Goal: Information Seeking & Learning: Learn about a topic

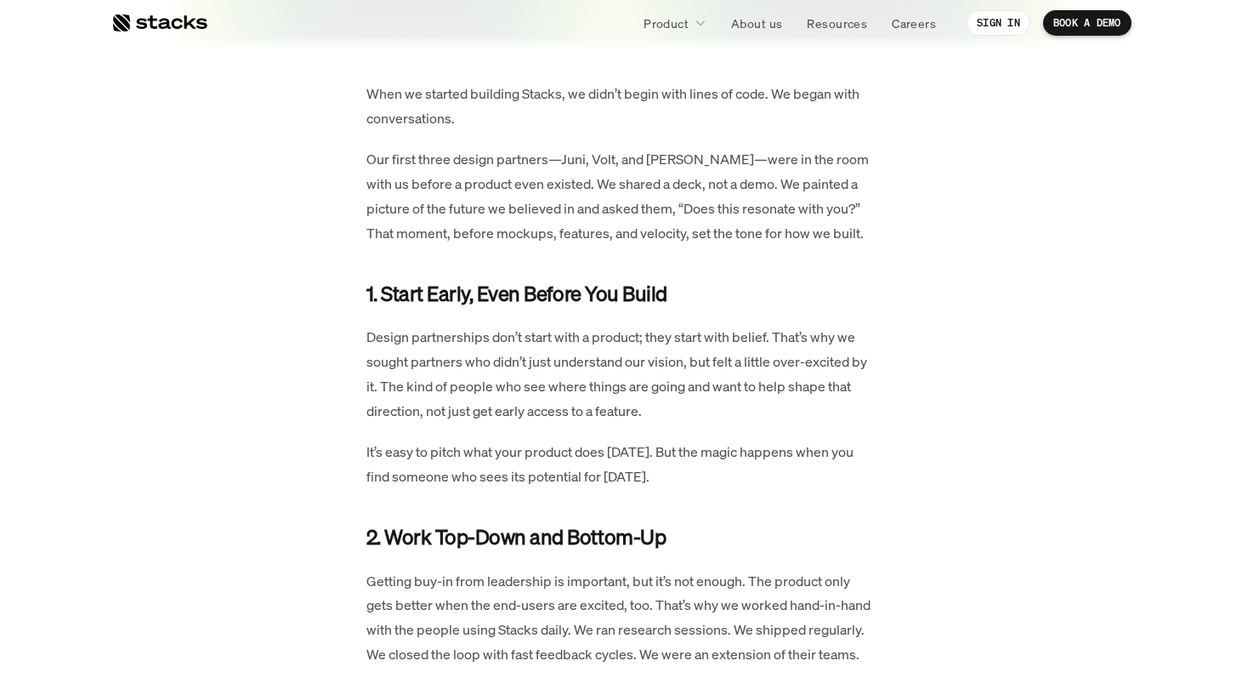
scroll to position [686, 0]
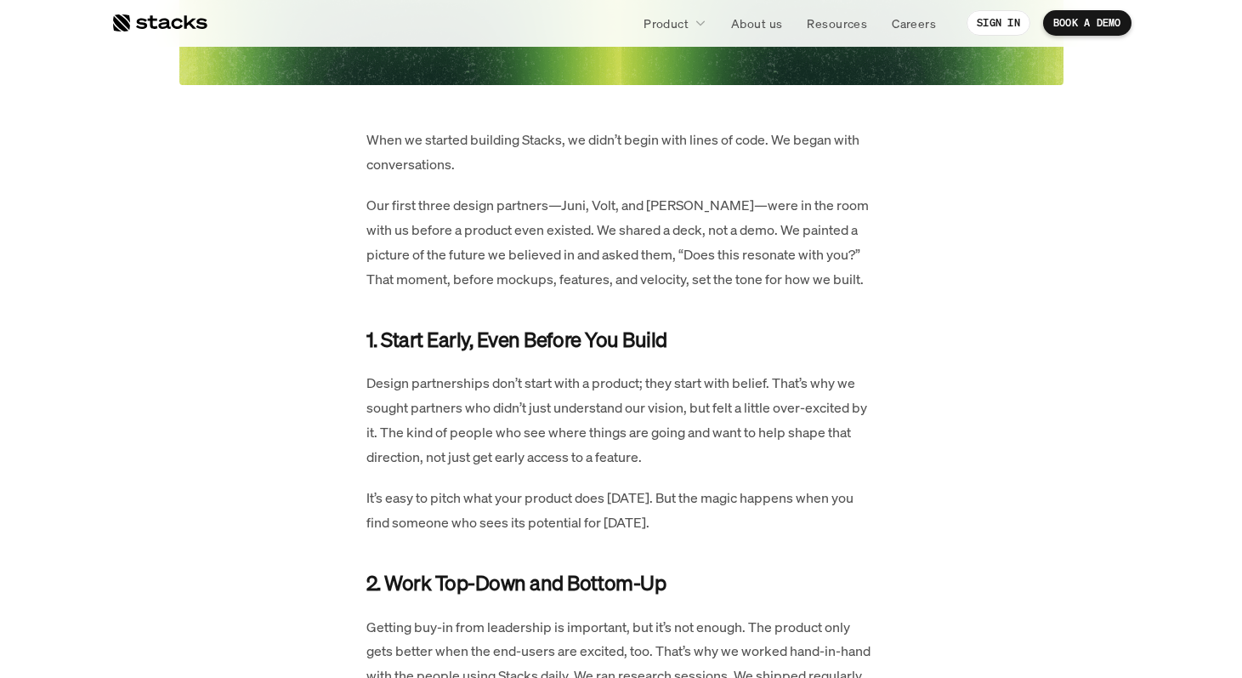
click at [414, 147] on p "When we started building Stacks, we didn’t begin with lines of code. We began w…" at bounding box center [621, 152] width 510 height 49
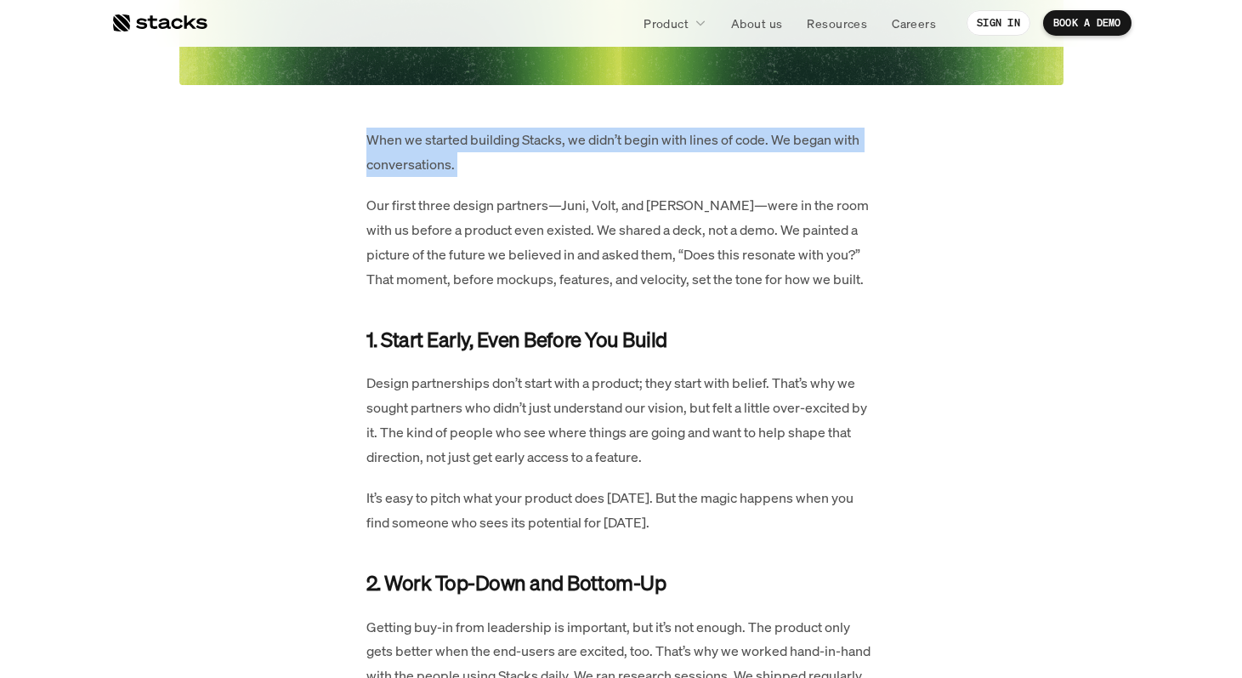
click at [414, 147] on p "When we started building Stacks, we didn’t begin with lines of code. We began w…" at bounding box center [621, 152] width 510 height 49
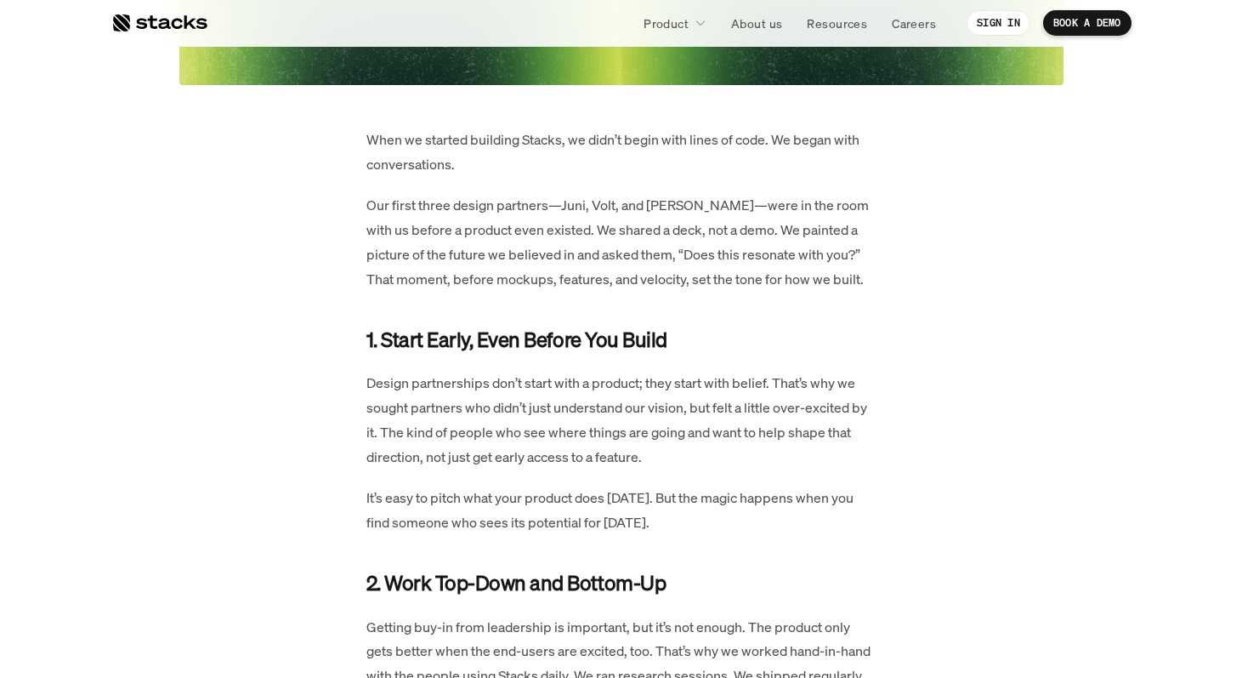
click at [410, 232] on p "Our first three design partners—Juni, Volt, and [PERSON_NAME]—were in the room …" at bounding box center [621, 242] width 510 height 98
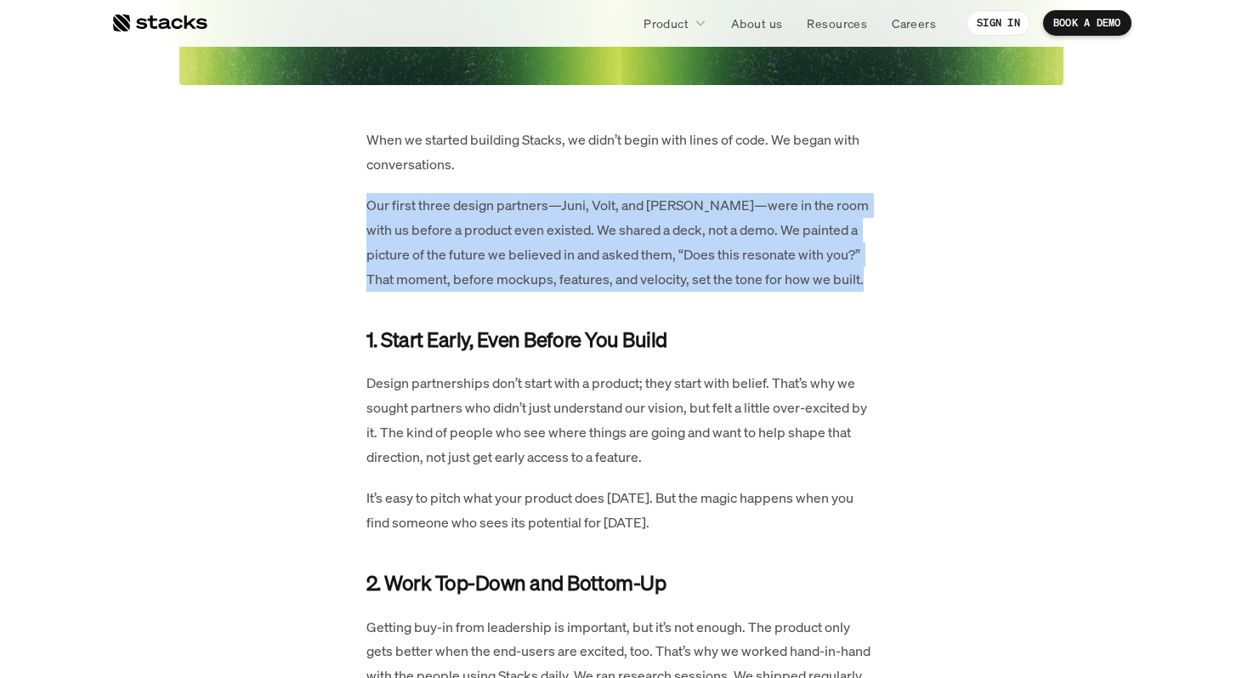
click at [410, 232] on p "Our first three design partners—Juni, Volt, and [PERSON_NAME]—were in the room …" at bounding box center [621, 242] width 510 height 98
click at [413, 218] on p "Our first three design partners—Juni, Volt, and [PERSON_NAME]—were in the room …" at bounding box center [621, 242] width 510 height 98
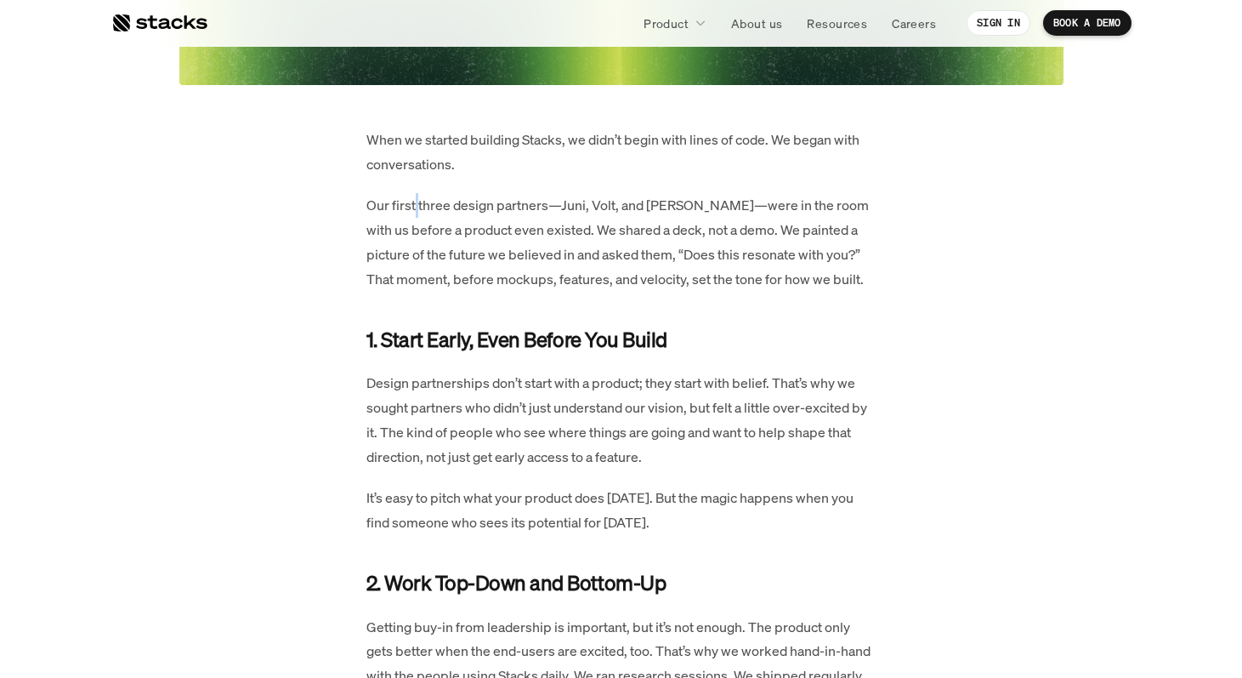
click at [413, 218] on p "Our first three design partners—Juni, Volt, and [PERSON_NAME]—were in the room …" at bounding box center [621, 242] width 510 height 98
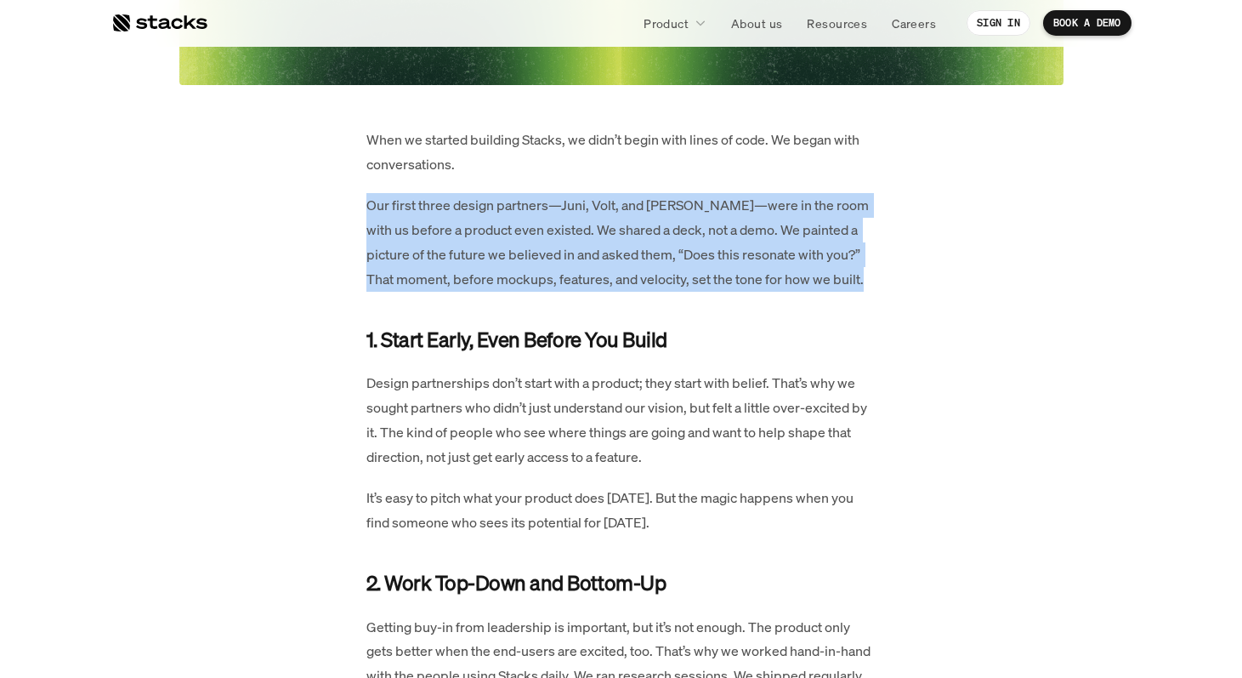
click at [413, 218] on p "Our first three design partners—Juni, Volt, and [PERSON_NAME]—were in the room …" at bounding box center [621, 242] width 510 height 98
click at [428, 236] on p "Our first three design partners—Juni, Volt, and [PERSON_NAME]—were in the room …" at bounding box center [621, 242] width 510 height 98
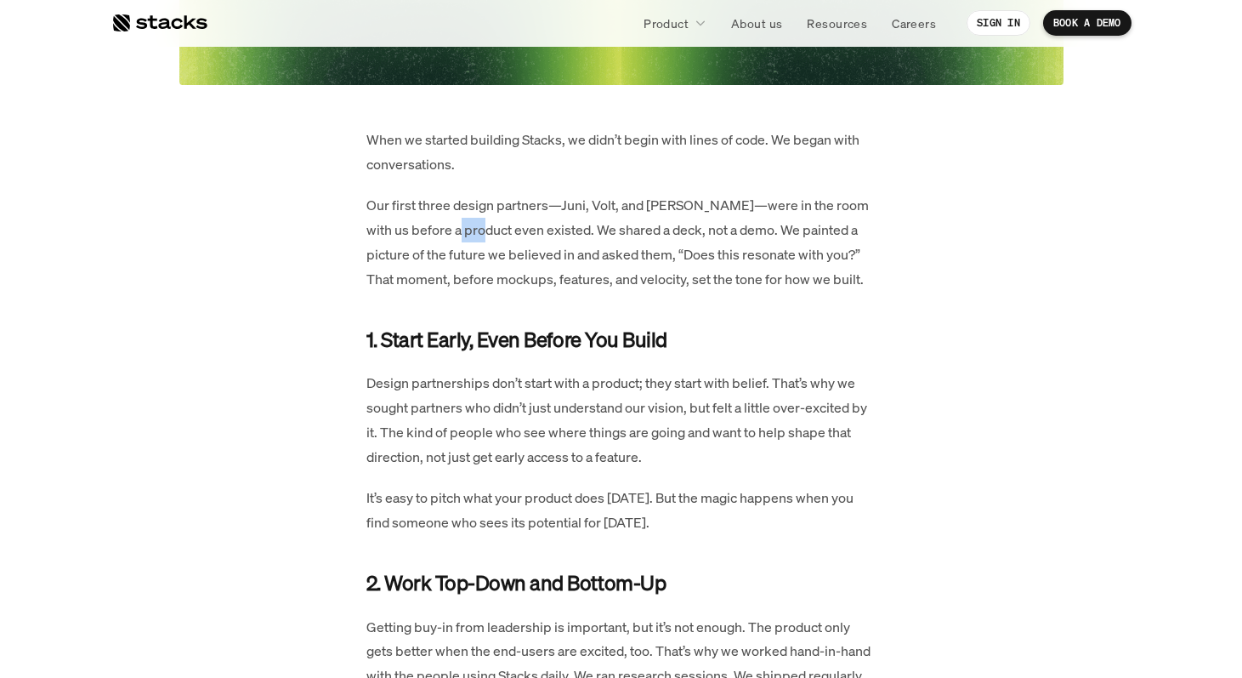
click at [428, 236] on p "Our first three design partners—Juni, Volt, and [PERSON_NAME]—were in the room …" at bounding box center [621, 242] width 510 height 98
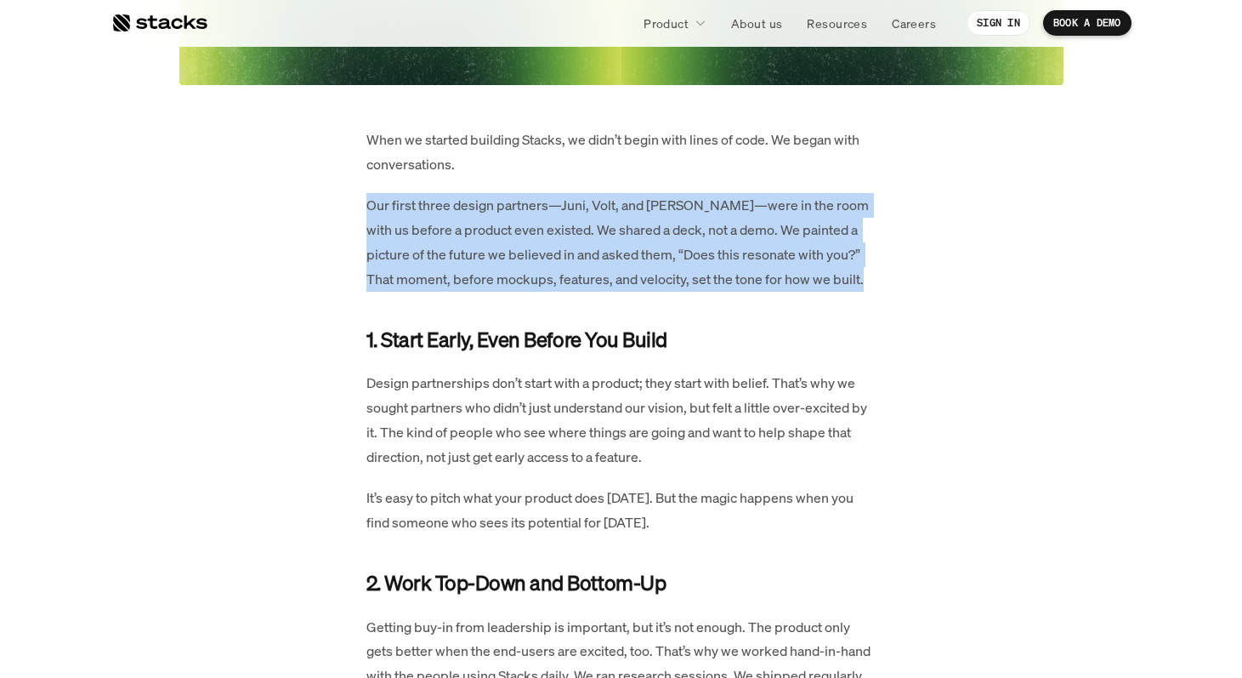
click at [428, 236] on p "Our first three design partners—Juni, Volt, and [PERSON_NAME]—were in the room …" at bounding box center [621, 242] width 510 height 98
click at [439, 231] on p "Our first three design partners—Juni, Volt, and [PERSON_NAME]—were in the room …" at bounding box center [621, 242] width 510 height 98
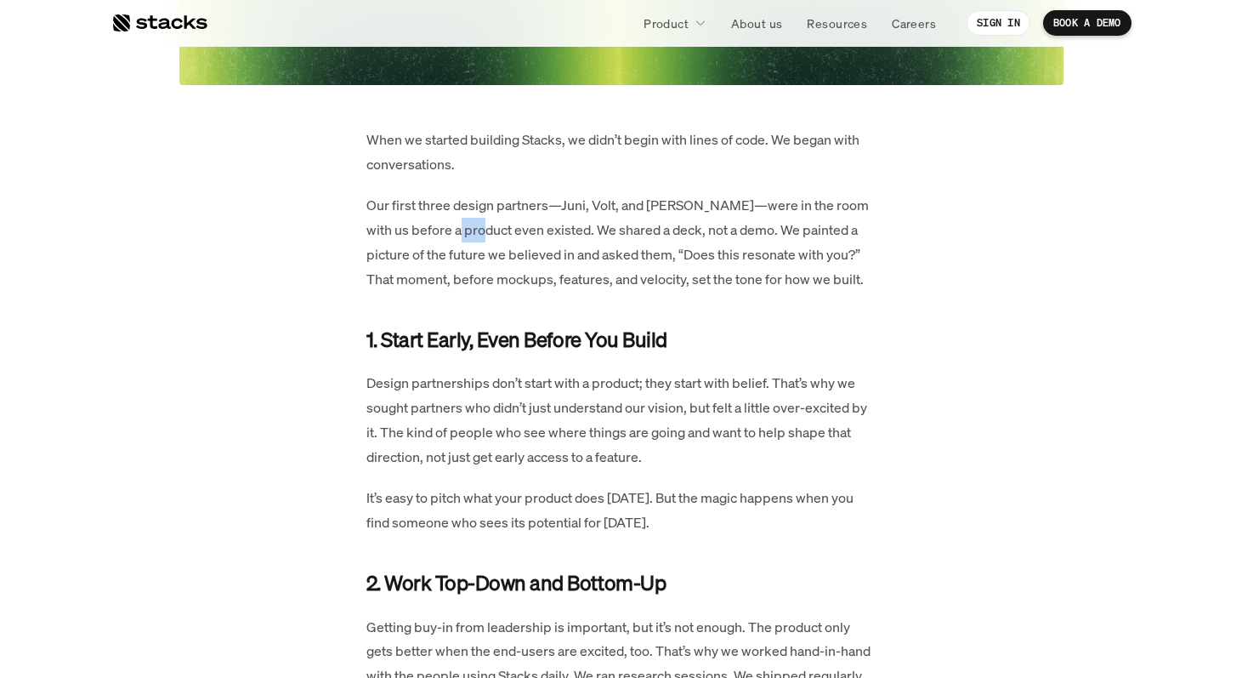
click at [439, 231] on p "Our first three design partners—Juni, Volt, and [PERSON_NAME]—were in the room …" at bounding box center [621, 242] width 510 height 98
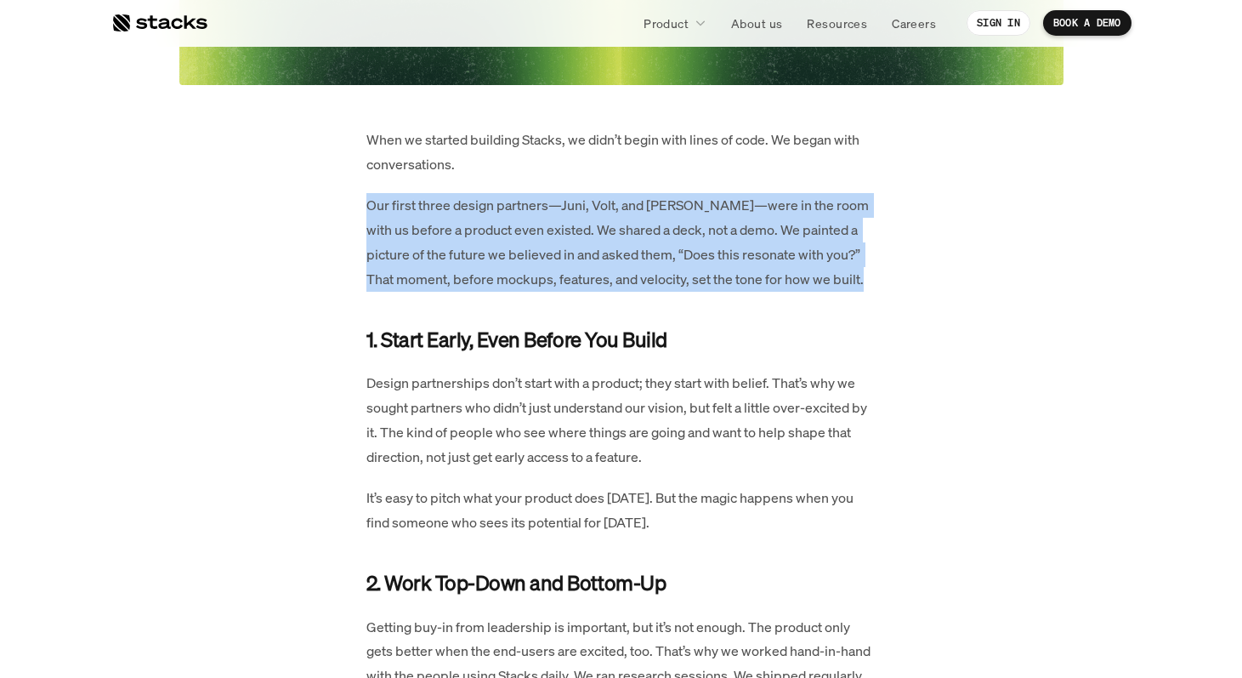
click at [439, 231] on p "Our first three design partners—Juni, Volt, and [PERSON_NAME]—were in the room …" at bounding box center [621, 242] width 510 height 98
click at [453, 250] on p "Our first three design partners—Juni, Volt, and [PERSON_NAME]—were in the room …" at bounding box center [621, 242] width 510 height 98
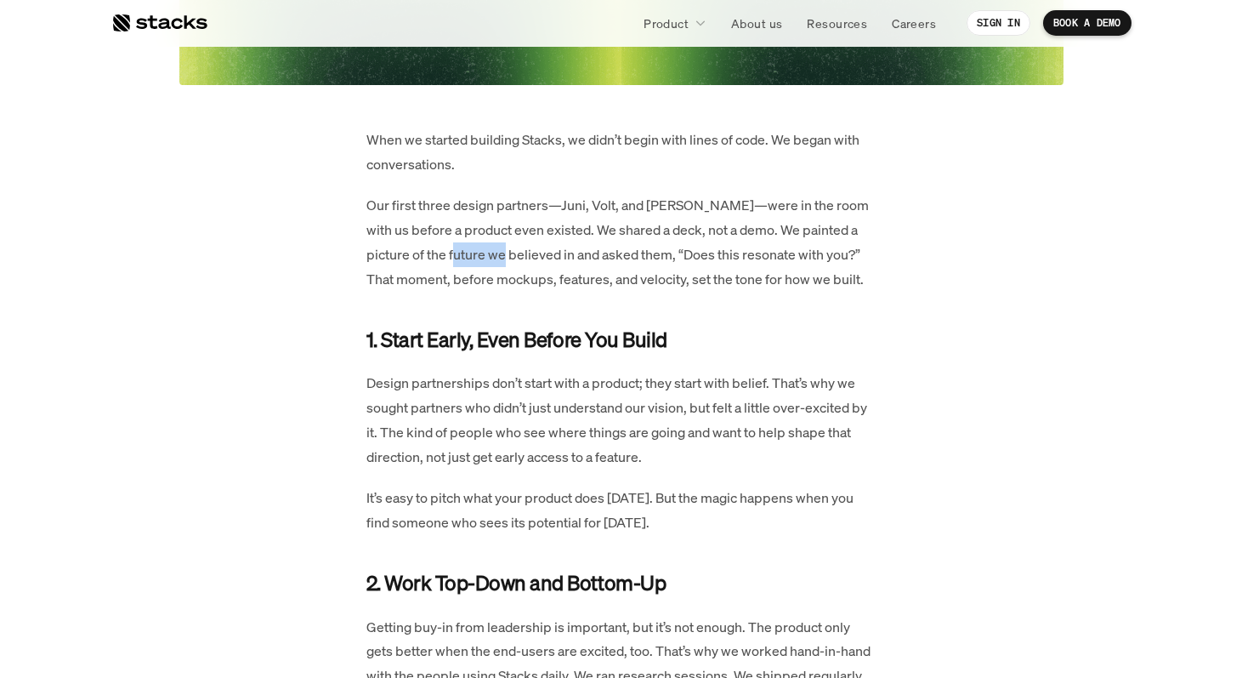
click at [453, 250] on p "Our first three design partners—Juni, Volt, and [PERSON_NAME]—were in the room …" at bounding box center [621, 242] width 510 height 98
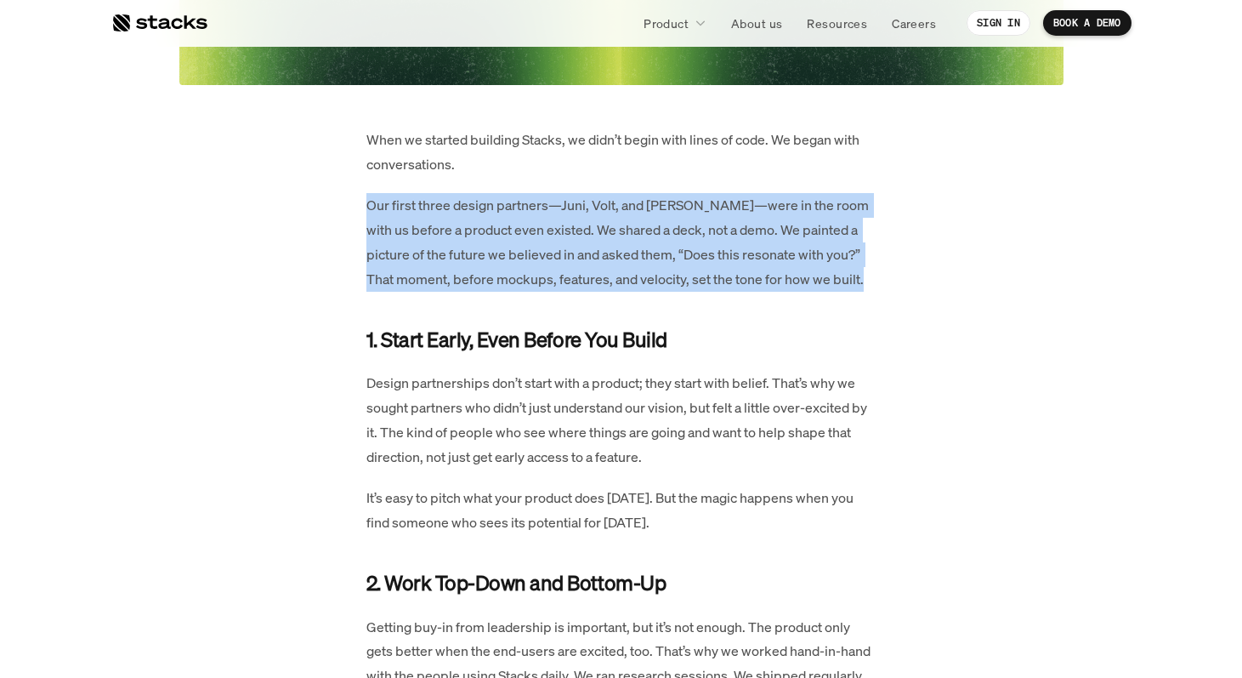
click at [453, 250] on p "Our first three design partners—Juni, Volt, and [PERSON_NAME]—were in the room …" at bounding box center [621, 242] width 510 height 98
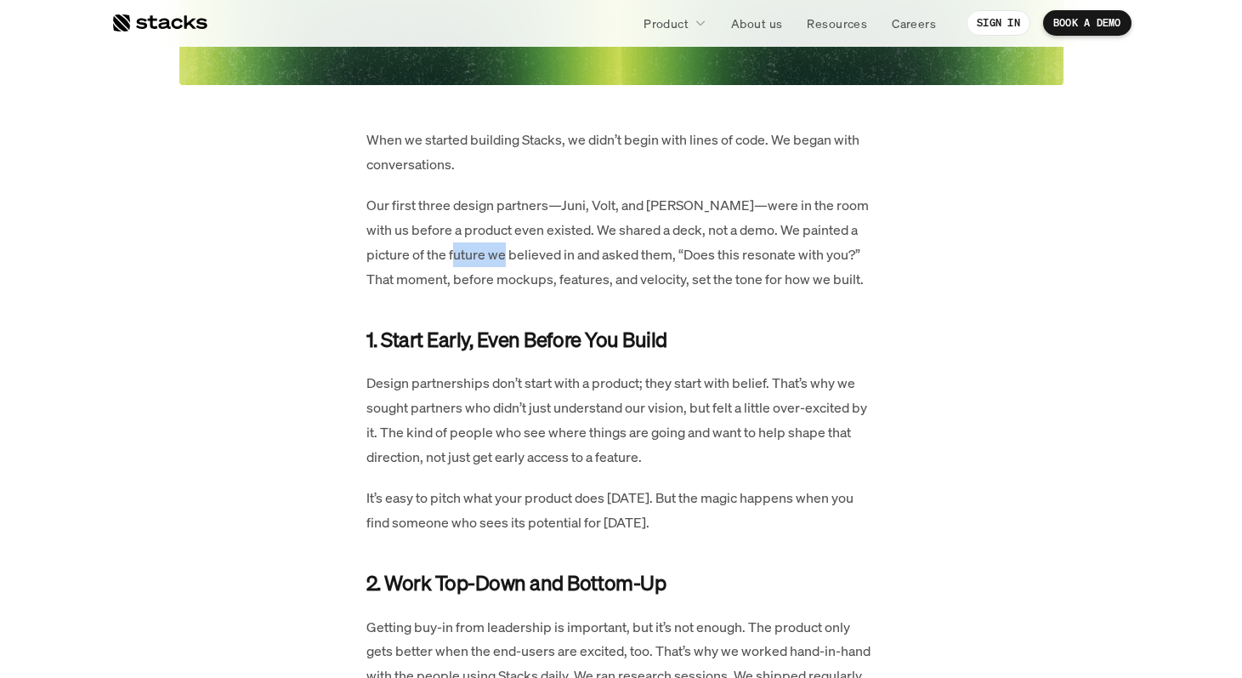
click at [453, 250] on p "Our first three design partners—Juni, Volt, and [PERSON_NAME]—were in the room …" at bounding box center [621, 242] width 510 height 98
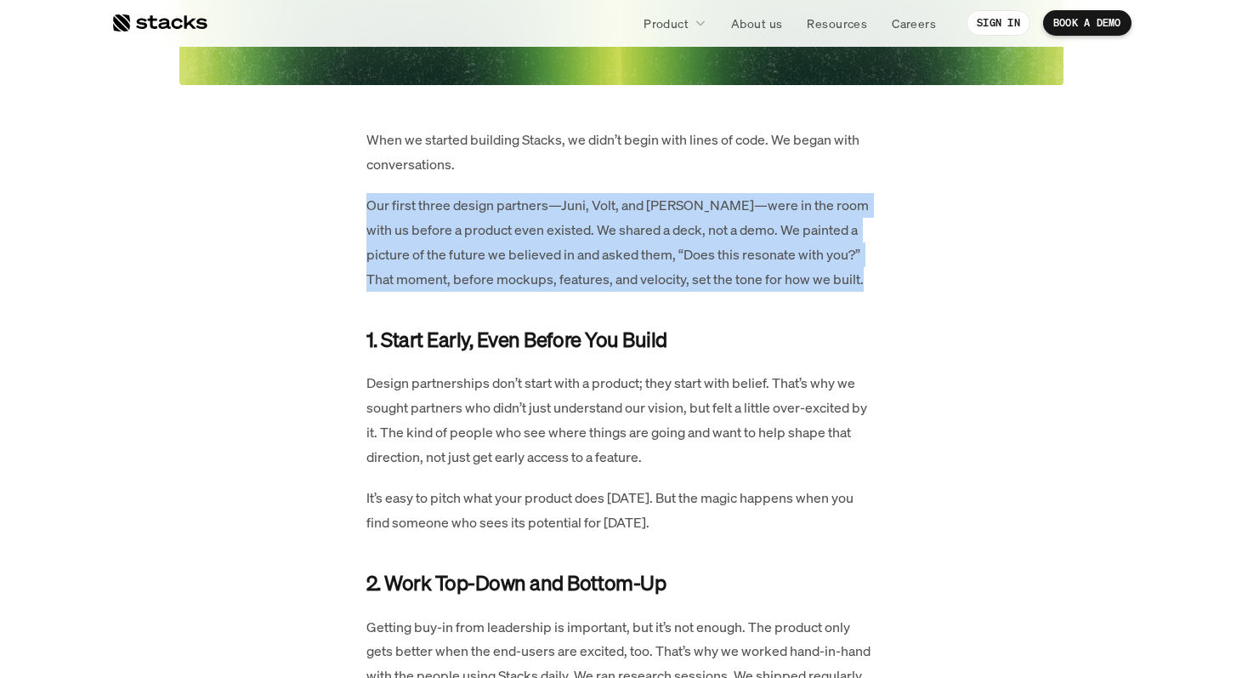
click at [453, 250] on p "Our first three design partners—Juni, Volt, and [PERSON_NAME]—were in the room …" at bounding box center [621, 242] width 510 height 98
click at [462, 280] on p "Our first three design partners—Juni, Volt, and [PERSON_NAME]—were in the room …" at bounding box center [621, 242] width 510 height 98
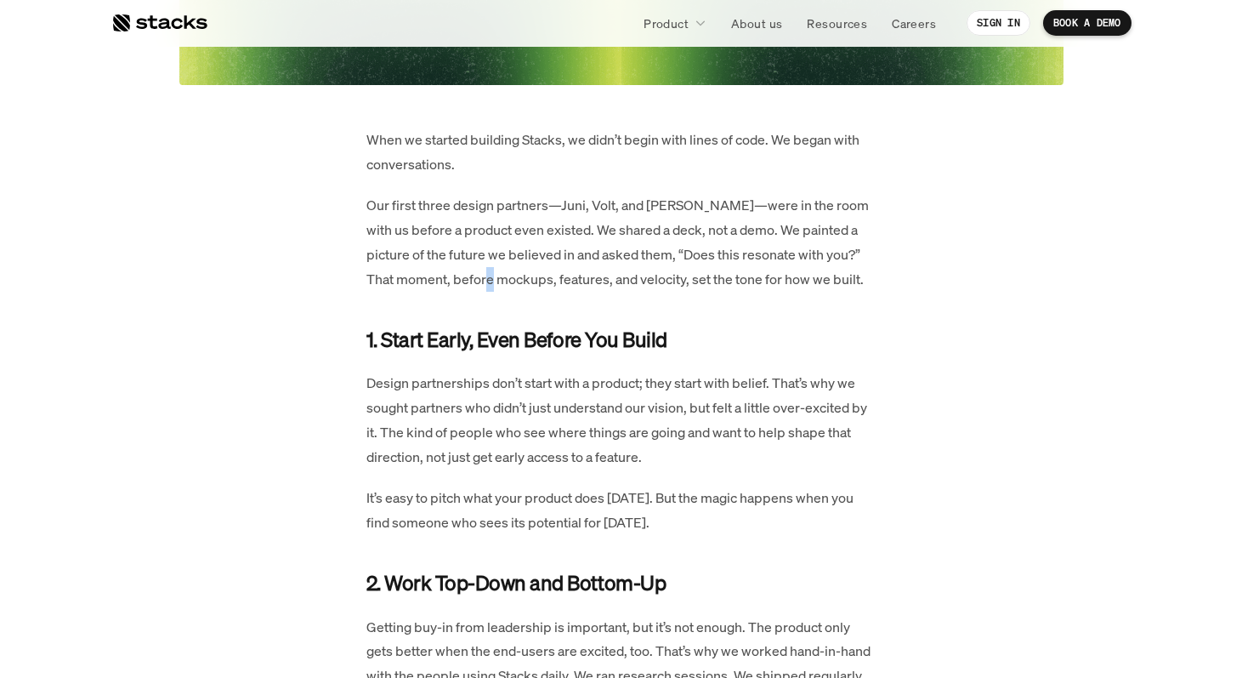
click at [462, 280] on p "Our first three design partners—Juni, Volt, and [PERSON_NAME]—were in the room …" at bounding box center [621, 242] width 510 height 98
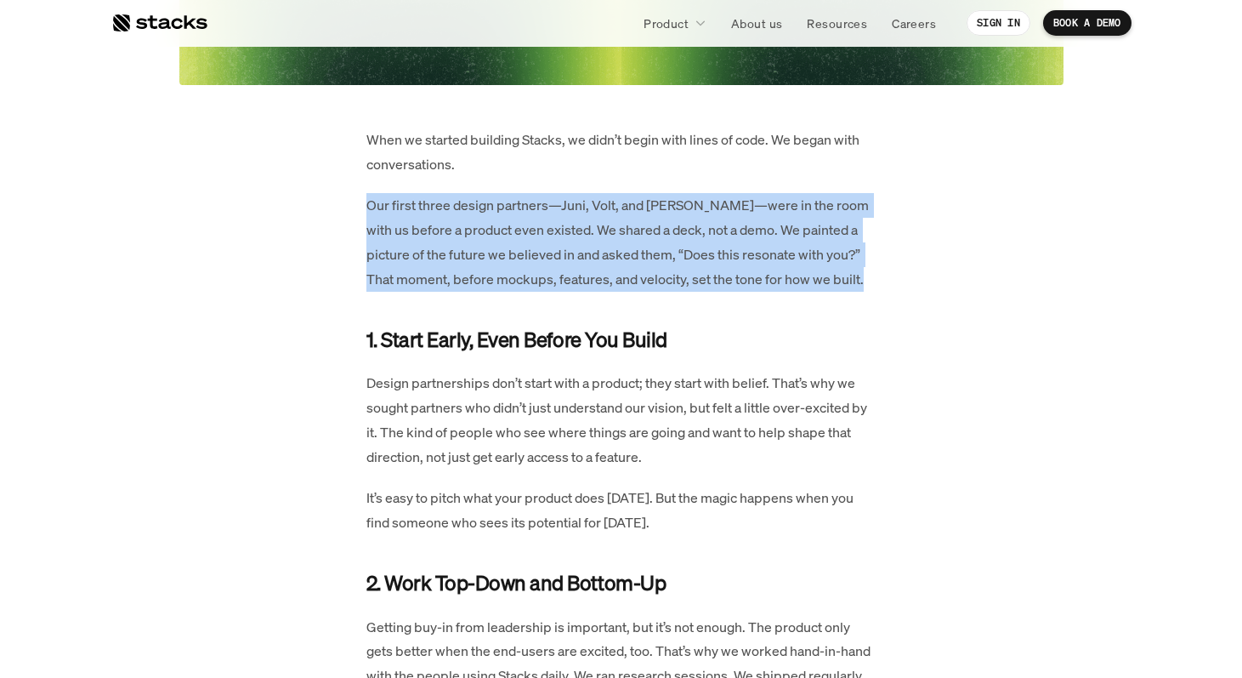
click at [462, 280] on p "Our first three design partners—Juni, Volt, and [PERSON_NAME]—were in the room …" at bounding box center [621, 242] width 510 height 98
click at [485, 279] on p "Our first three design partners—Juni, Volt, and [PERSON_NAME]—were in the room …" at bounding box center [621, 242] width 510 height 98
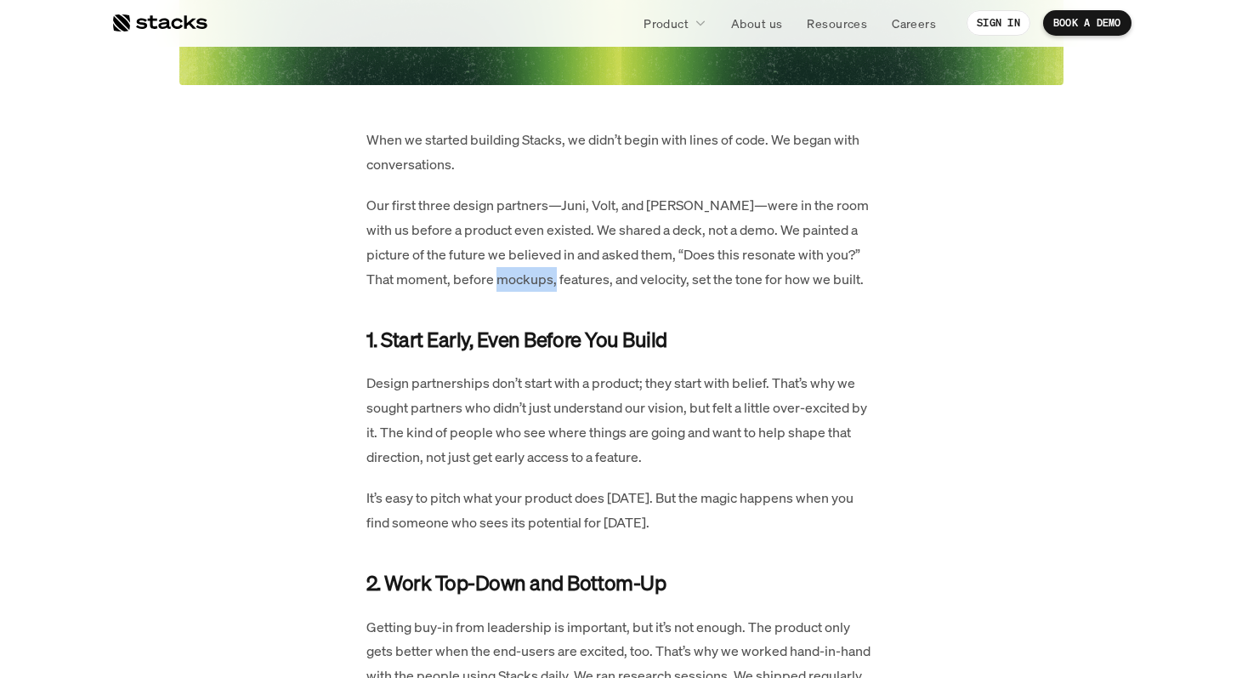
click at [485, 279] on p "Our first three design partners—Juni, Volt, and [PERSON_NAME]—were in the room …" at bounding box center [621, 242] width 510 height 98
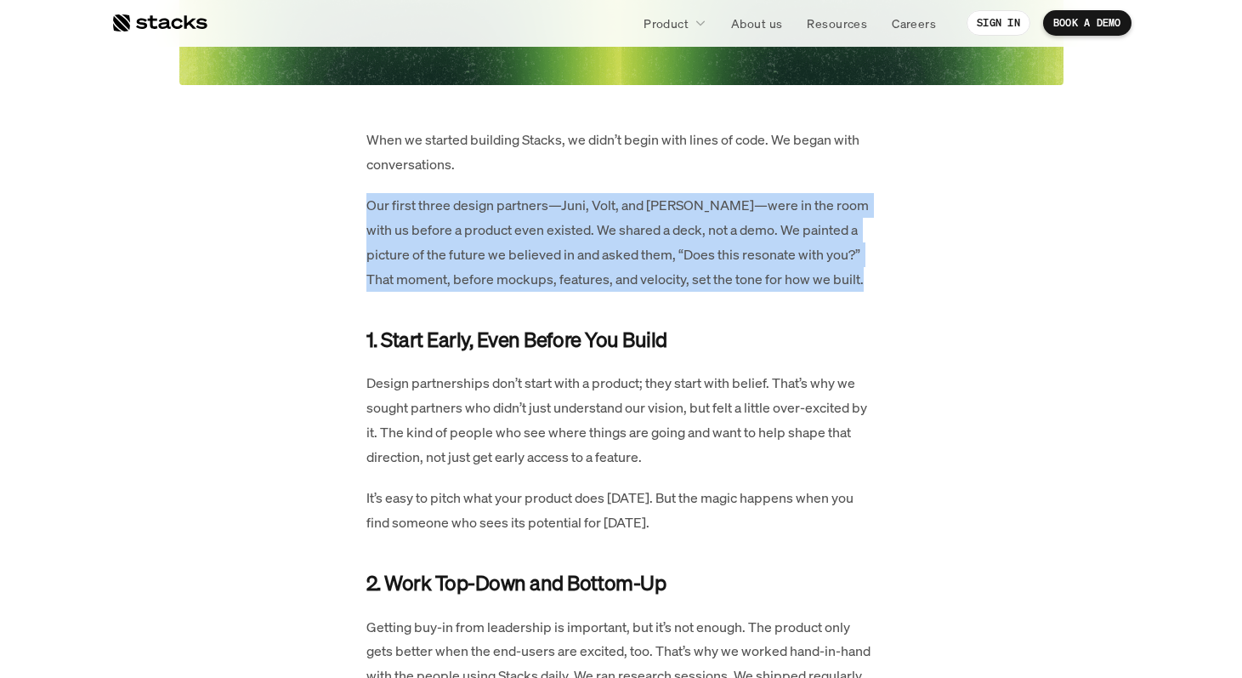
click at [485, 279] on p "Our first three design partners—Juni, Volt, and [PERSON_NAME]—were in the room …" at bounding box center [621, 242] width 510 height 98
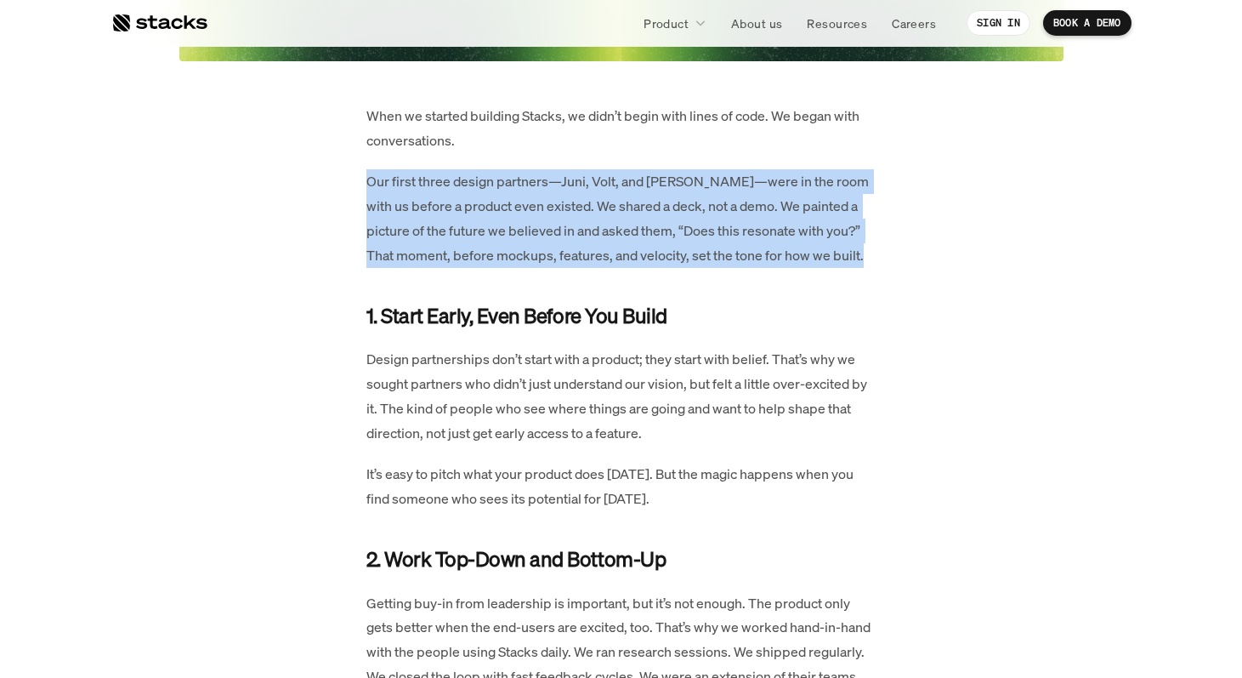
scroll to position [730, 0]
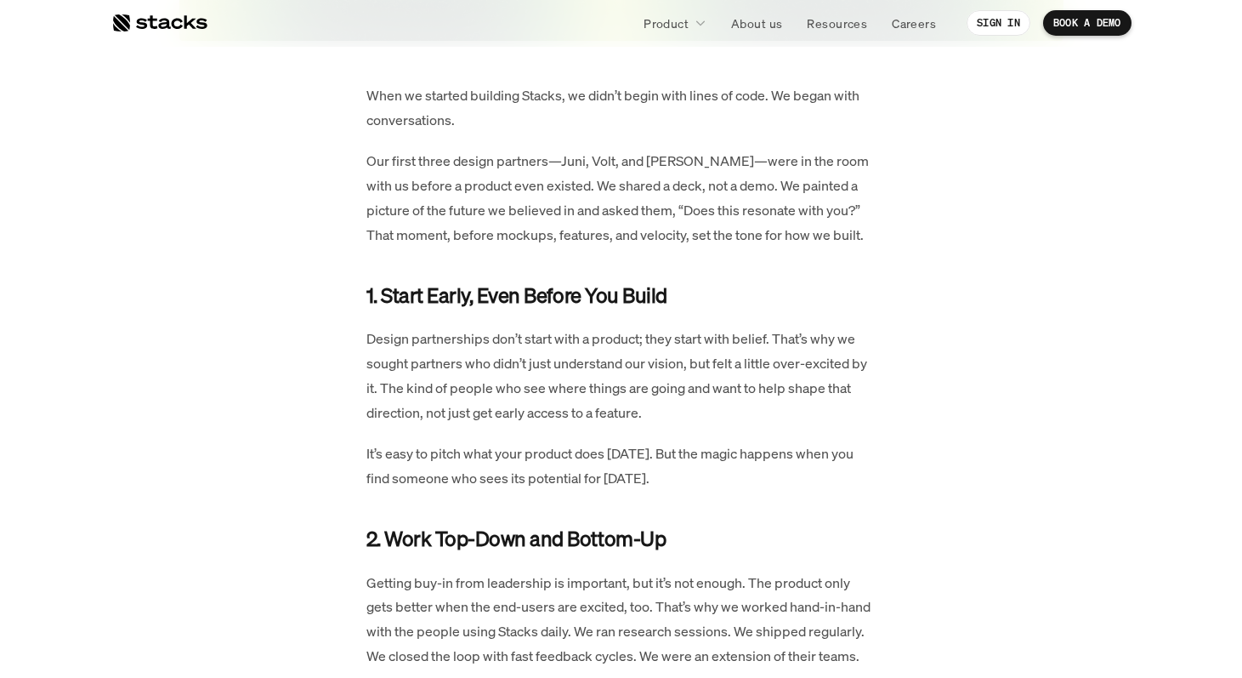
click at [480, 355] on p "Design partnerships don’t start with a product; they start with belief. That’s …" at bounding box center [621, 375] width 510 height 98
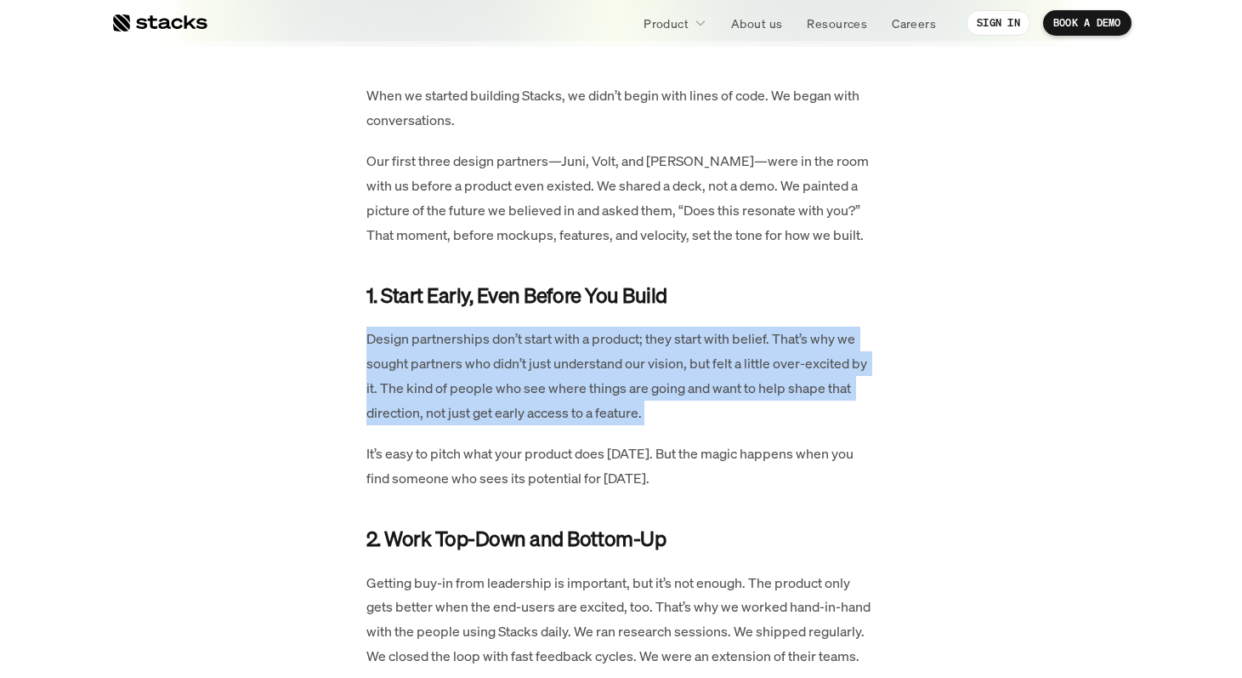
click at [480, 355] on p "Design partnerships don’t start with a product; they start with belief. That’s …" at bounding box center [621, 375] width 510 height 98
click at [462, 332] on p "Design partnerships don’t start with a product; they start with belief. That’s …" at bounding box center [621, 375] width 510 height 98
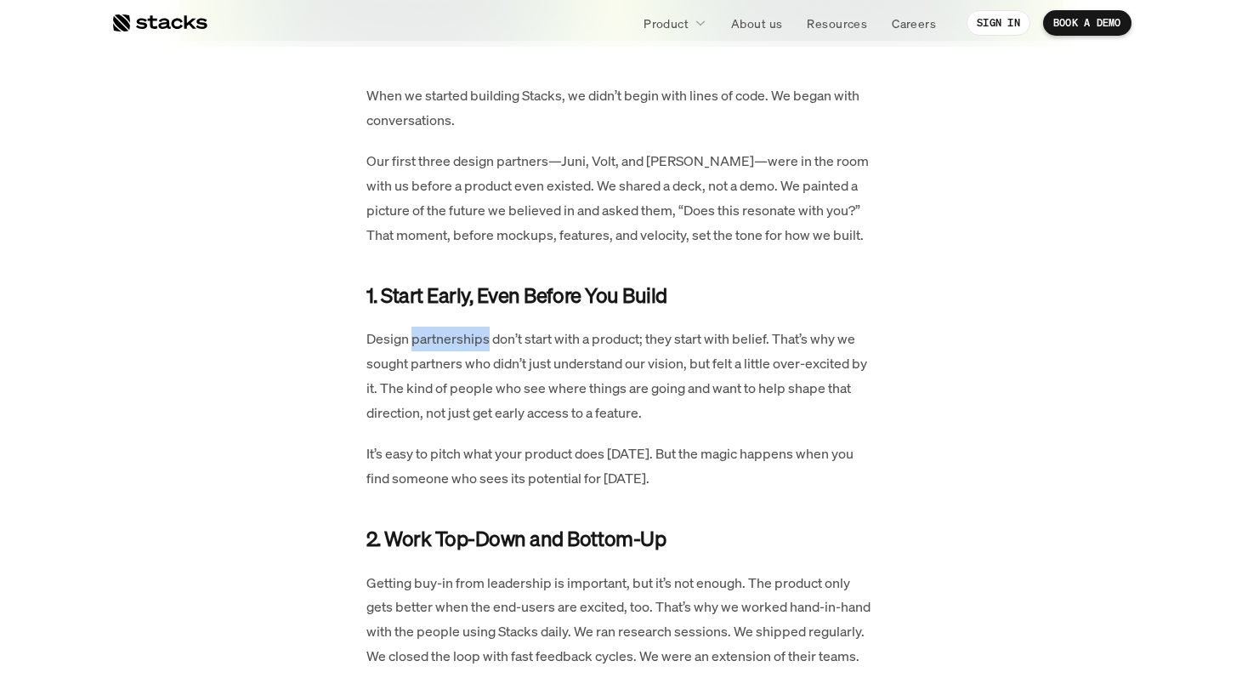
click at [462, 332] on p "Design partnerships don’t start with a product; they start with belief. That’s …" at bounding box center [621, 375] width 510 height 98
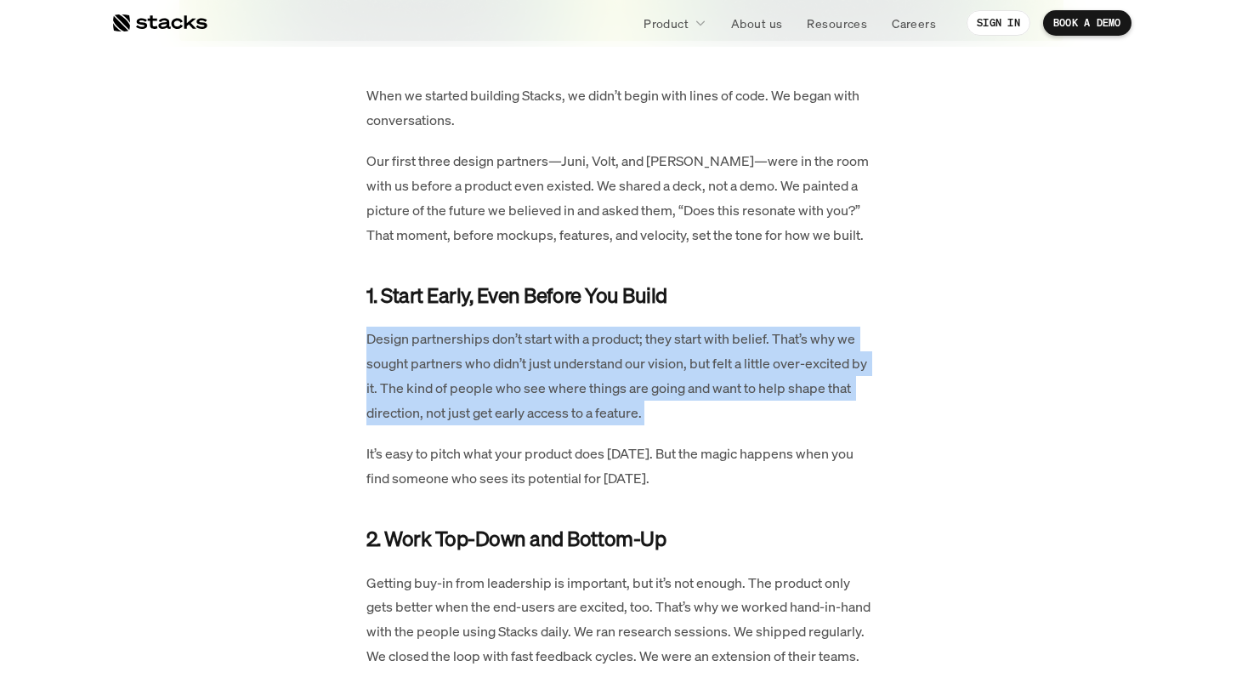
click at [462, 332] on p "Design partnerships don’t start with a product; they start with belief. That’s …" at bounding box center [621, 375] width 510 height 98
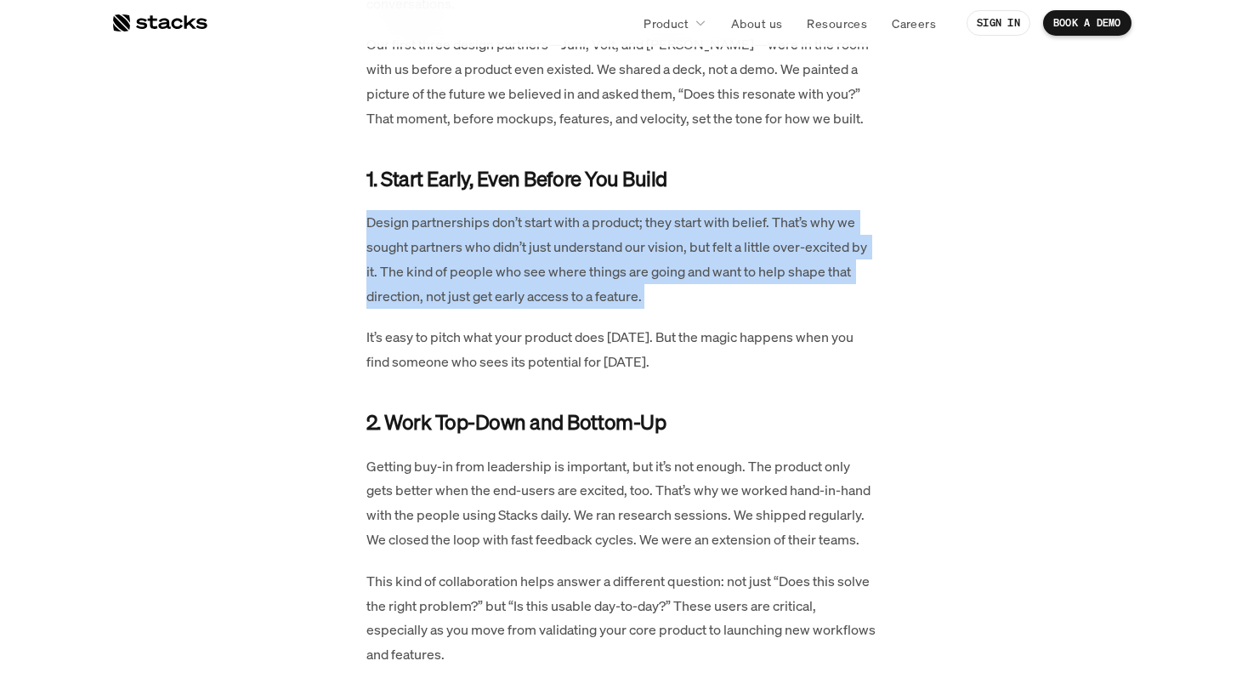
scroll to position [853, 0]
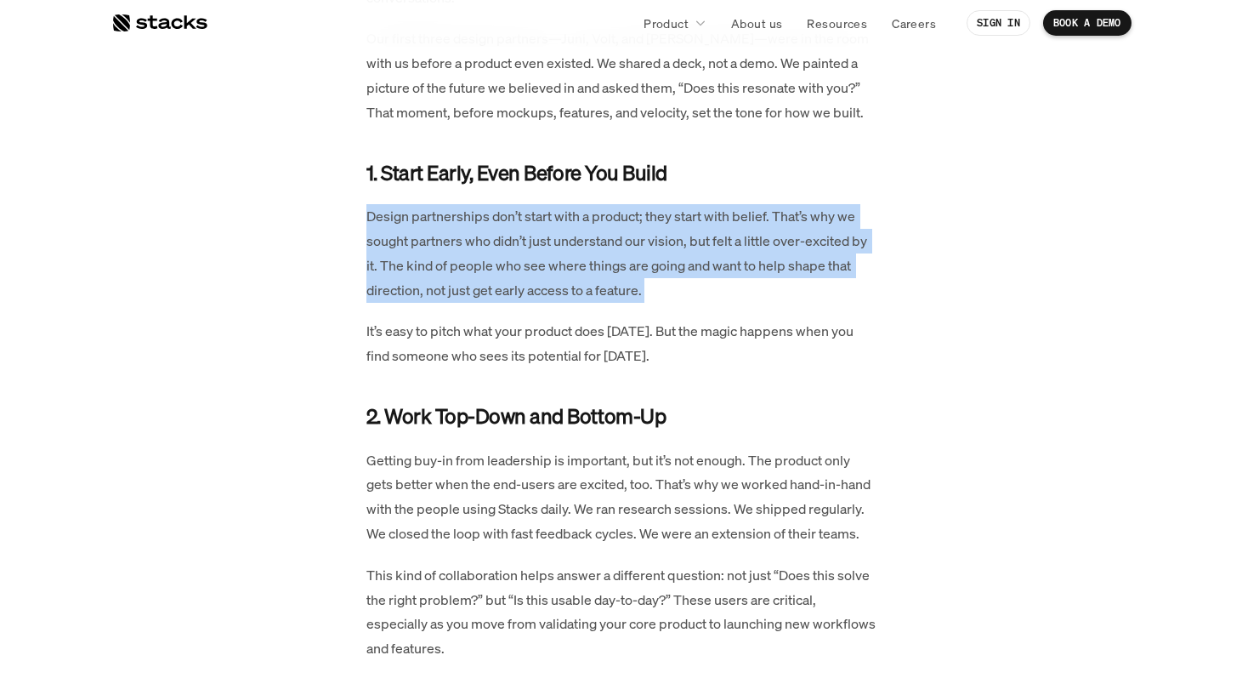
click at [444, 234] on p "Design partnerships don’t start with a product; they start with belief. That’s …" at bounding box center [621, 253] width 510 height 98
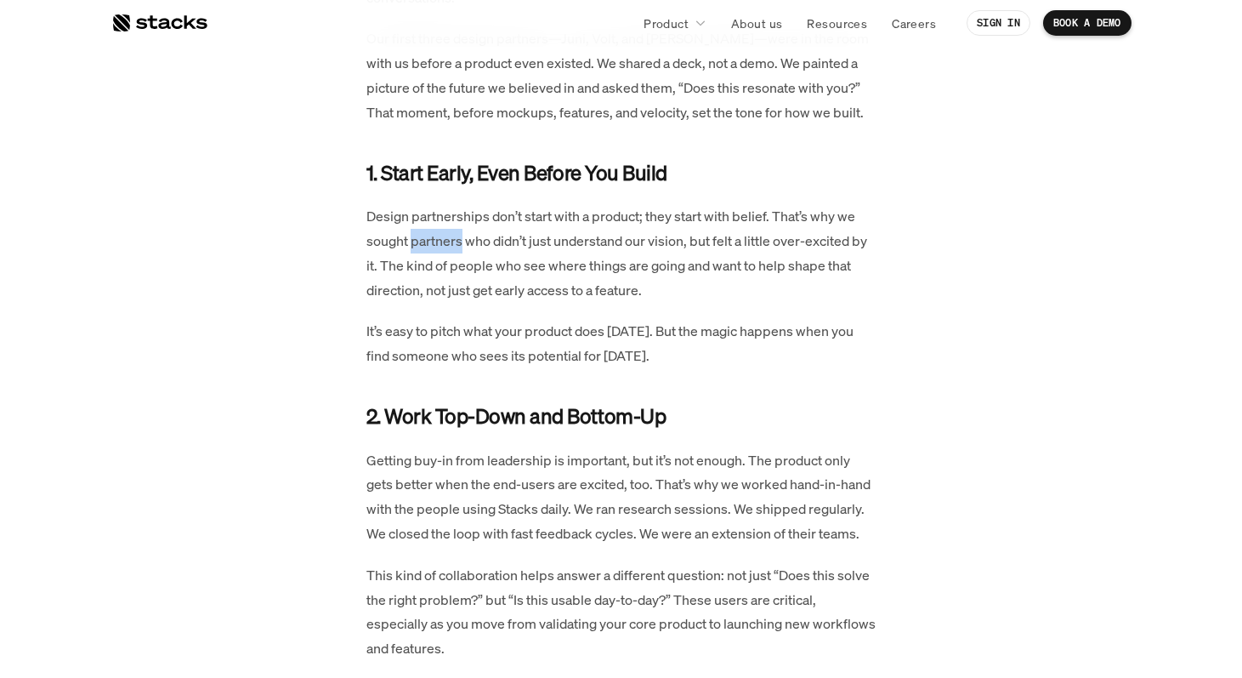
click at [444, 234] on p "Design partnerships don’t start with a product; they start with belief. That’s …" at bounding box center [621, 253] width 510 height 98
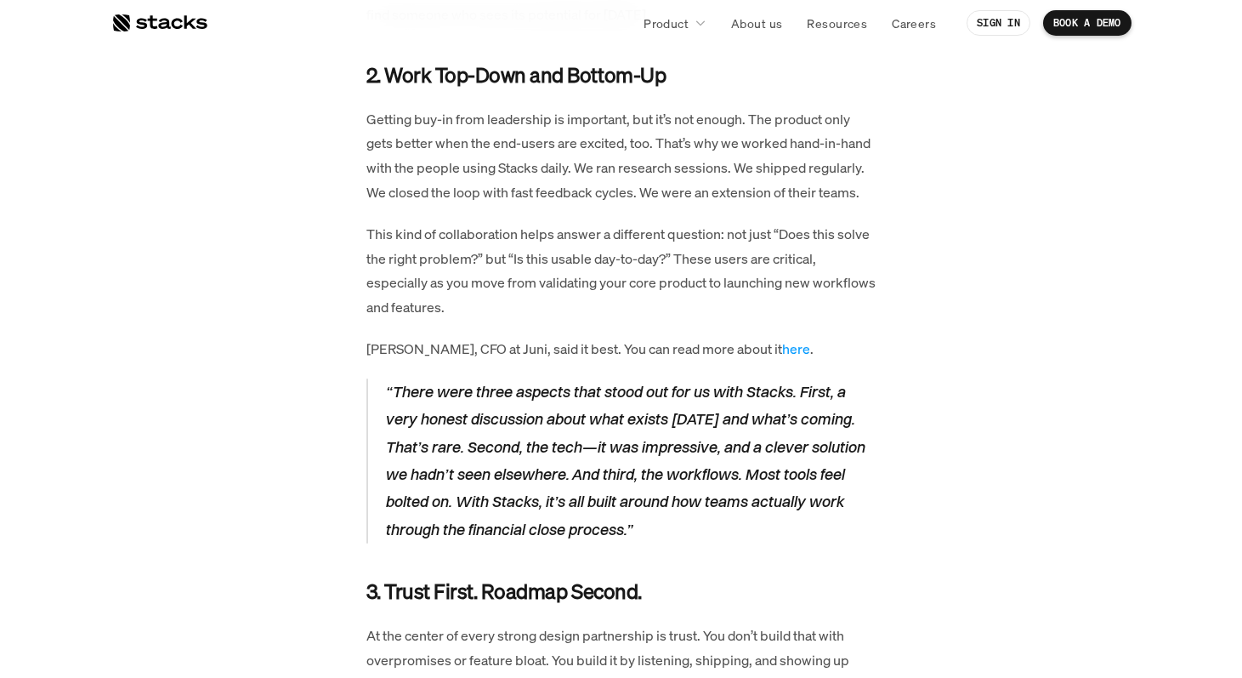
scroll to position [1195, 0]
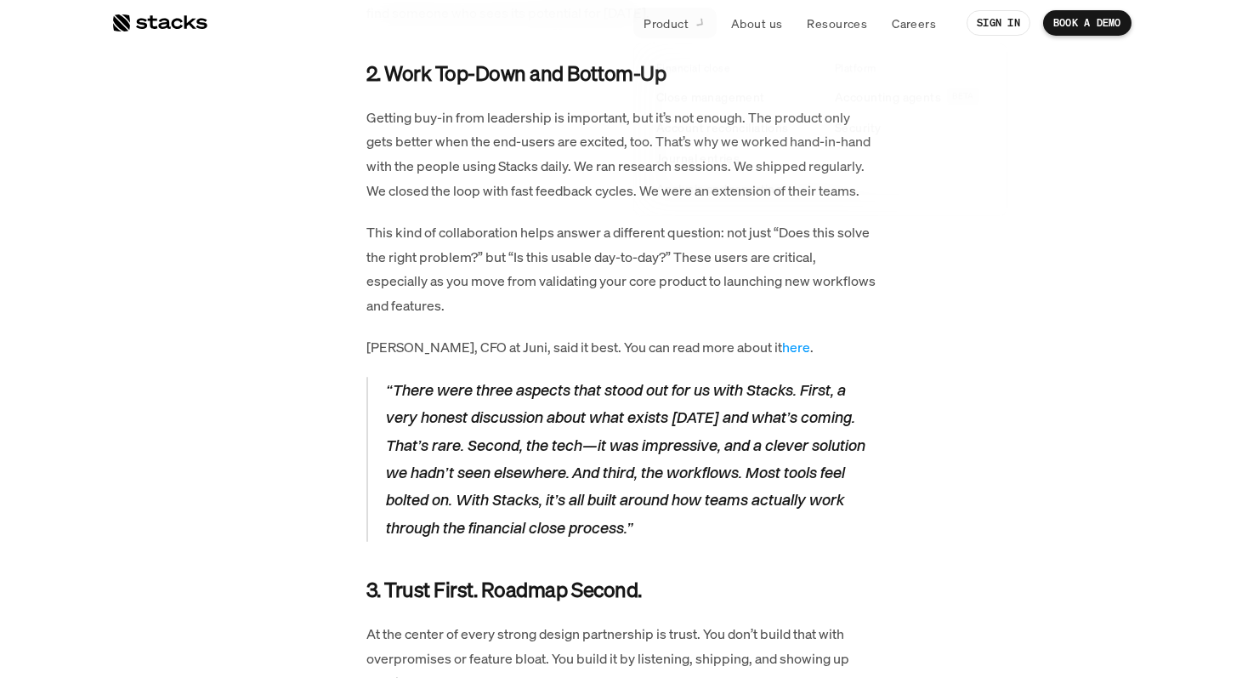
click at [196, 196] on div "When we started building Stacks, we didn’t begin with lines of code. We began w…" at bounding box center [621, 647] width 884 height 2059
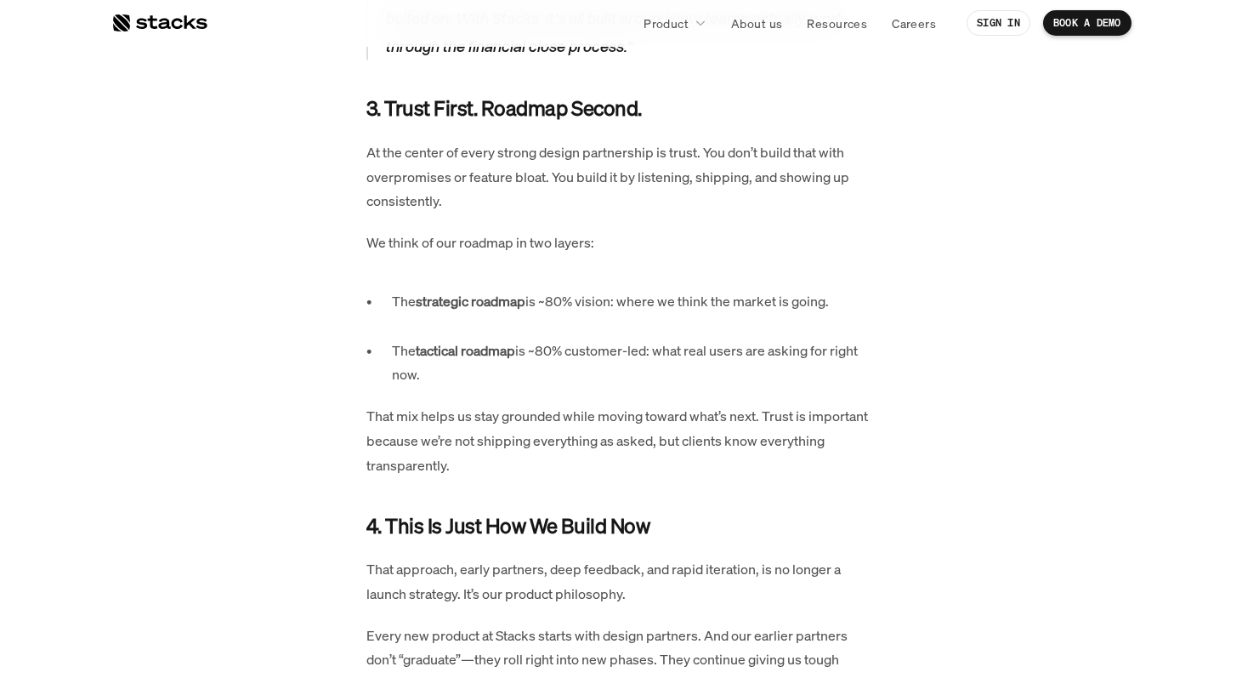
scroll to position [1678, 0]
click at [576, 156] on p "At the center of every strong design partnership is trust. You don’t build that…" at bounding box center [621, 175] width 510 height 73
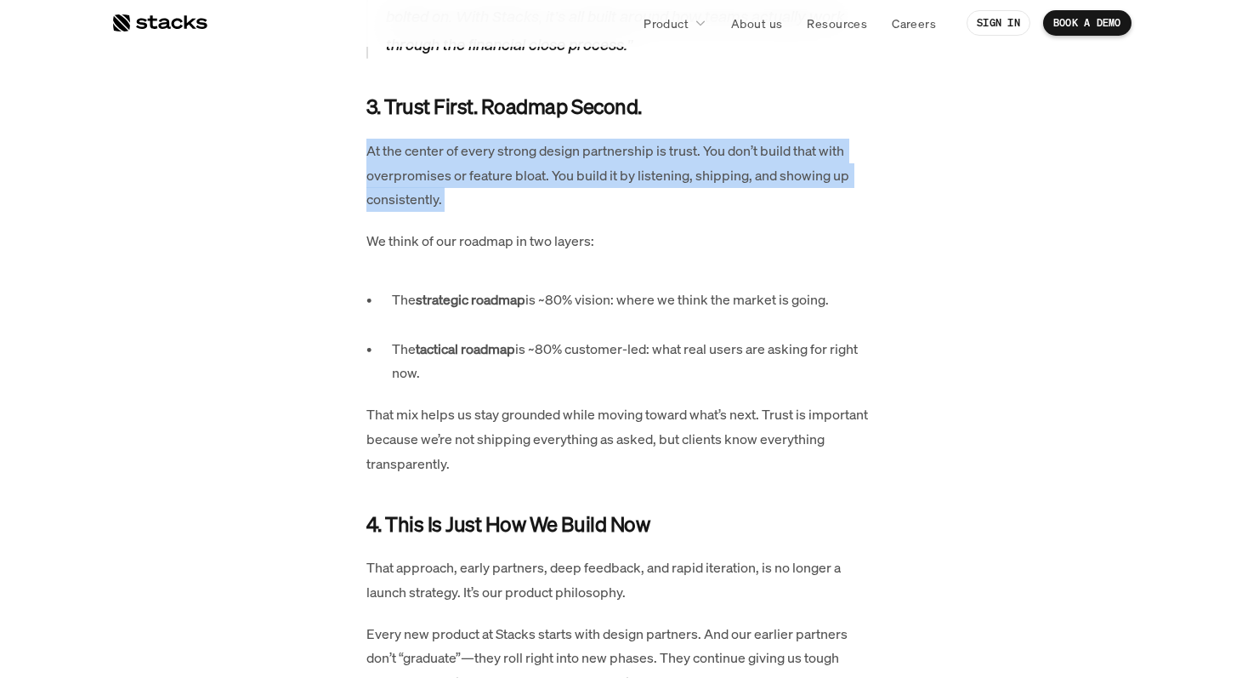
click at [576, 156] on p "At the center of every strong design partnership is trust. You don’t build that…" at bounding box center [621, 175] width 510 height 73
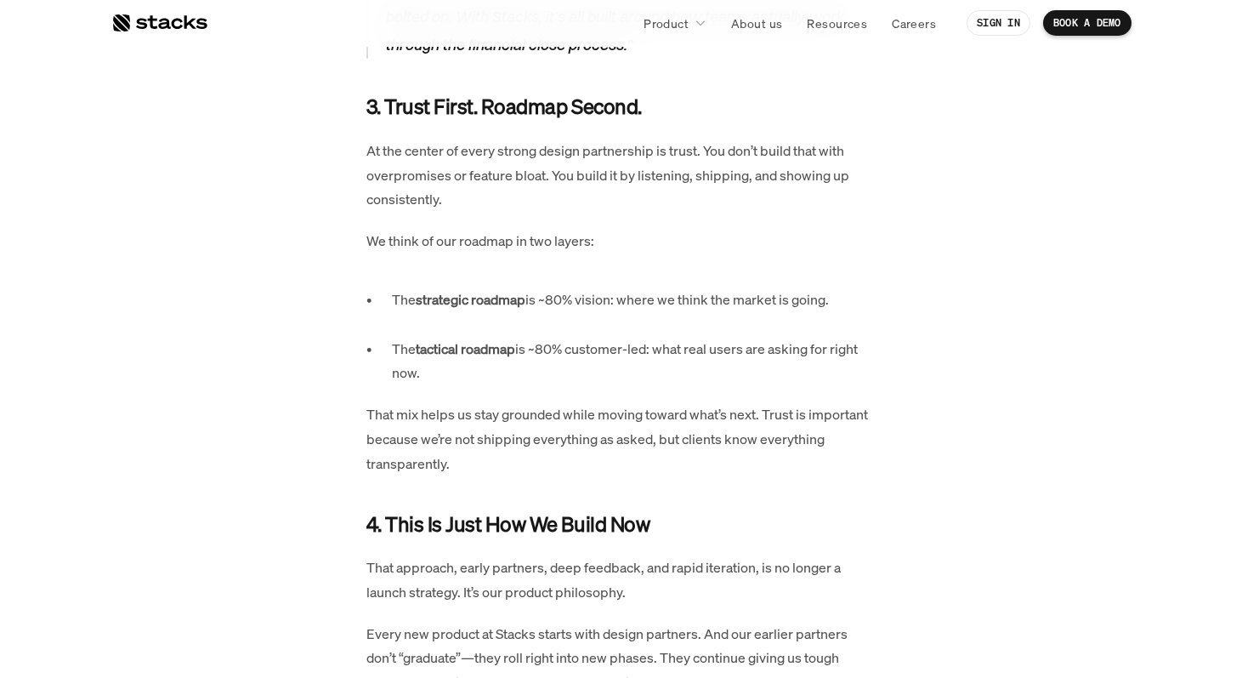
click at [570, 245] on p "We think of our roadmap in two layers:" at bounding box center [621, 241] width 510 height 25
click at [589, 302] on p "The strategic roadmap is ~80% vision: where we think the market is going." at bounding box center [634, 311] width 485 height 49
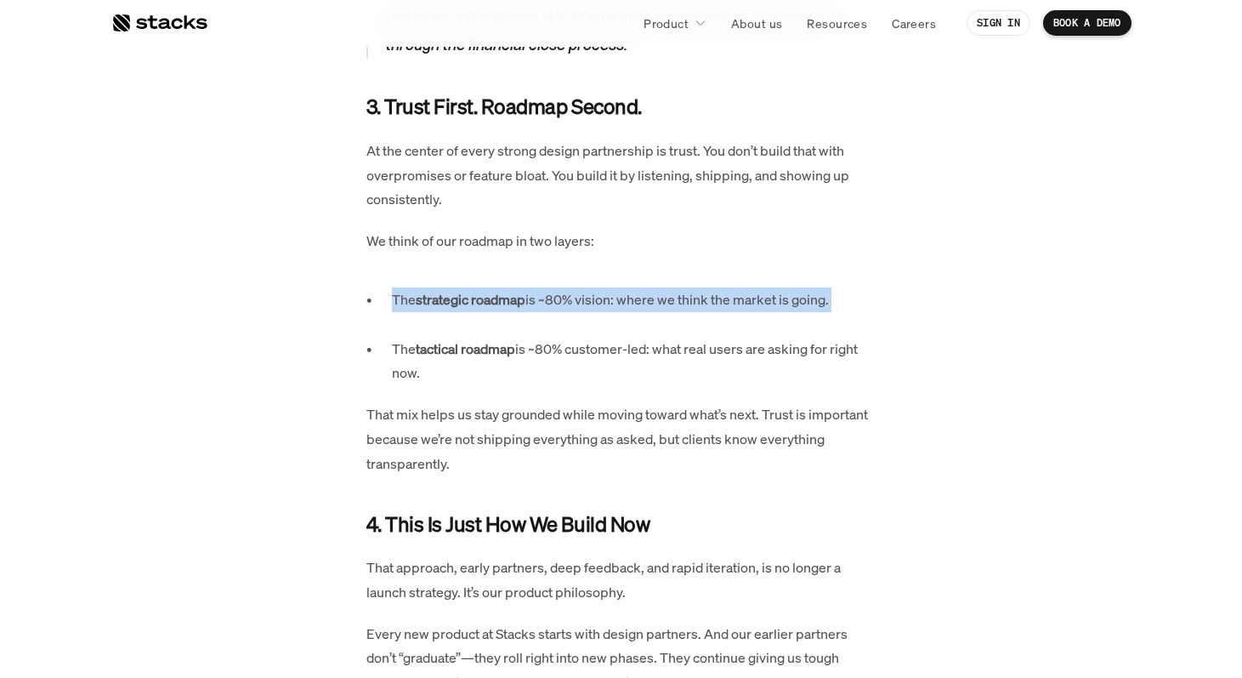
click at [589, 302] on p "The strategic roadmap is ~80% vision: where we think the market is going." at bounding box center [634, 311] width 485 height 49
click at [588, 361] on p "The tactical roadmap is ~80% customer-led: what real users are asking for right…" at bounding box center [634, 361] width 485 height 49
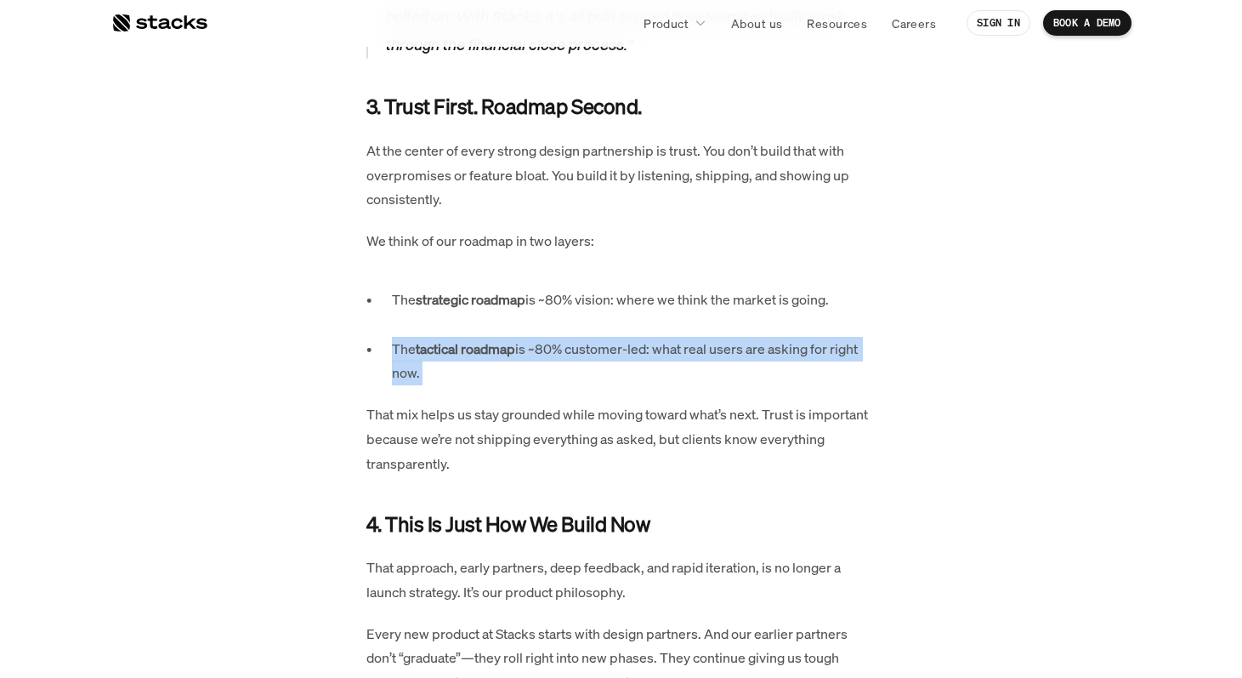
click at [588, 361] on p "The tactical roadmap is ~80% customer-led: what real users are asking for right…" at bounding box center [634, 361] width 485 height 49
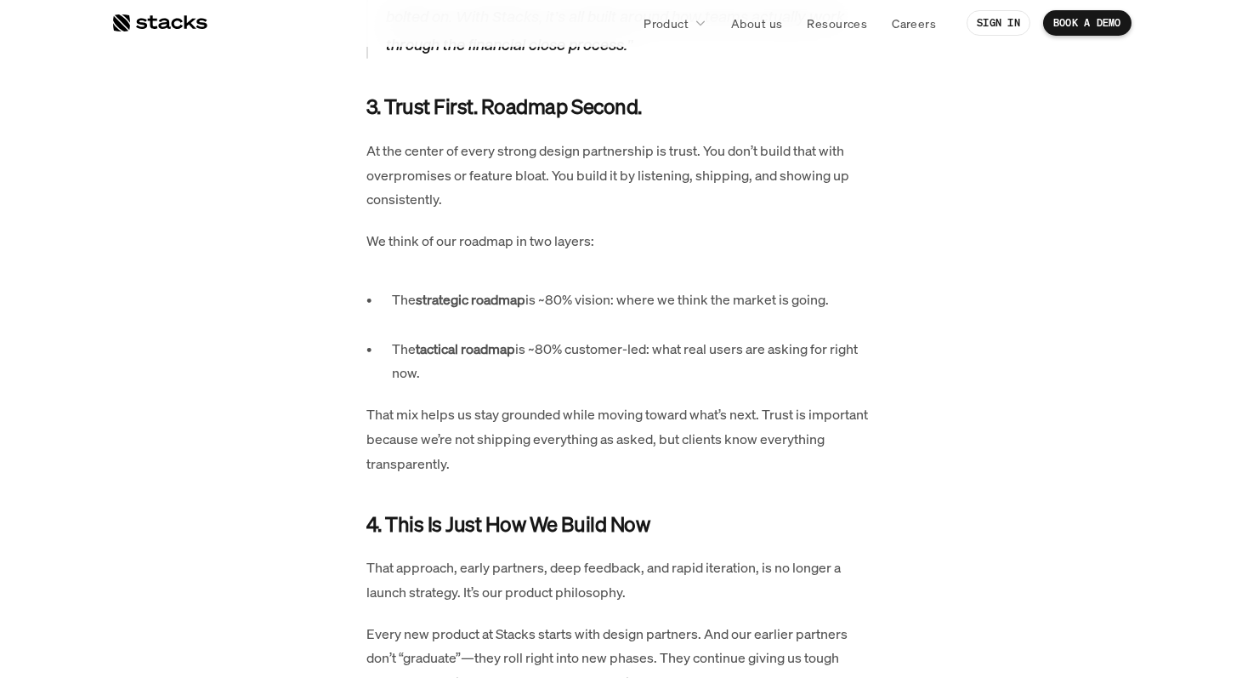
click at [589, 427] on p "That mix helps us stay grounded while moving toward what’s next. Trust is impor…" at bounding box center [621, 438] width 510 height 73
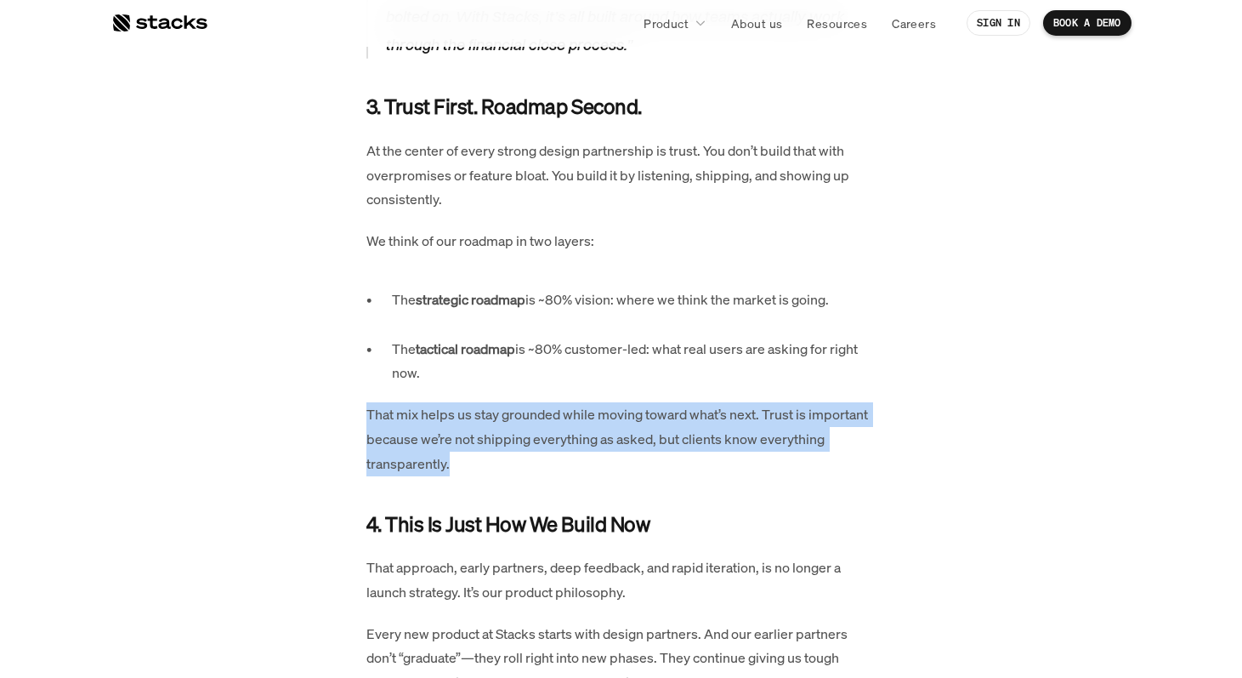
click at [589, 427] on p "That mix helps us stay grounded while moving toward what’s next. Trust is impor…" at bounding box center [621, 438] width 510 height 73
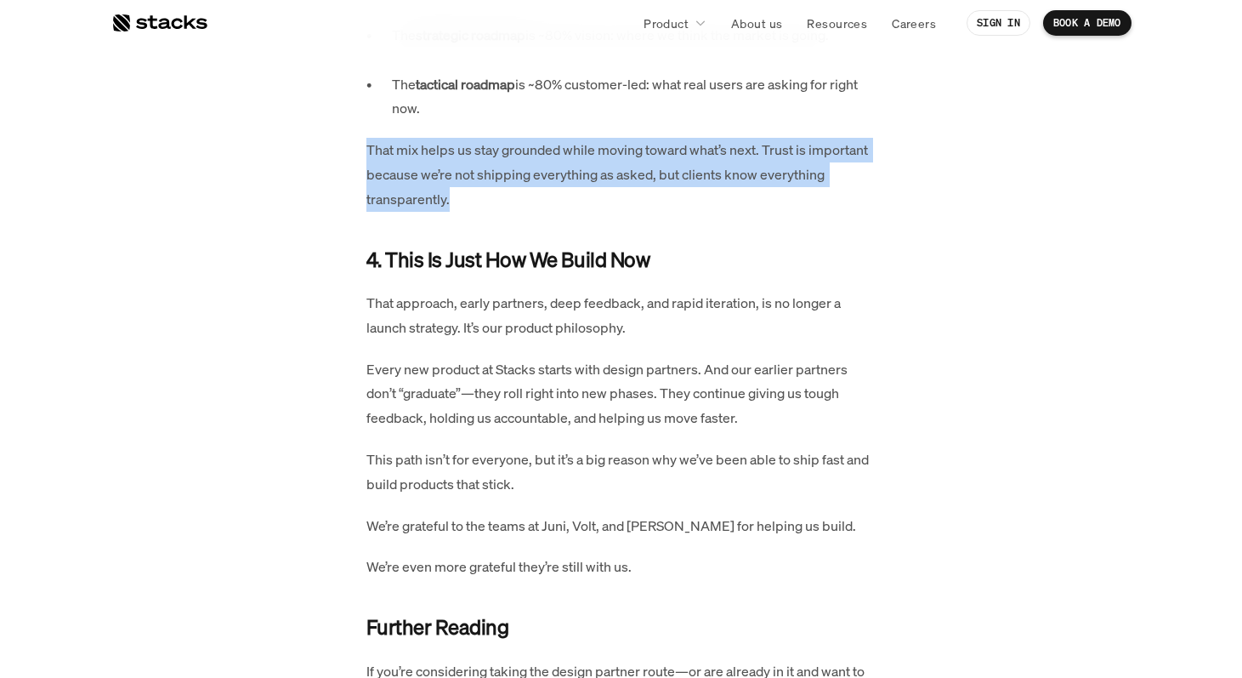
scroll to position [2003, 0]
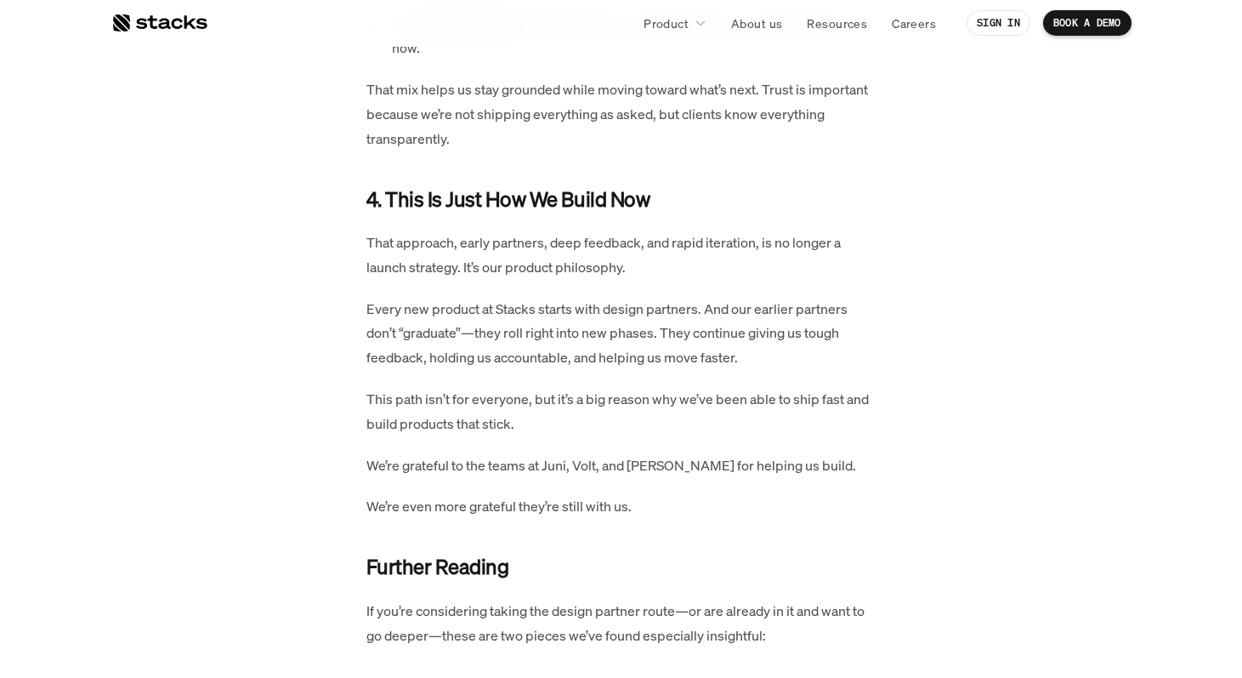
click at [555, 247] on p "That approach, early partners, deep feedback, and rapid iteration, is no longer…" at bounding box center [621, 254] width 510 height 49
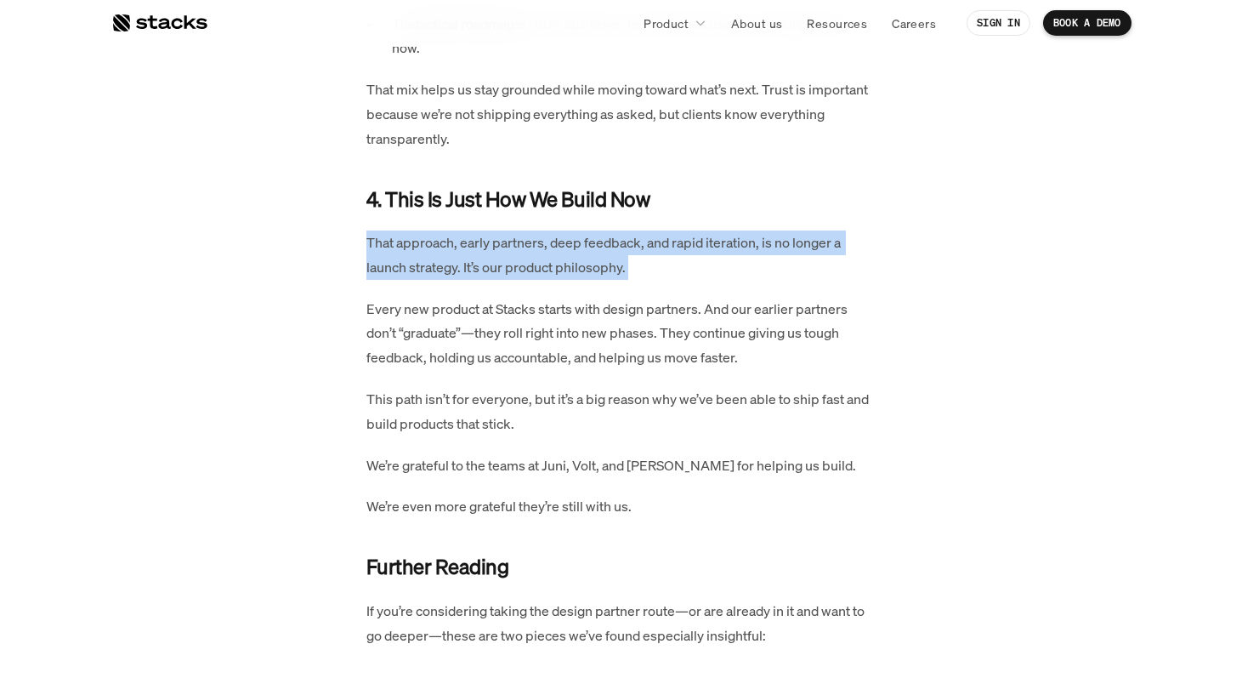
click at [555, 247] on p "That approach, early partners, deep feedback, and rapid iteration, is no longer…" at bounding box center [621, 254] width 510 height 49
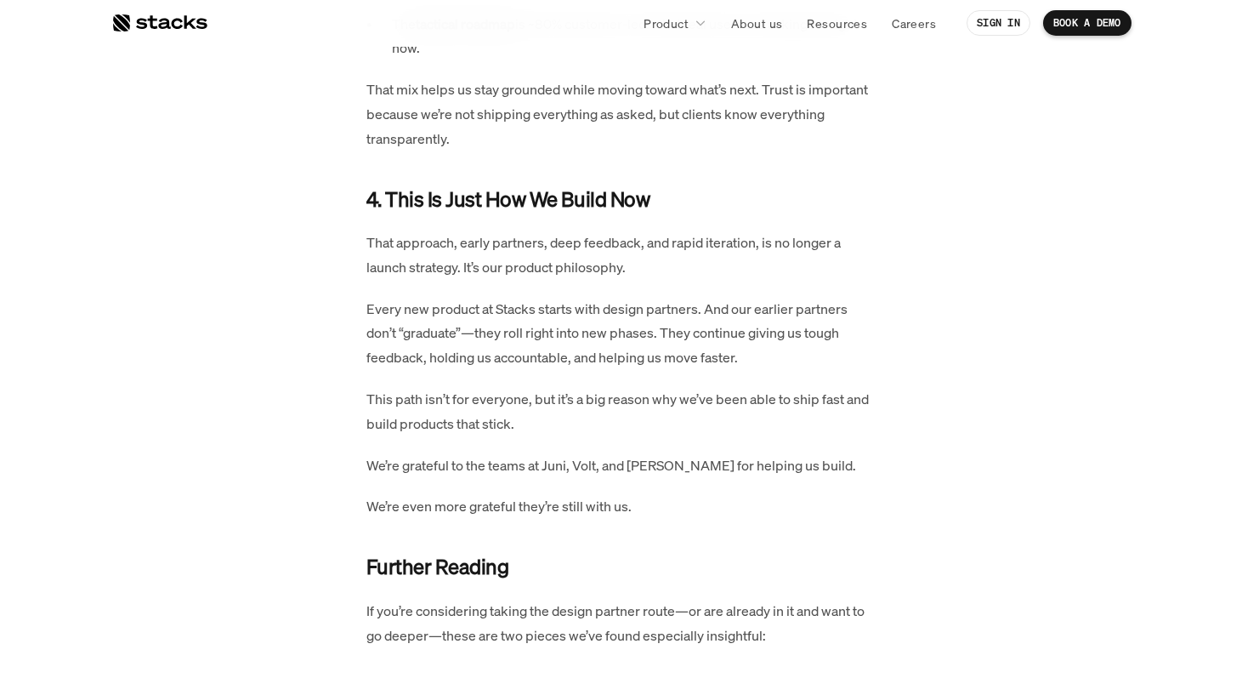
click at [556, 315] on p "Every new product at Stacks starts with design partners. And our earlier partne…" at bounding box center [621, 333] width 510 height 73
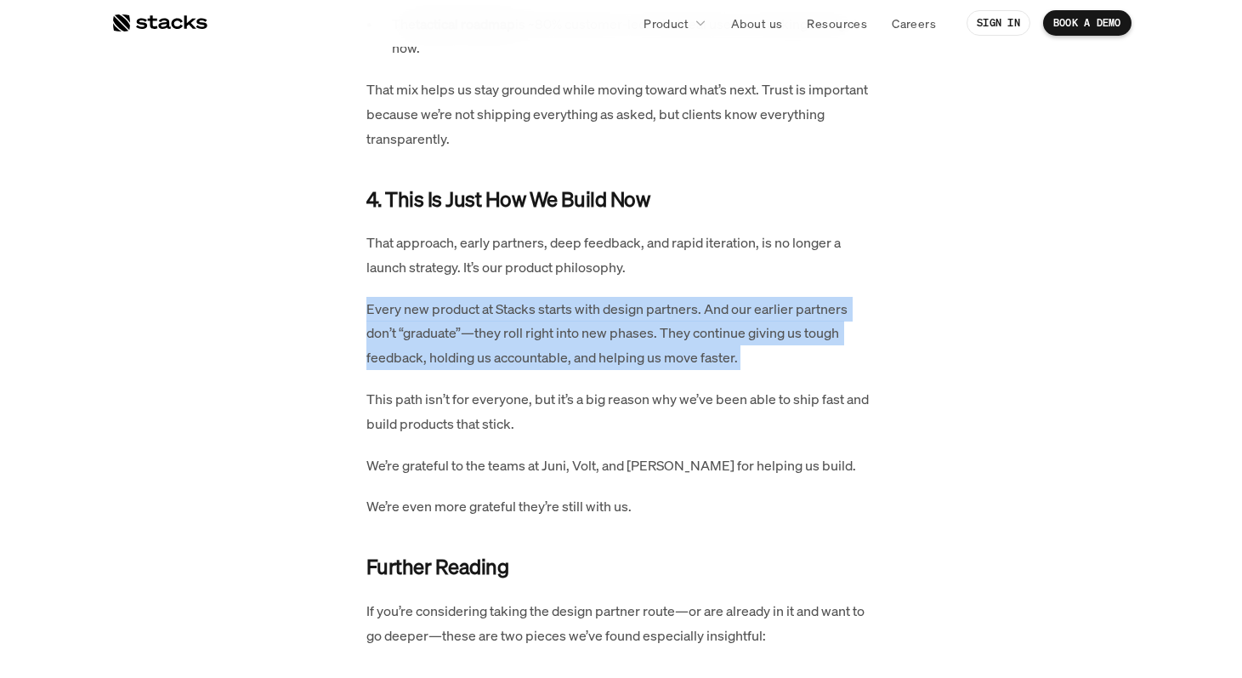
click at [556, 315] on p "Every new product at Stacks starts with design partners. And our earlier partne…" at bounding box center [621, 333] width 510 height 73
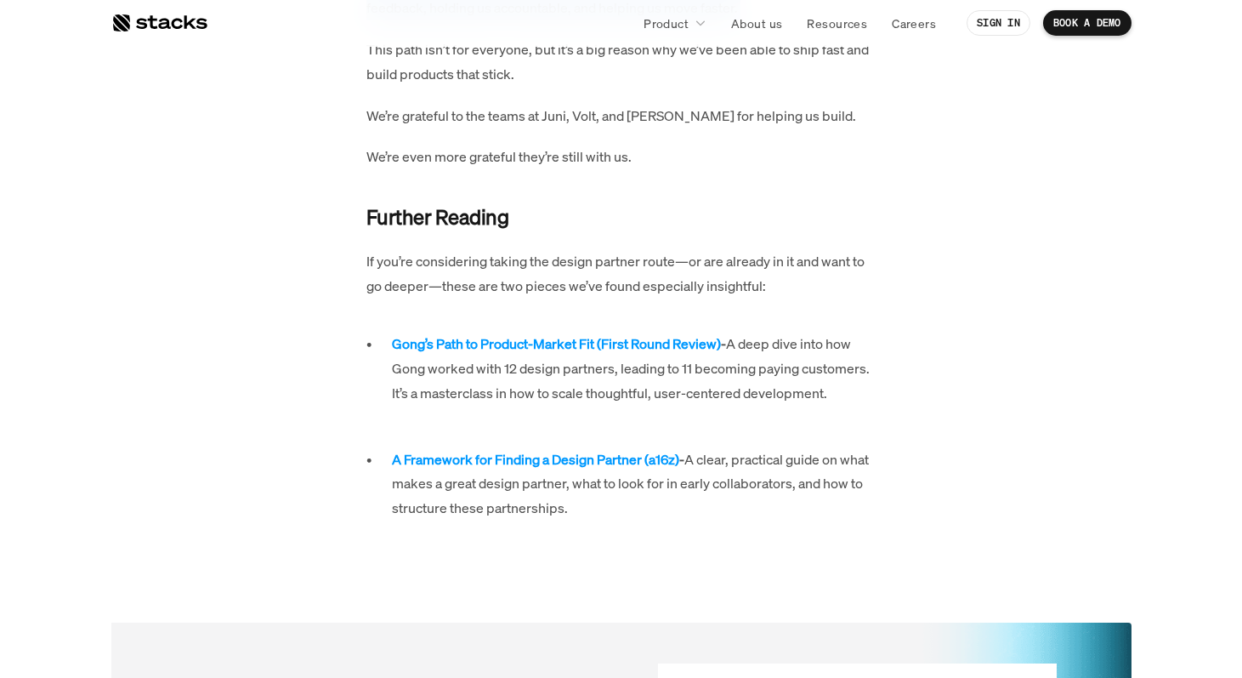
scroll to position [2364, 0]
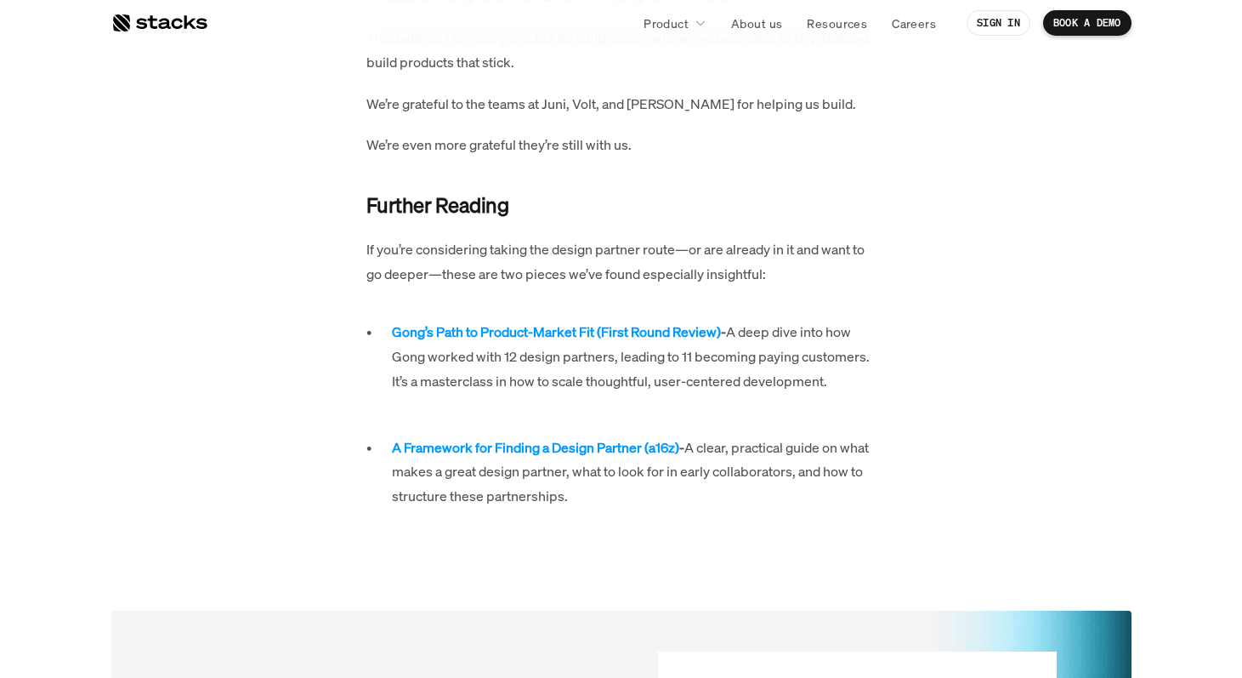
click at [559, 365] on p "Gong’s Path to Product-Market Fit (First Round Review) - A deep dive into how G…" at bounding box center [634, 356] width 485 height 73
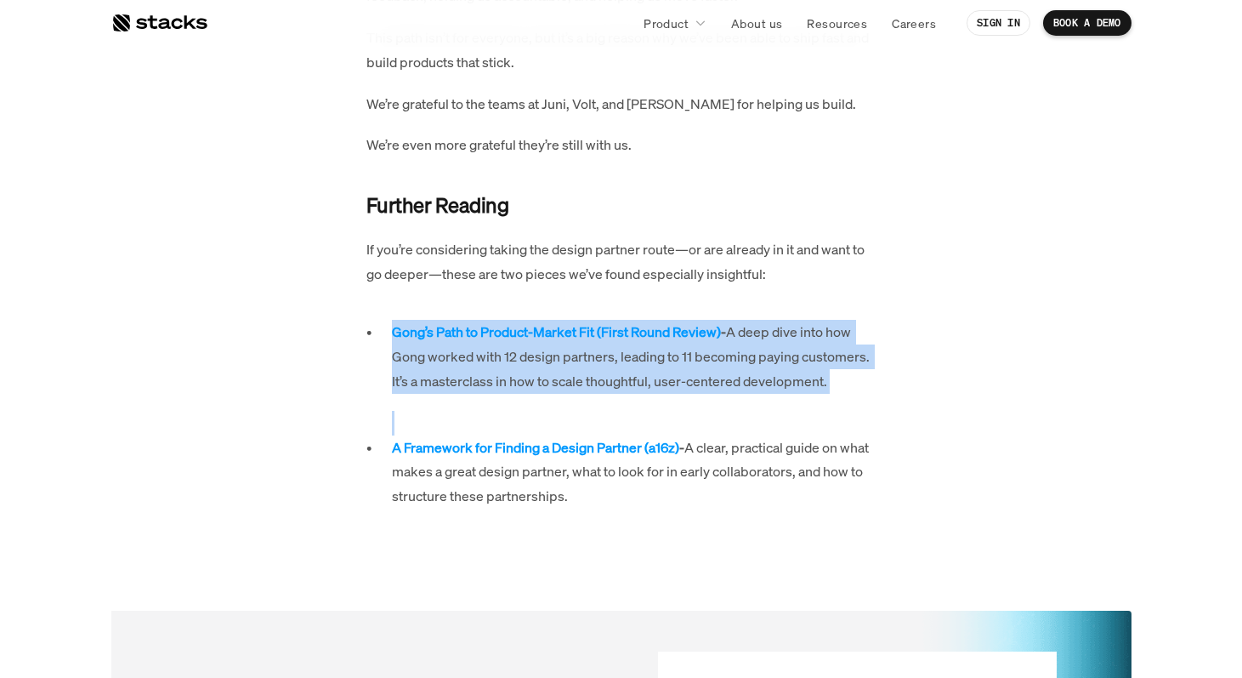
click at [559, 365] on p "Gong’s Path to Product-Market Fit (First Round Review) - A deep dive into how G…" at bounding box center [634, 356] width 485 height 73
click at [547, 367] on p "Gong’s Path to Product-Market Fit (First Round Review) - A deep dive into how G…" at bounding box center [634, 356] width 485 height 73
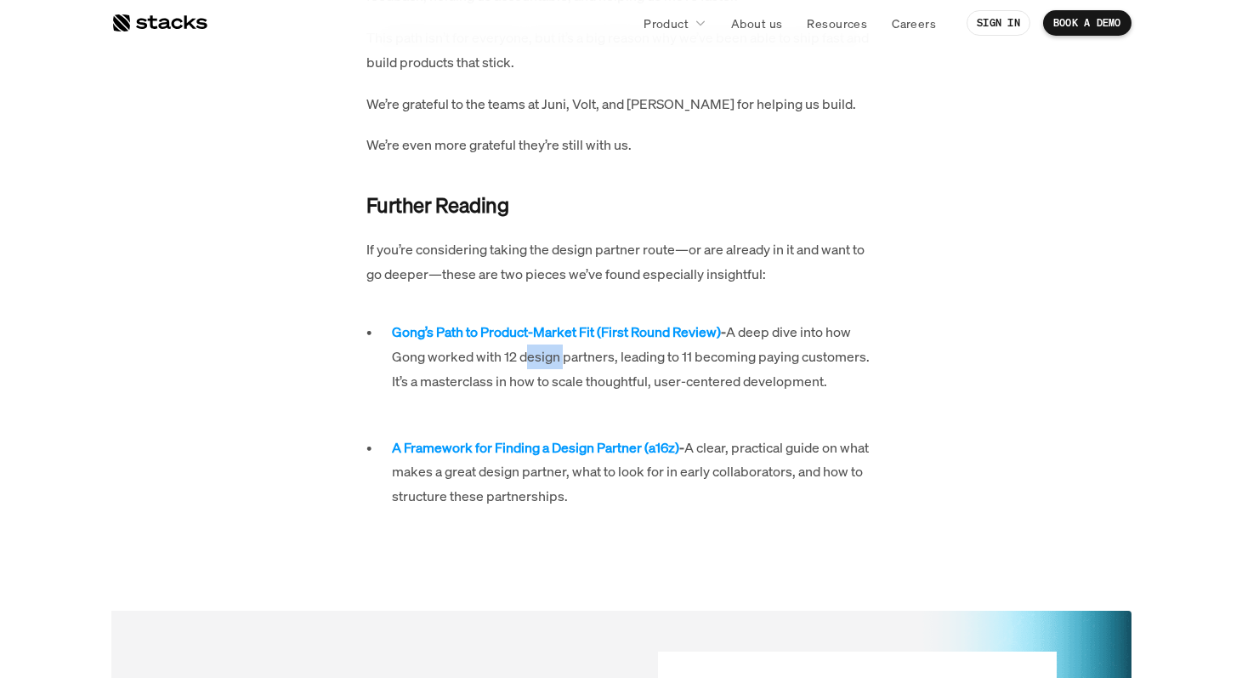
click at [547, 367] on p "Gong’s Path to Product-Market Fit (First Round Review) - A deep dive into how G…" at bounding box center [634, 356] width 485 height 73
click at [535, 364] on p "Gong’s Path to Product-Market Fit (First Round Review) - A deep dive into how G…" at bounding box center [634, 356] width 485 height 73
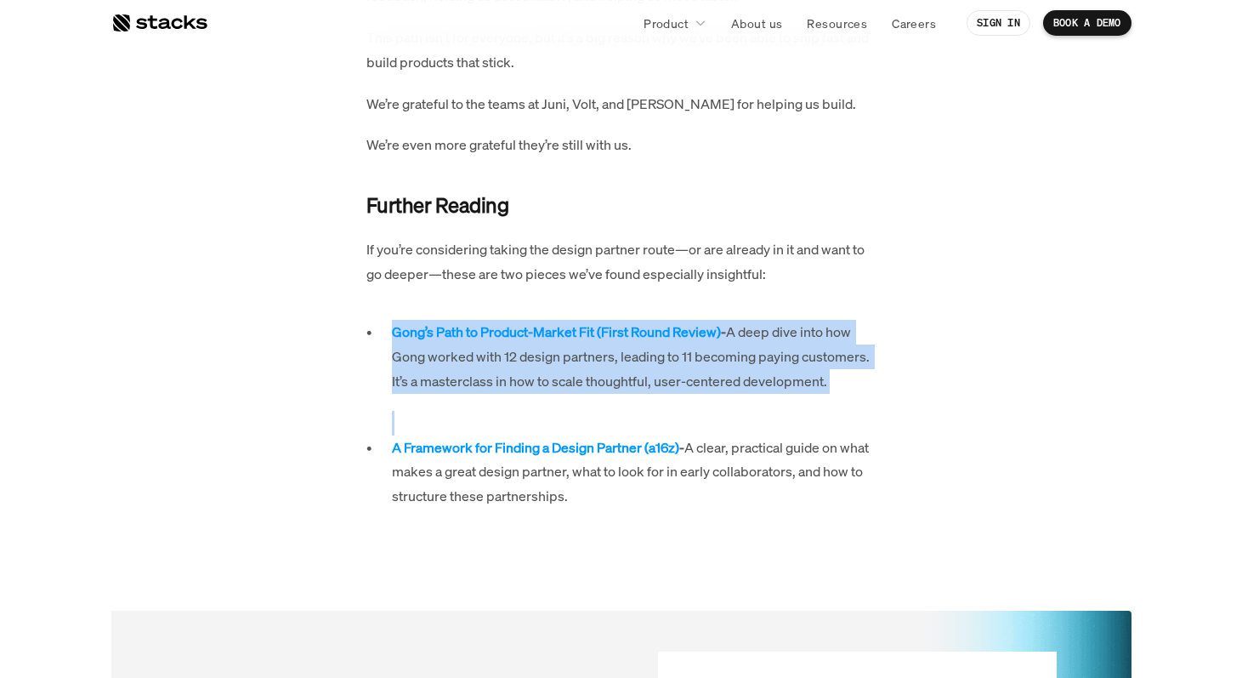
click at [535, 364] on p "Gong’s Path to Product-Market Fit (First Round Review) - A deep dive into how G…" at bounding box center [634, 356] width 485 height 73
click at [535, 365] on p "Gong’s Path to Product-Market Fit (First Round Review) - A deep dive into how G…" at bounding box center [634, 356] width 485 height 73
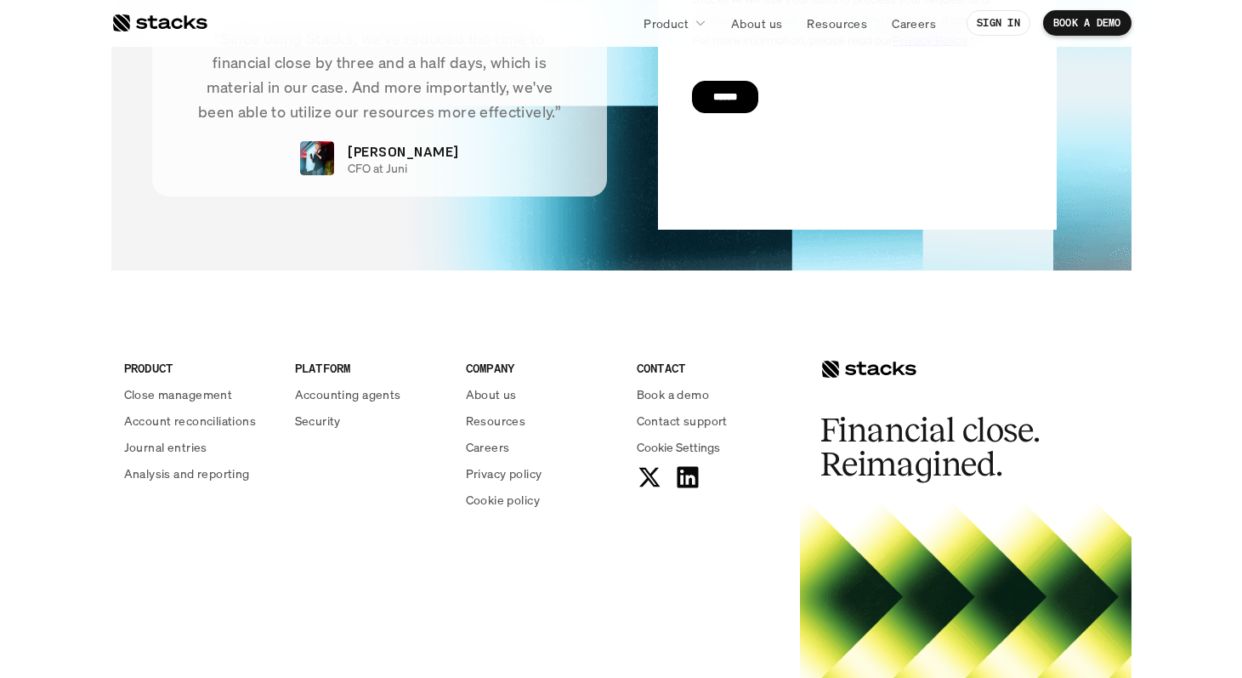
scroll to position [3528, 0]
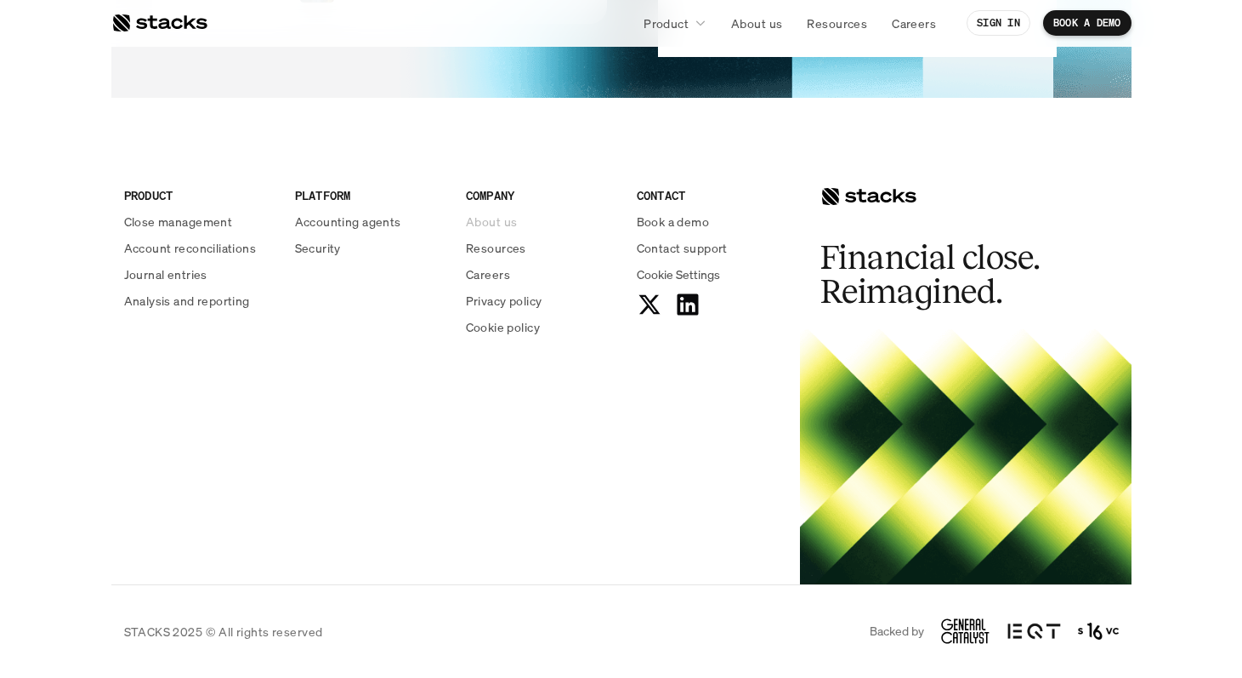
click at [492, 225] on p "About us" at bounding box center [491, 222] width 51 height 18
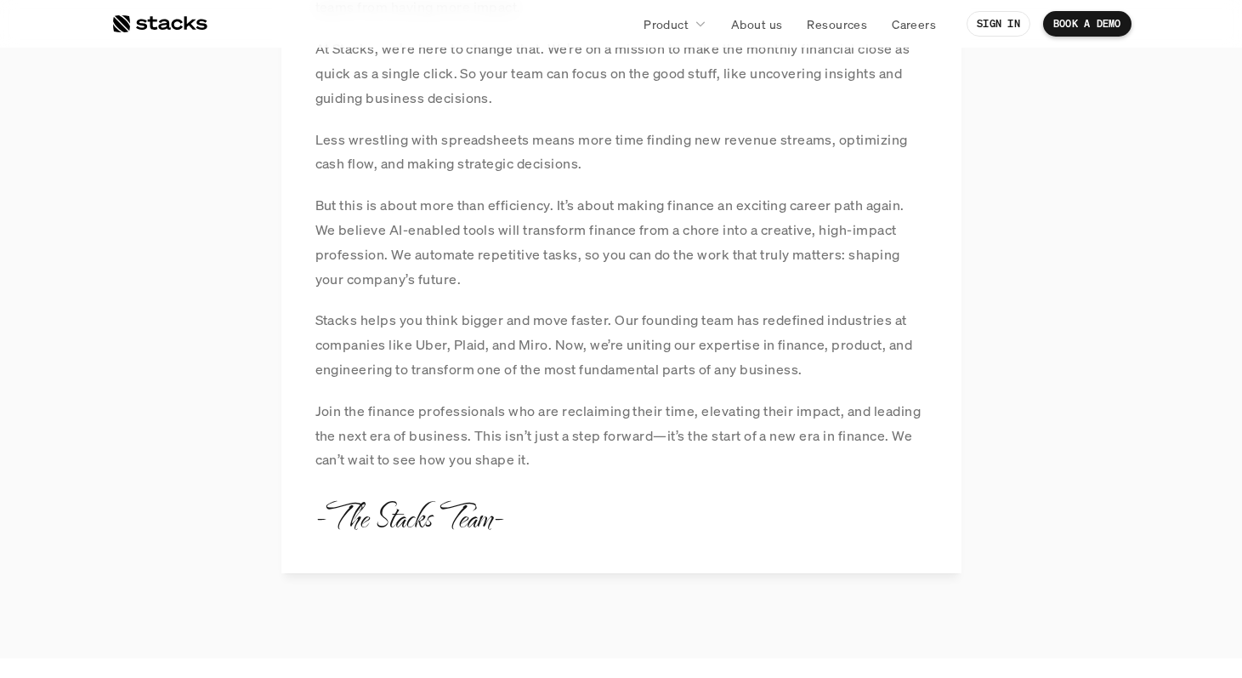
scroll to position [1540, 0]
click at [546, 413] on p "Join the finance professionals who are reclaiming their time, elevating their i…" at bounding box center [621, 434] width 612 height 73
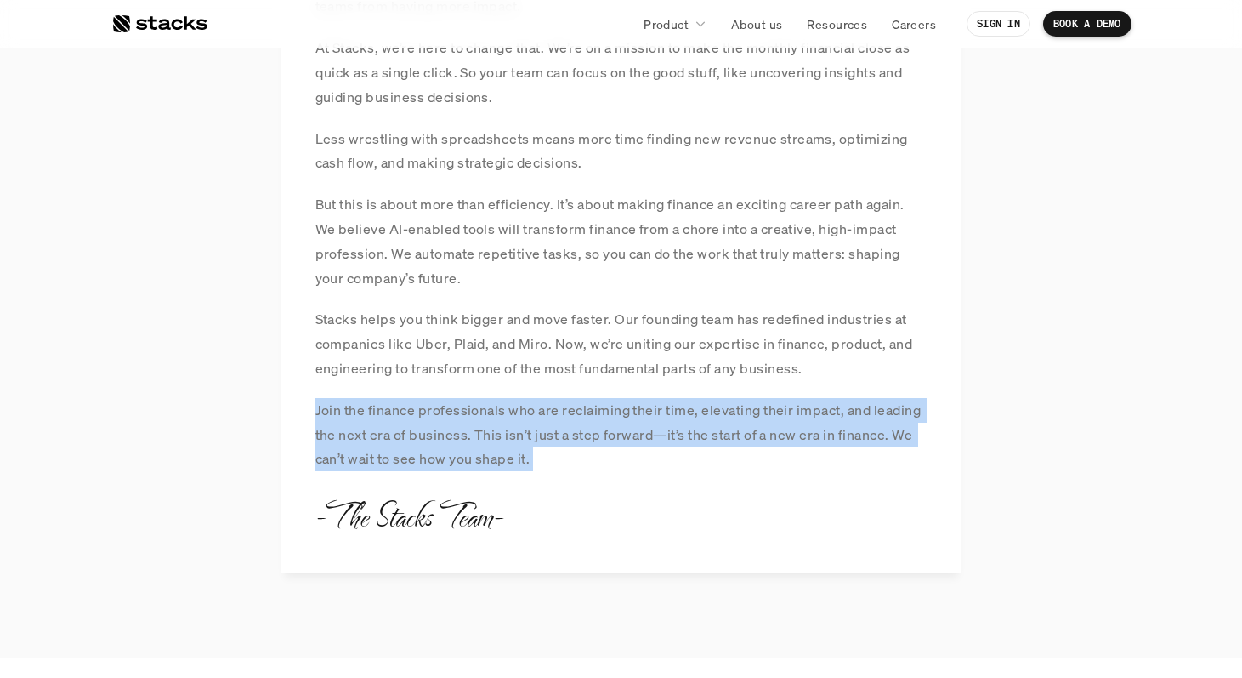
click at [546, 413] on p "Join the finance professionals who are reclaiming their time, elevating their i…" at bounding box center [621, 434] width 612 height 73
click at [558, 440] on p "Join the finance professionals who are reclaiming their time, elevating their i…" at bounding box center [621, 434] width 612 height 73
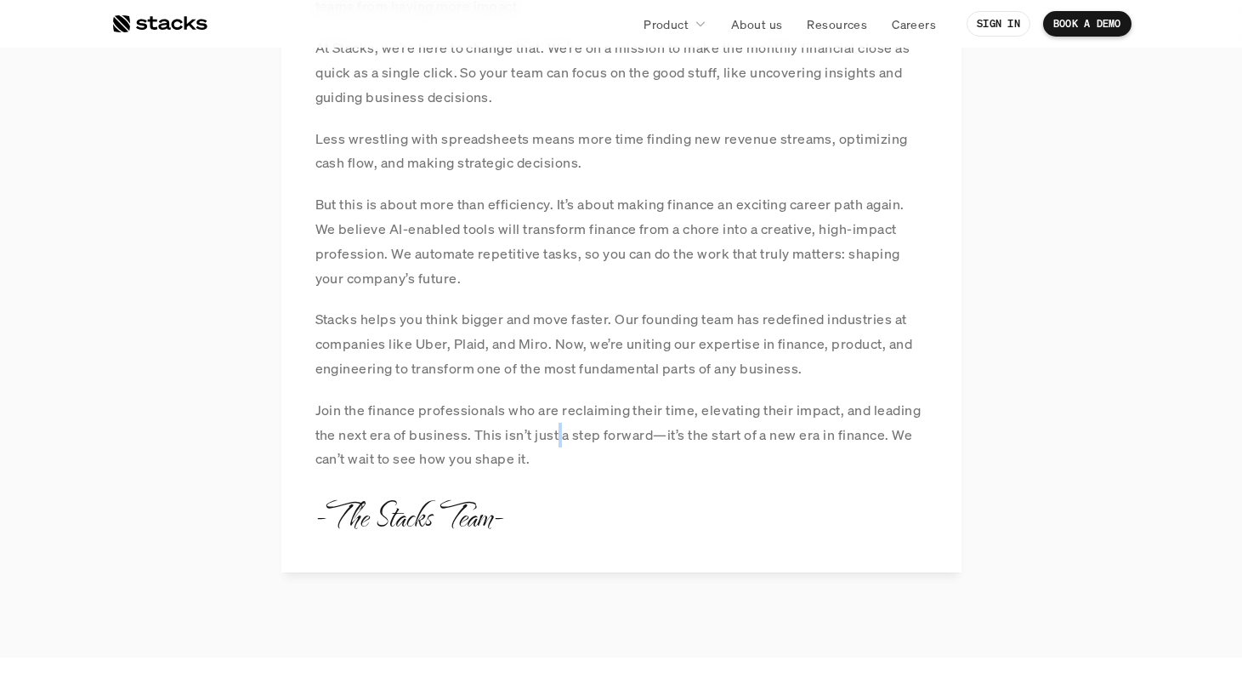
click at [558, 440] on p "Join the finance professionals who are reclaiming their time, elevating their i…" at bounding box center [621, 434] width 612 height 73
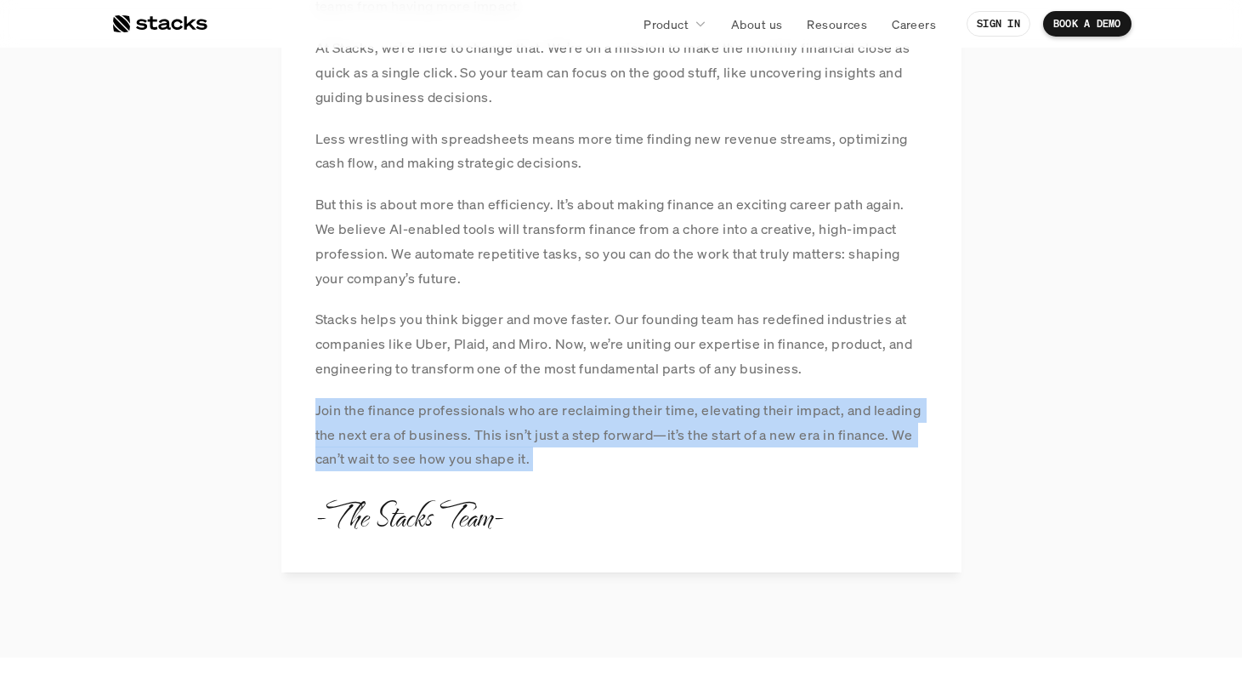
click at [558, 440] on p "Join the finance professionals who are reclaiming their time, elevating their i…" at bounding box center [621, 434] width 612 height 73
click at [556, 437] on p "Join the finance professionals who are reclaiming their time, elevating their i…" at bounding box center [621, 434] width 612 height 73
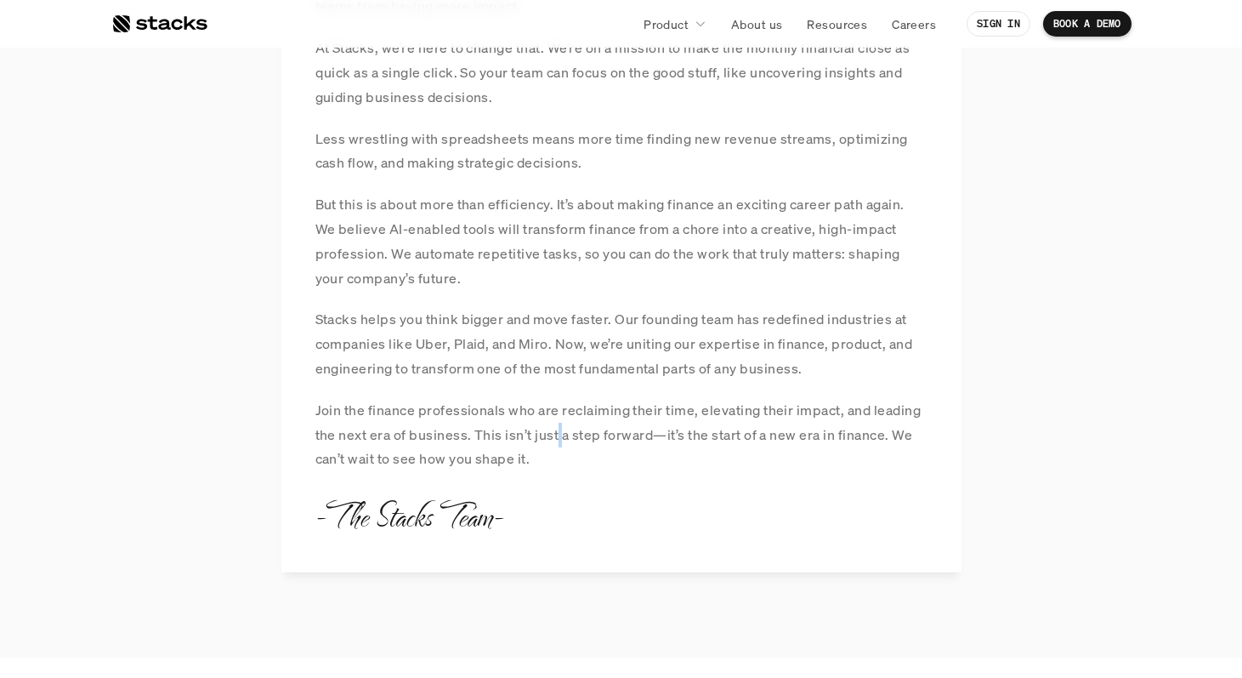
click at [556, 437] on p "Join the finance professionals who are reclaiming their time, elevating their i…" at bounding box center [621, 434] width 612 height 73
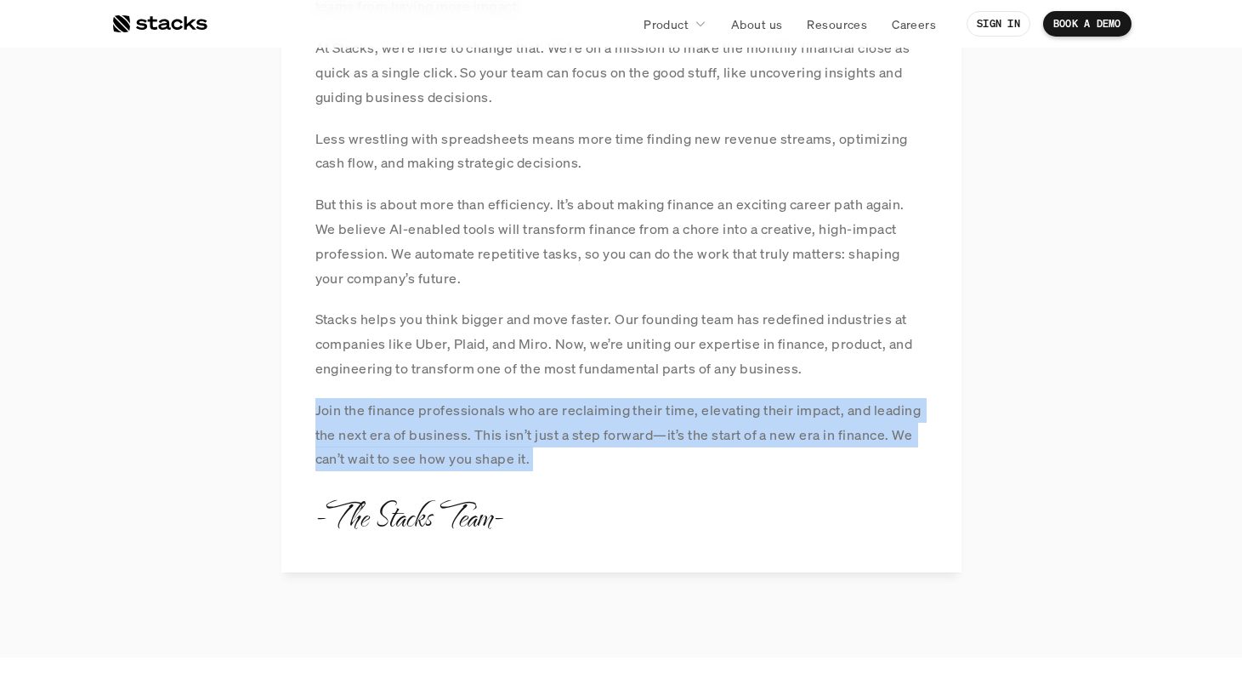
click at [556, 437] on p "Join the finance professionals who are reclaiming their time, elevating their i…" at bounding box center [621, 434] width 612 height 73
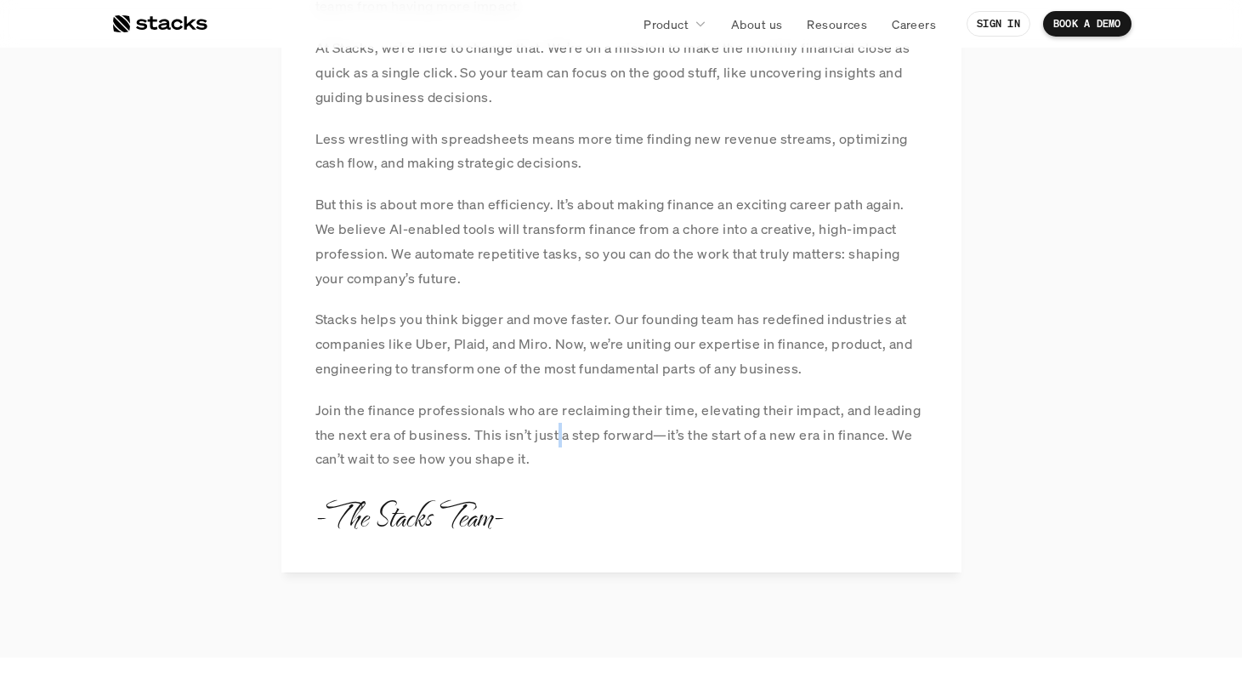
click at [556, 437] on p "Join the finance professionals who are reclaiming their time, elevating their i…" at bounding box center [621, 434] width 612 height 73
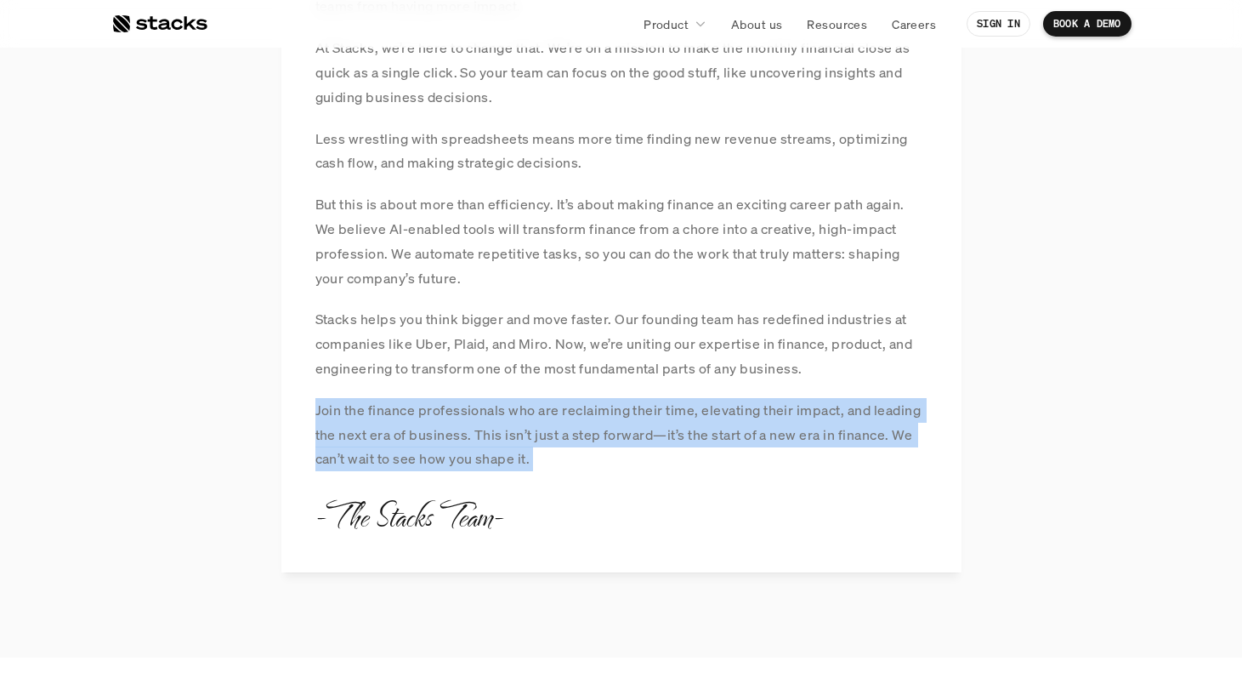
click at [556, 437] on p "Join the finance professionals who are reclaiming their time, elevating their i…" at bounding box center [621, 434] width 612 height 73
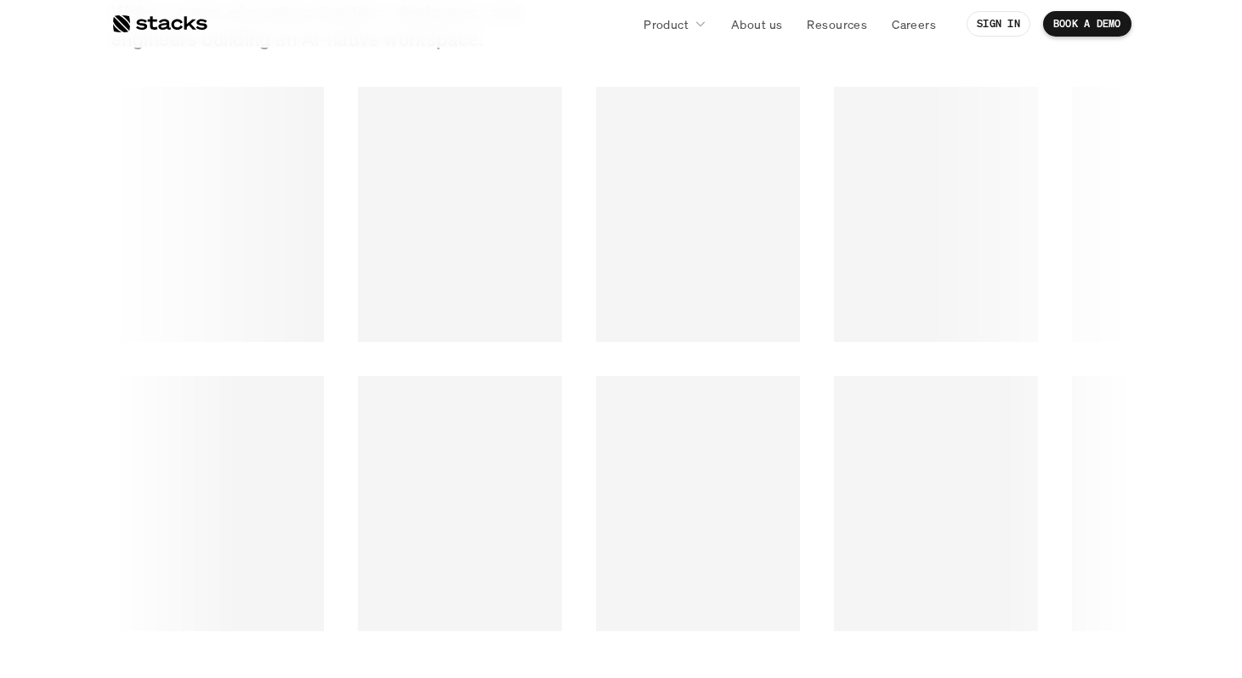
scroll to position [2385, 0]
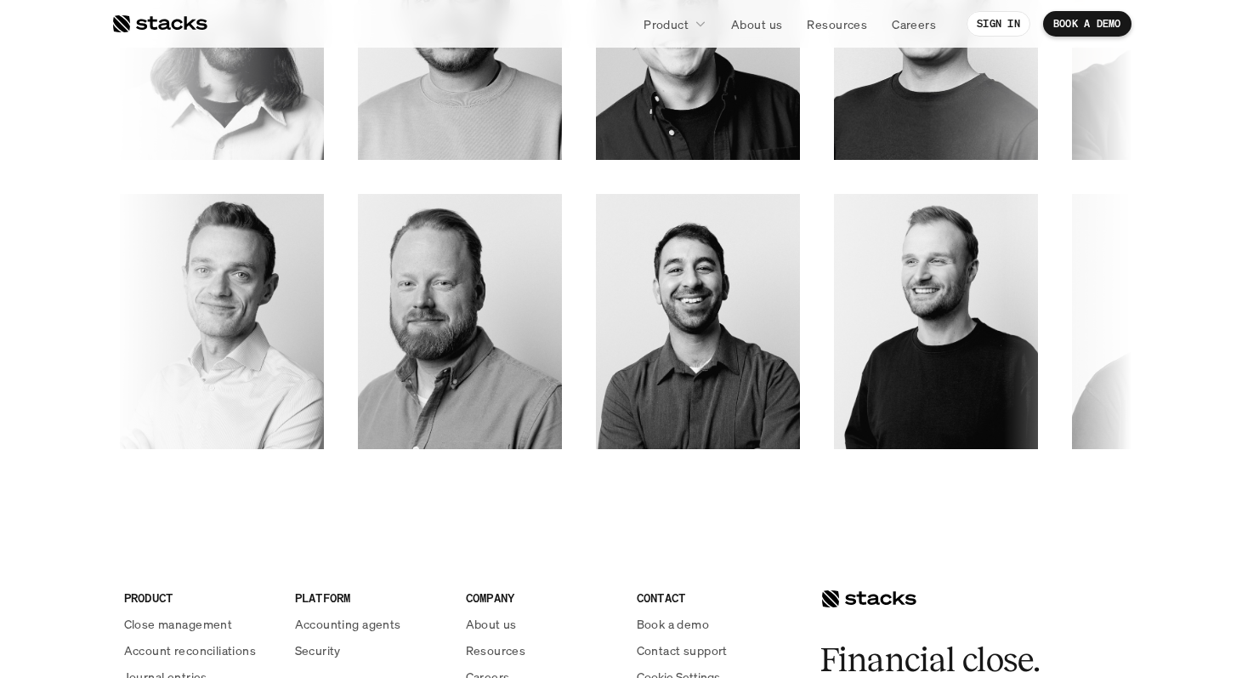
scroll to position [2575, 0]
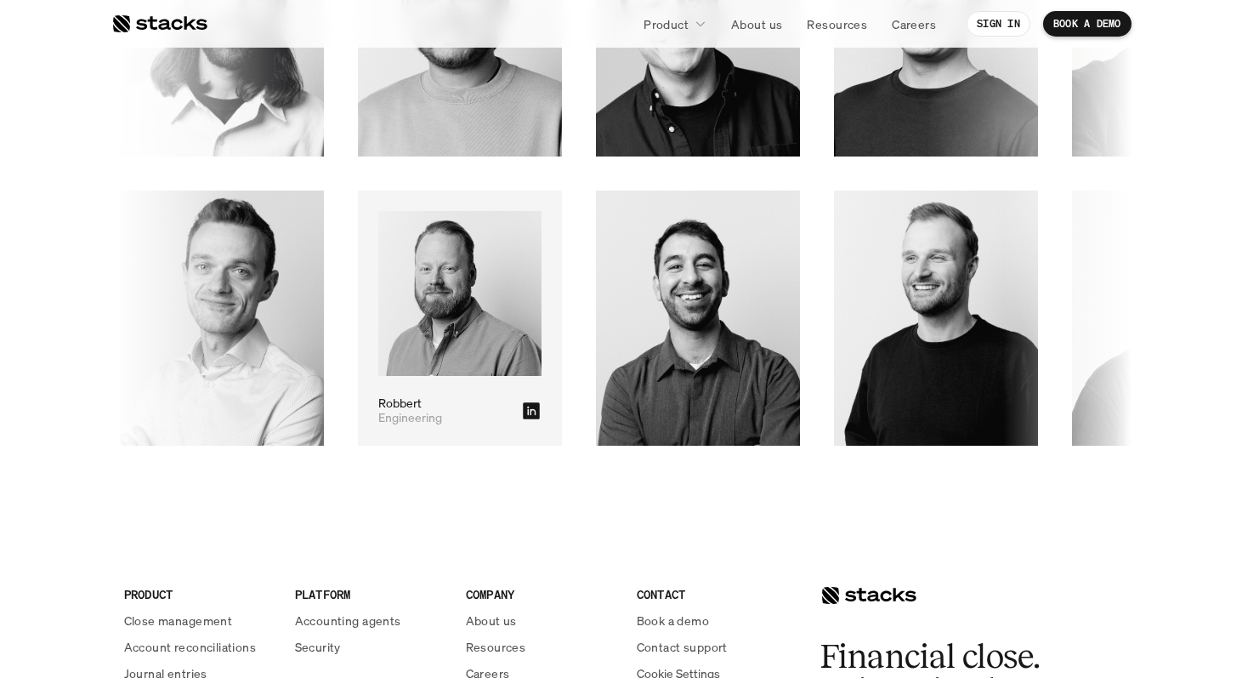
click at [542, 366] on img at bounding box center [459, 293] width 163 height 166
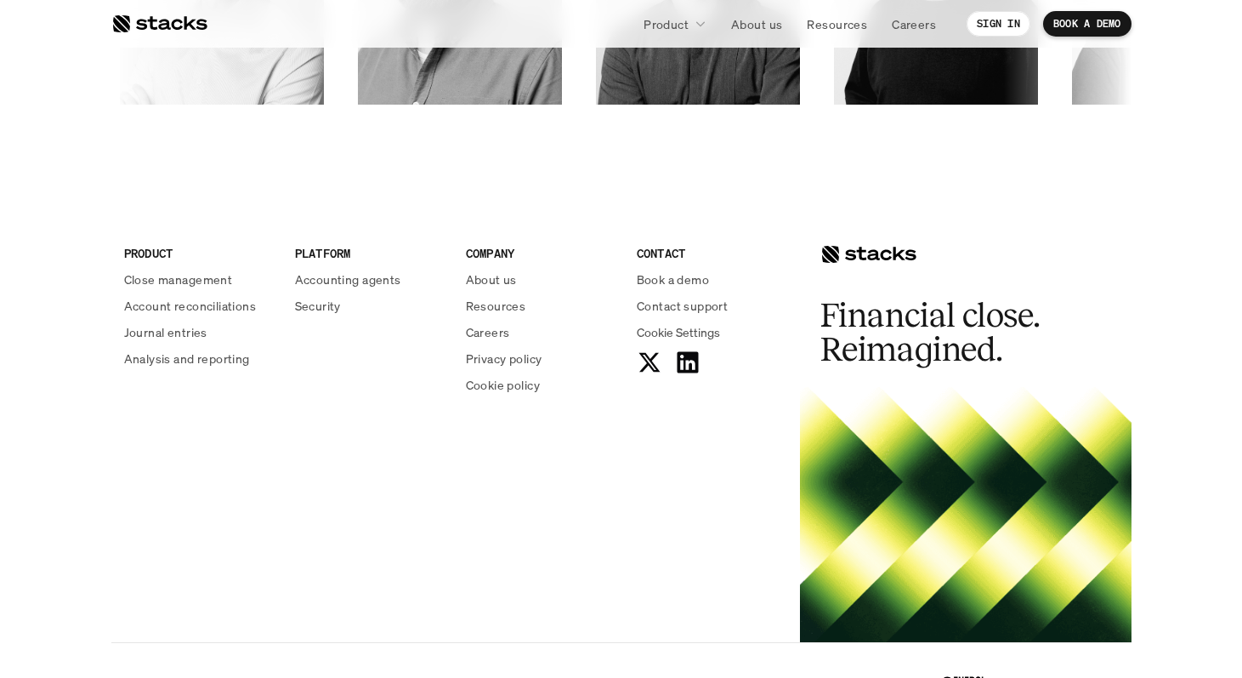
scroll to position [2957, 0]
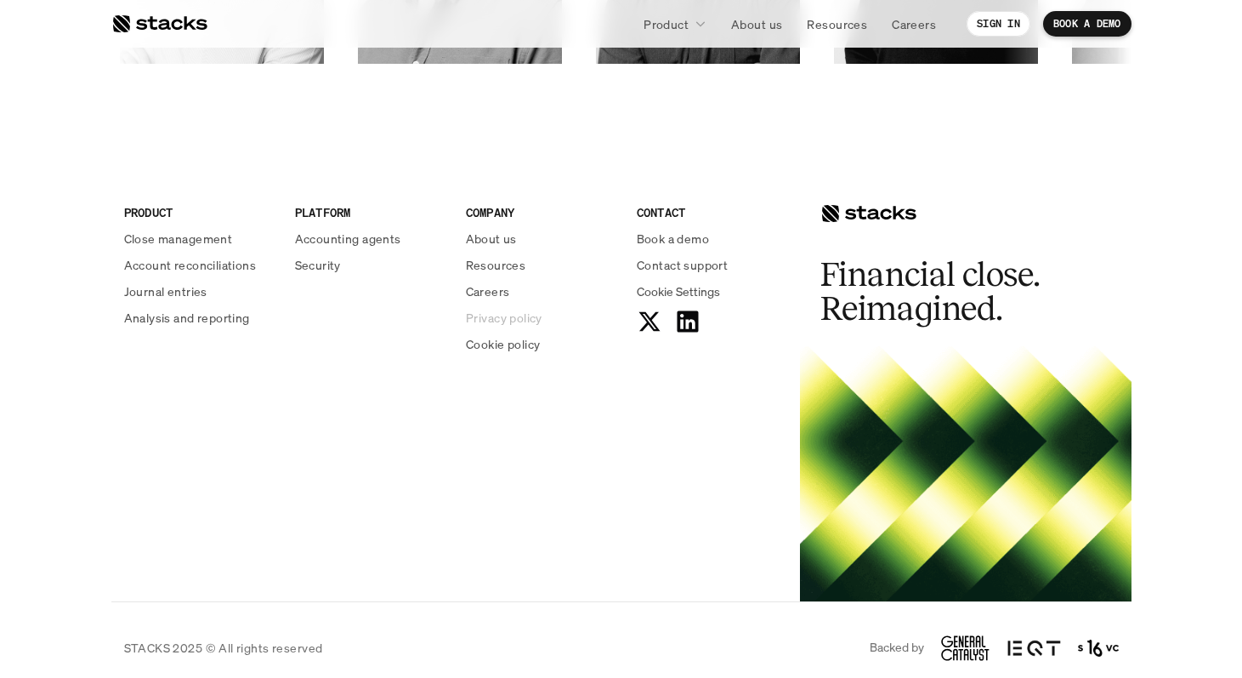
click at [515, 310] on p "Privacy policy" at bounding box center [504, 318] width 77 height 18
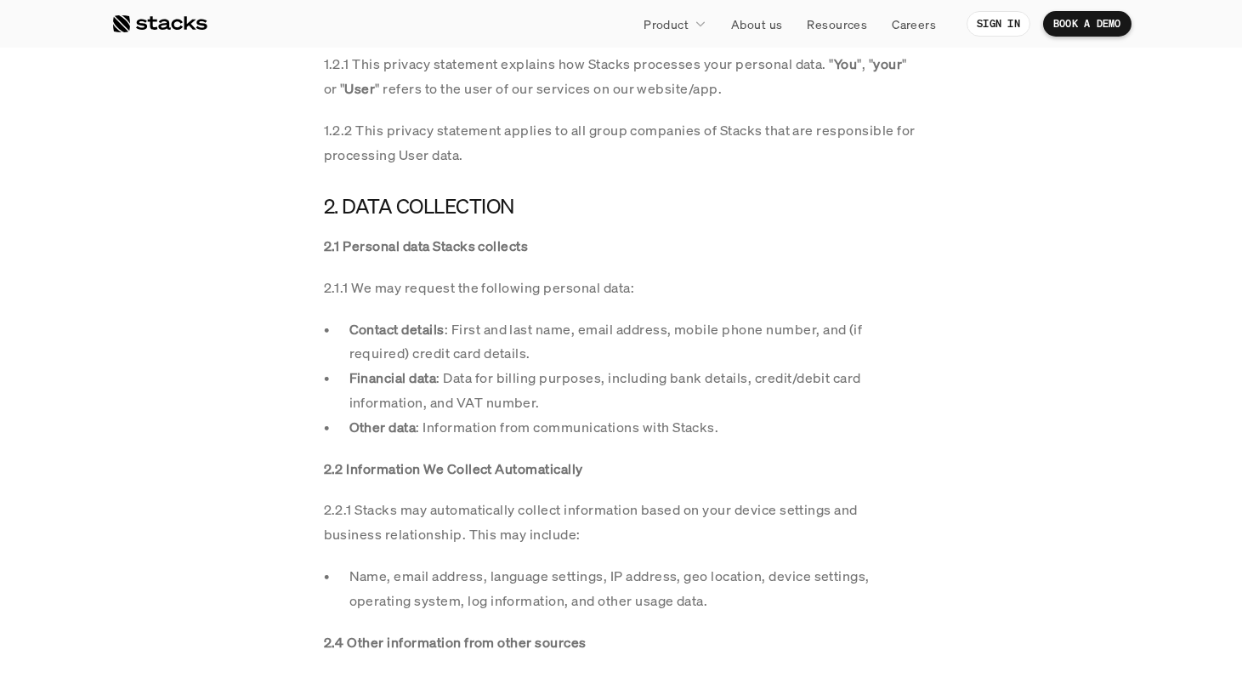
scroll to position [1327, 0]
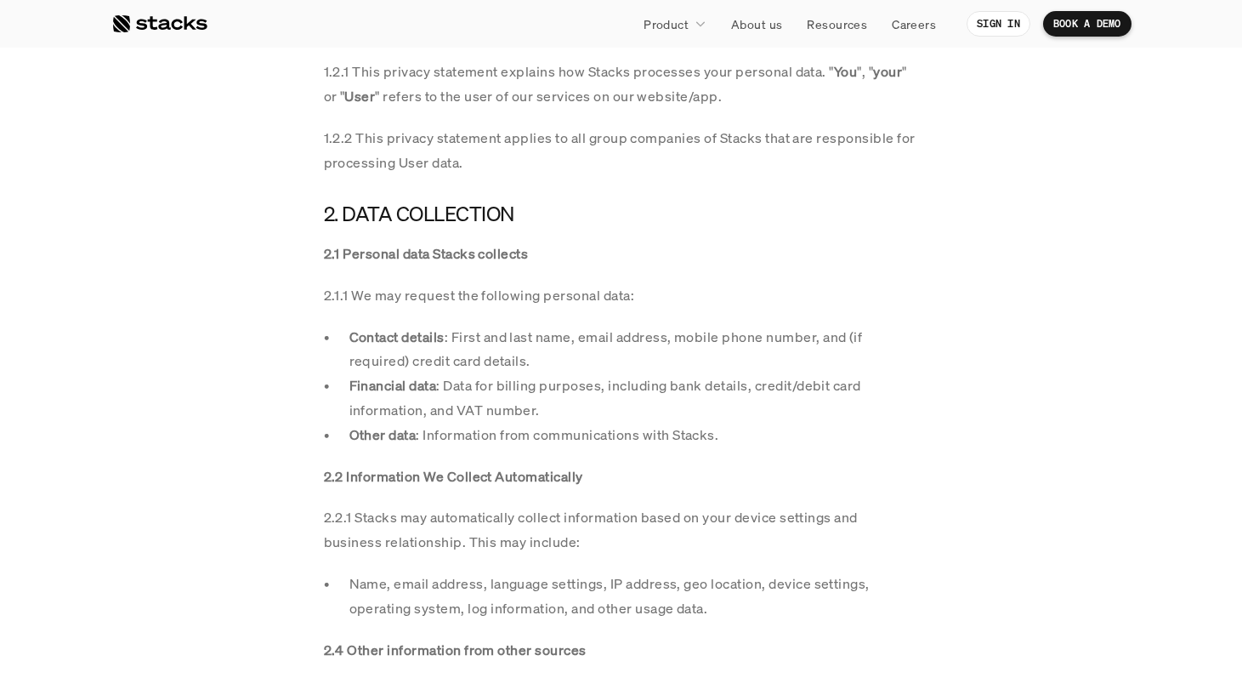
click at [513, 338] on p "Contact details : First and last name, email address, mobile phone number, and …" at bounding box center [634, 349] width 570 height 49
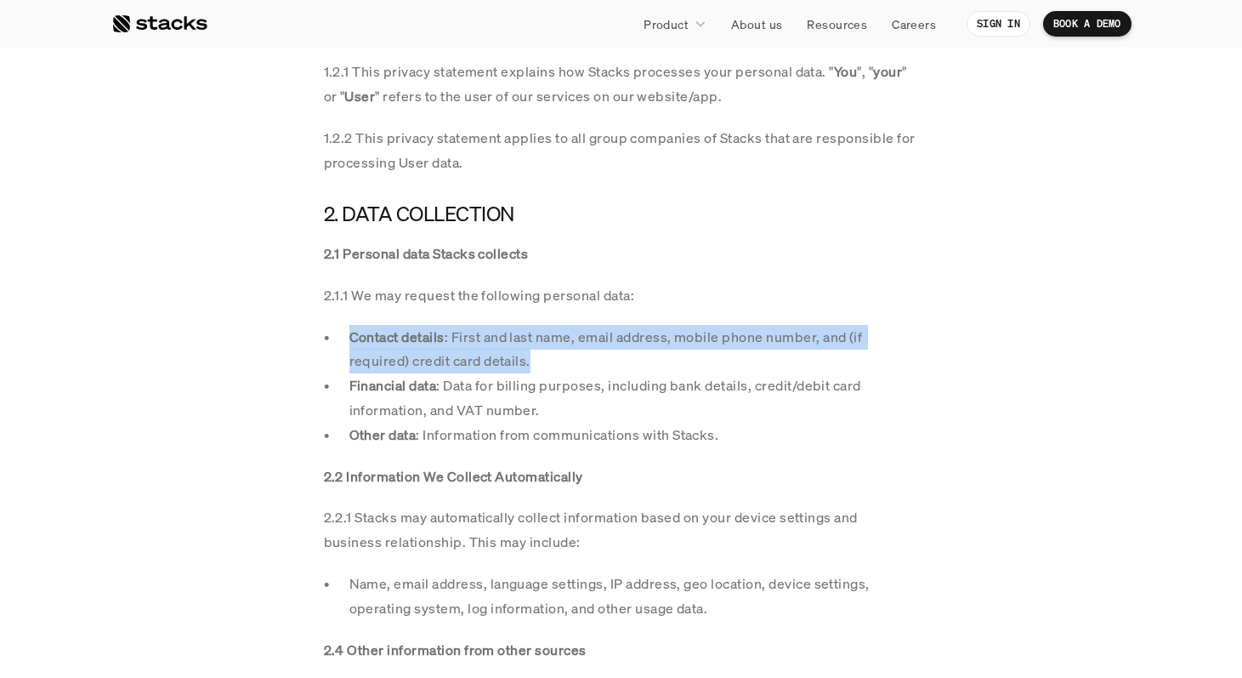
click at [513, 338] on p "Contact details : First and last name, email address, mobile phone number, and …" at bounding box center [634, 349] width 570 height 49
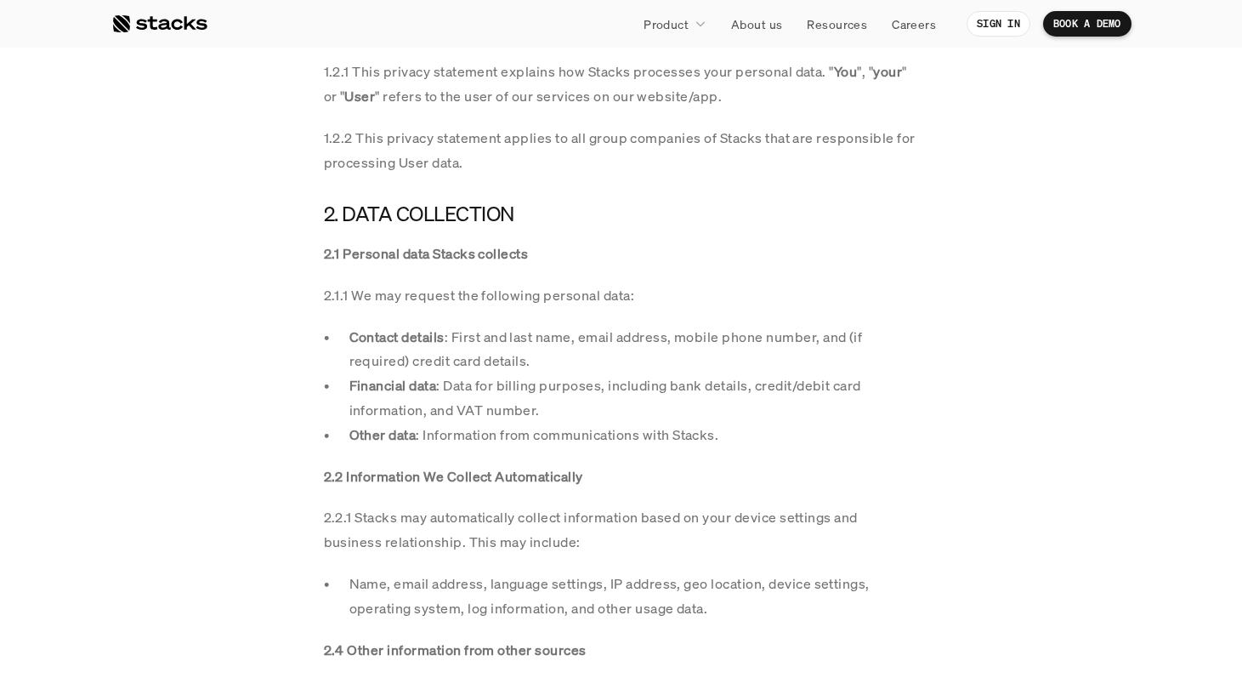
click at [481, 386] on p "Financial data : Data for billing purposes, including bank details, credit/debi…" at bounding box center [634, 397] width 570 height 49
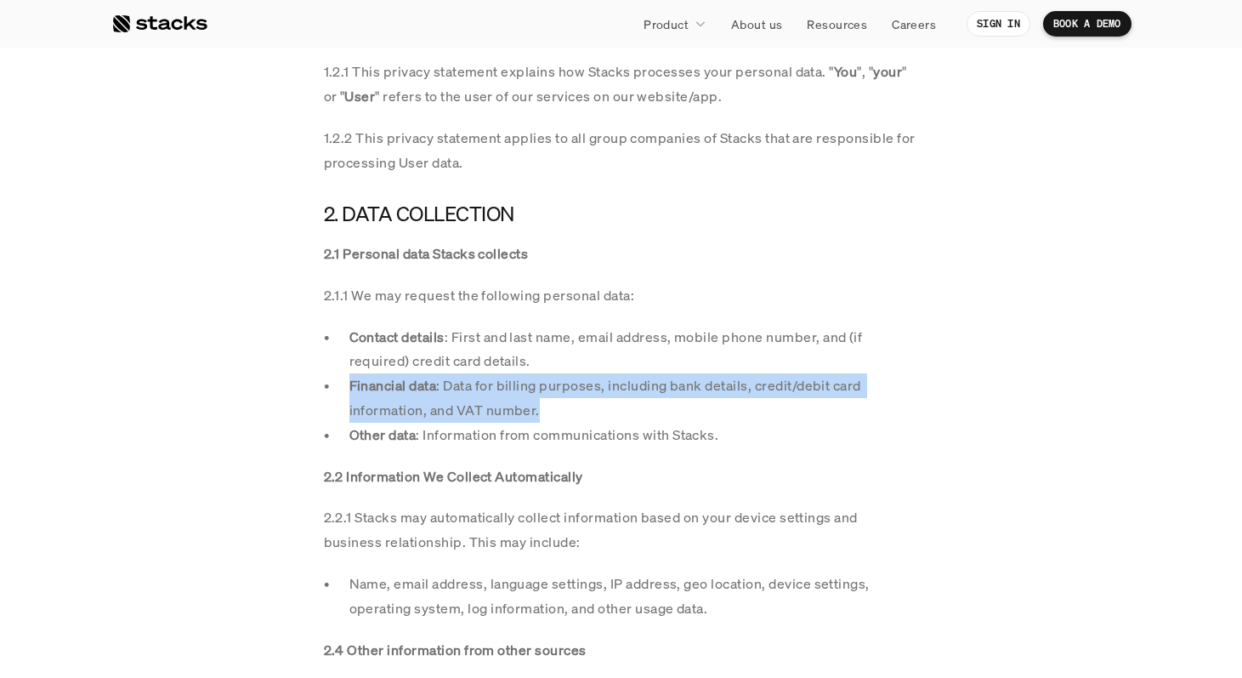
click at [481, 386] on p "Financial data : Data for billing purposes, including bank details, credit/debi…" at bounding box center [634, 397] width 570 height 49
click at [470, 405] on p "Financial data : Data for billing purposes, including bank details, credit/debi…" at bounding box center [634, 397] width 570 height 49
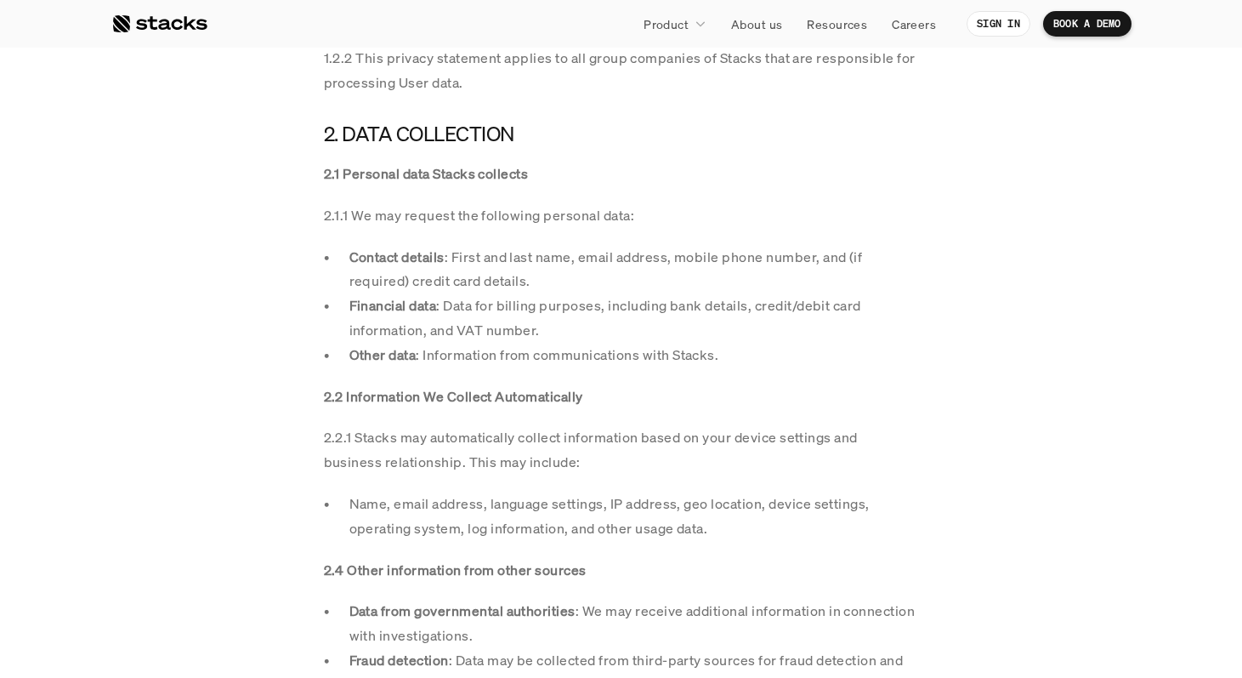
scroll to position [1439, 0]
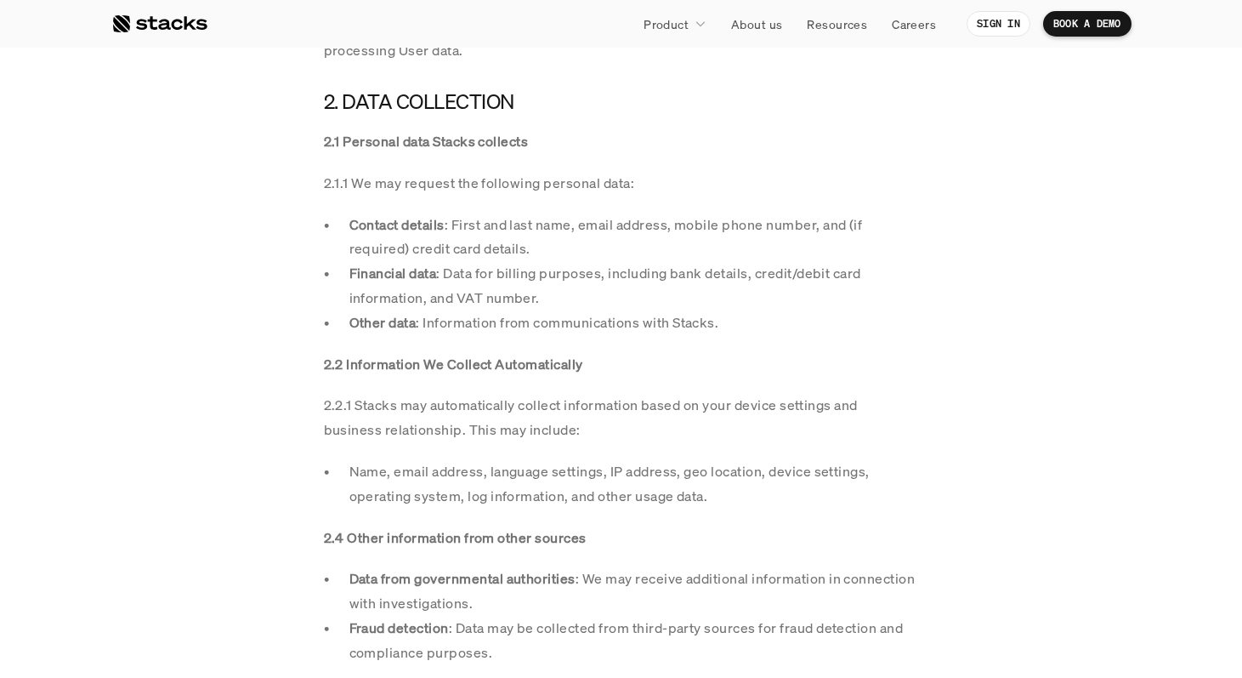
click at [456, 323] on p "Other data : Information from communications with Stacks." at bounding box center [634, 322] width 570 height 25
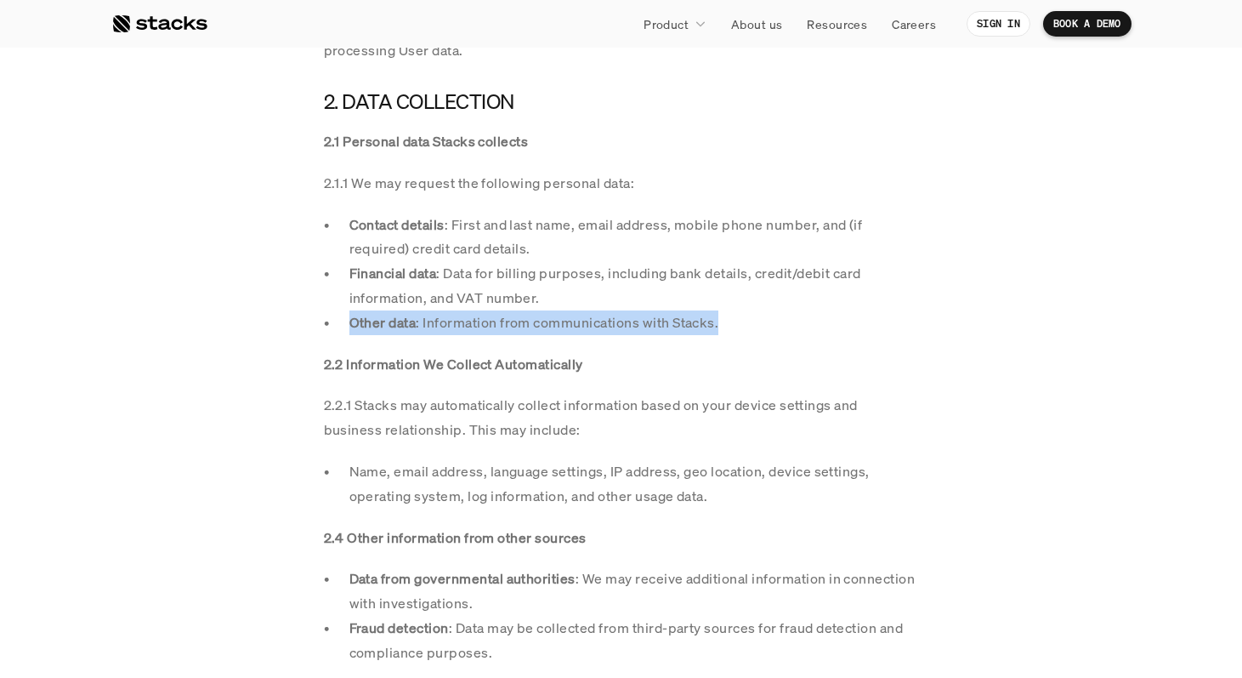
click at [456, 323] on p "Other data : Information from communications with Stacks." at bounding box center [634, 322] width 570 height 25
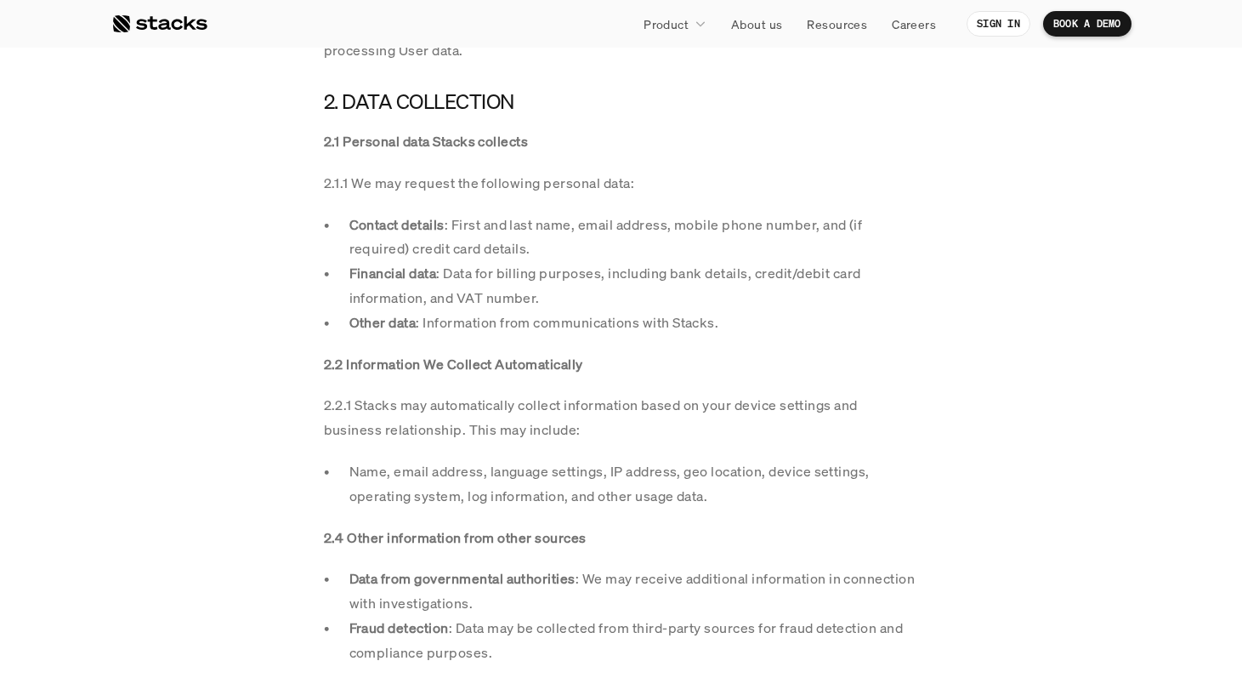
click at [460, 407] on p "2.2.1 Stacks may automatically collect information based on your device setting…" at bounding box center [621, 417] width 595 height 49
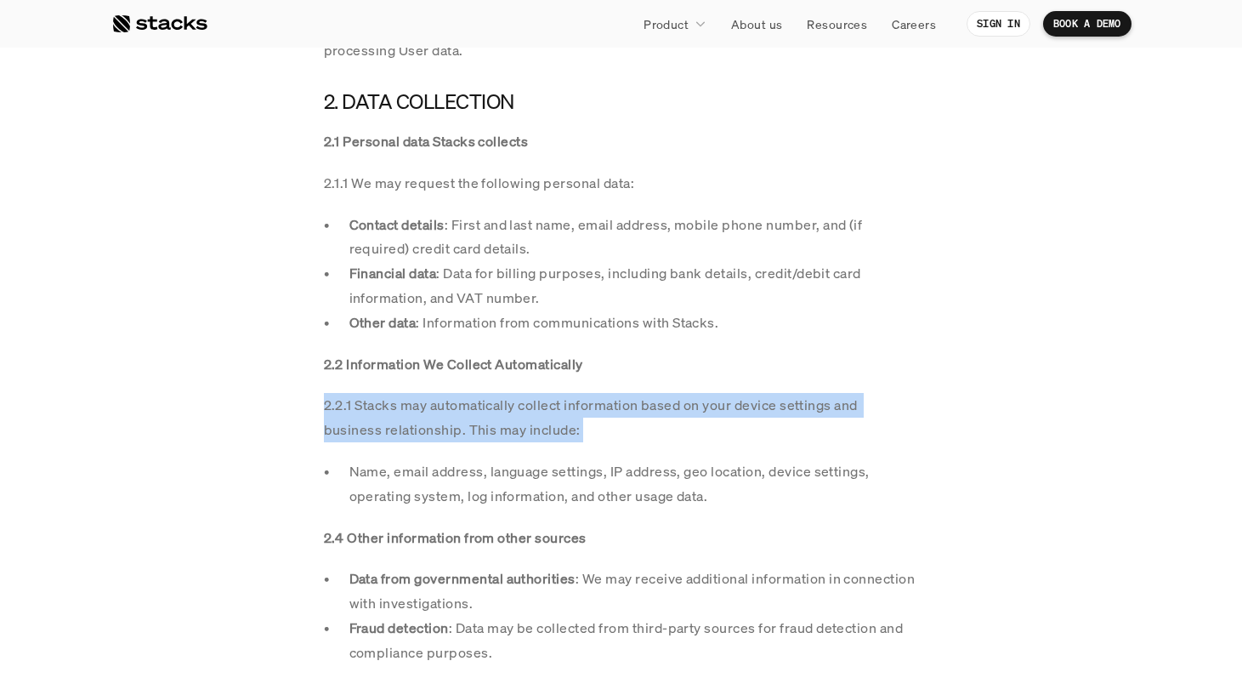
click at [460, 407] on p "2.2.1 Stacks may automatically collect information based on your device setting…" at bounding box center [621, 417] width 595 height 49
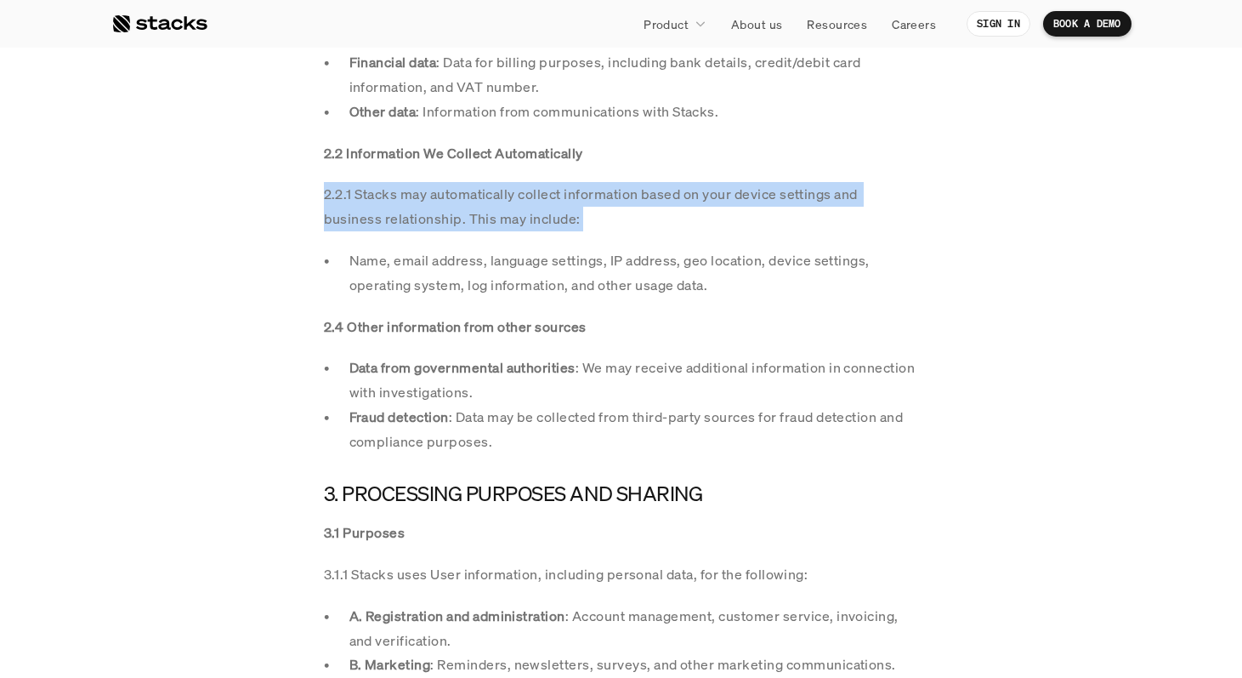
scroll to position [1670, 0]
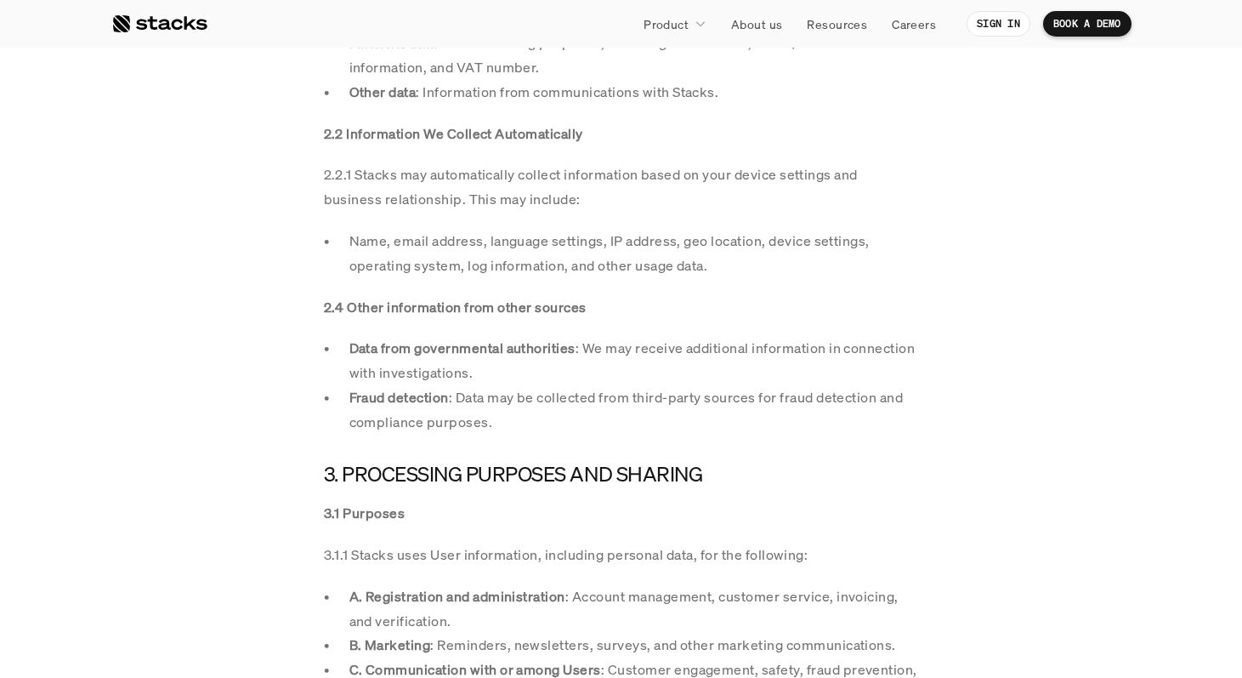
click at [436, 349] on strong "Data from governmental authorities" at bounding box center [462, 347] width 226 height 19
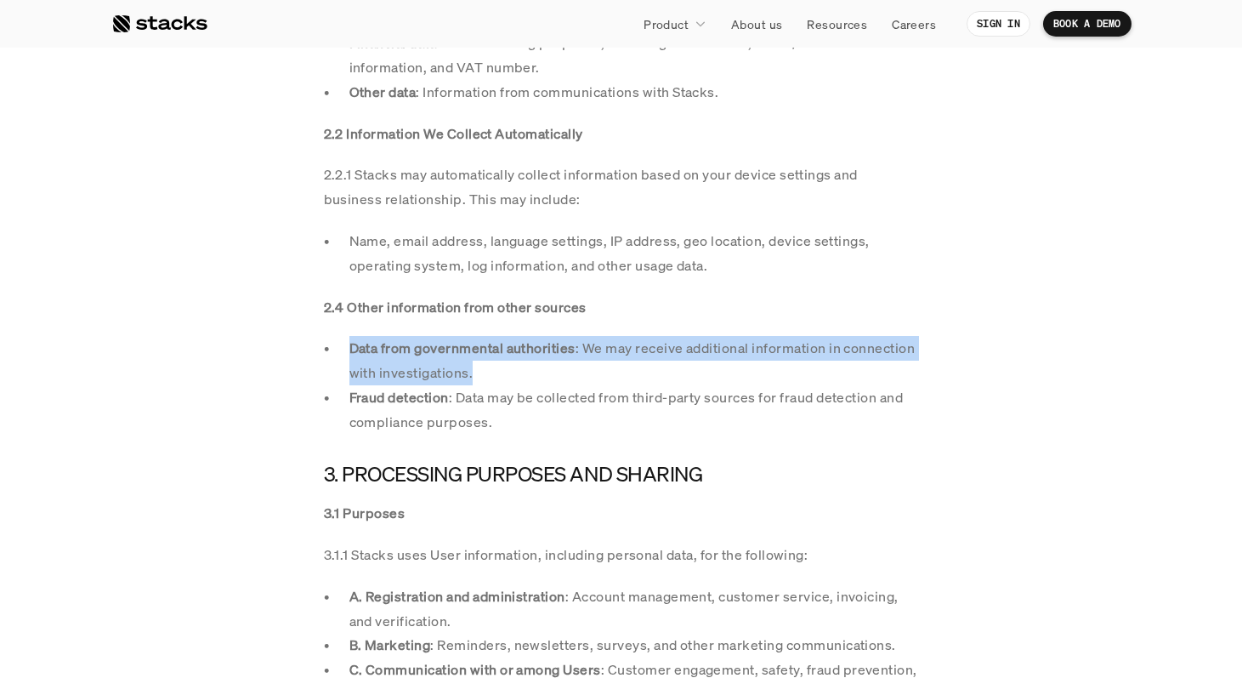
click at [436, 349] on strong "Data from governmental authorities" at bounding box center [462, 347] width 226 height 19
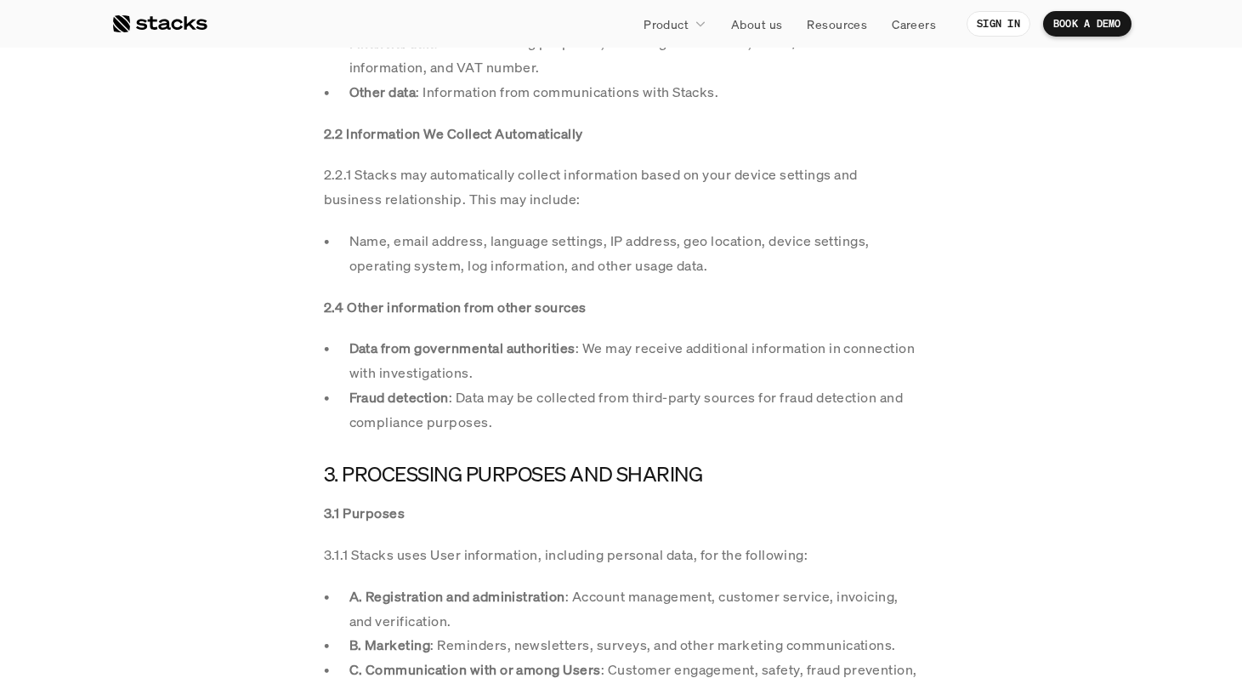
click at [427, 405] on strong "Fraud detection" at bounding box center [398, 397] width 99 height 19
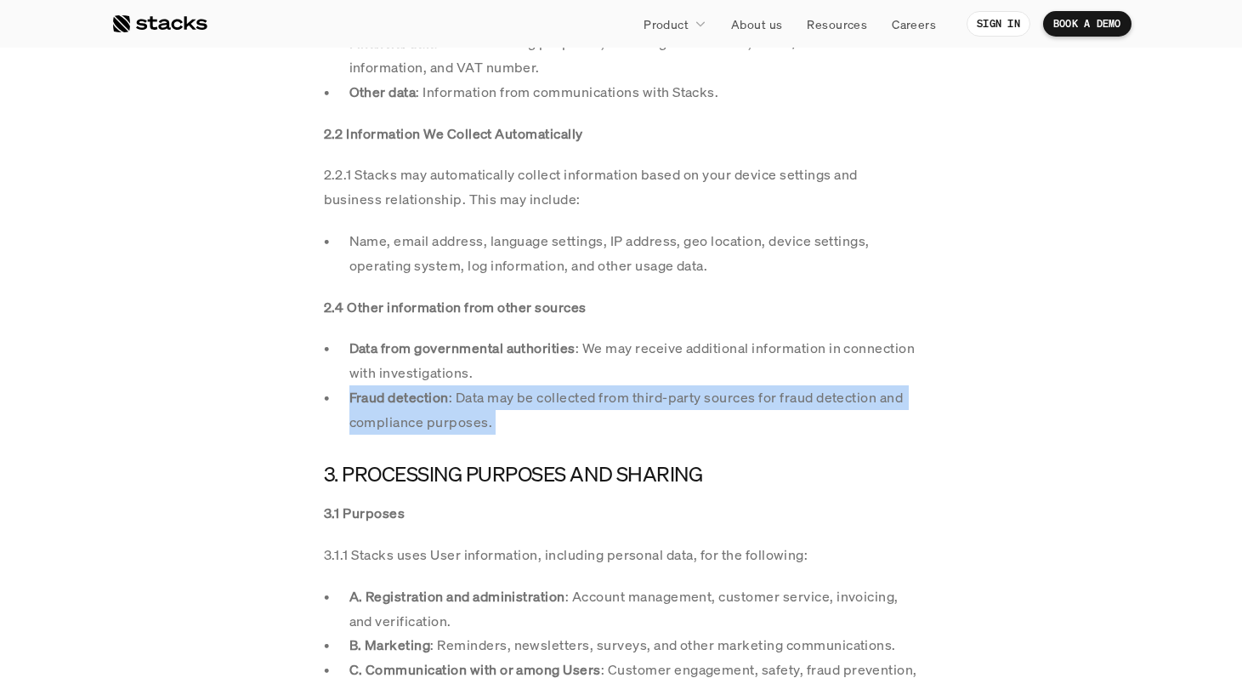
click at [427, 405] on strong "Fraud detection" at bounding box center [398, 397] width 99 height 19
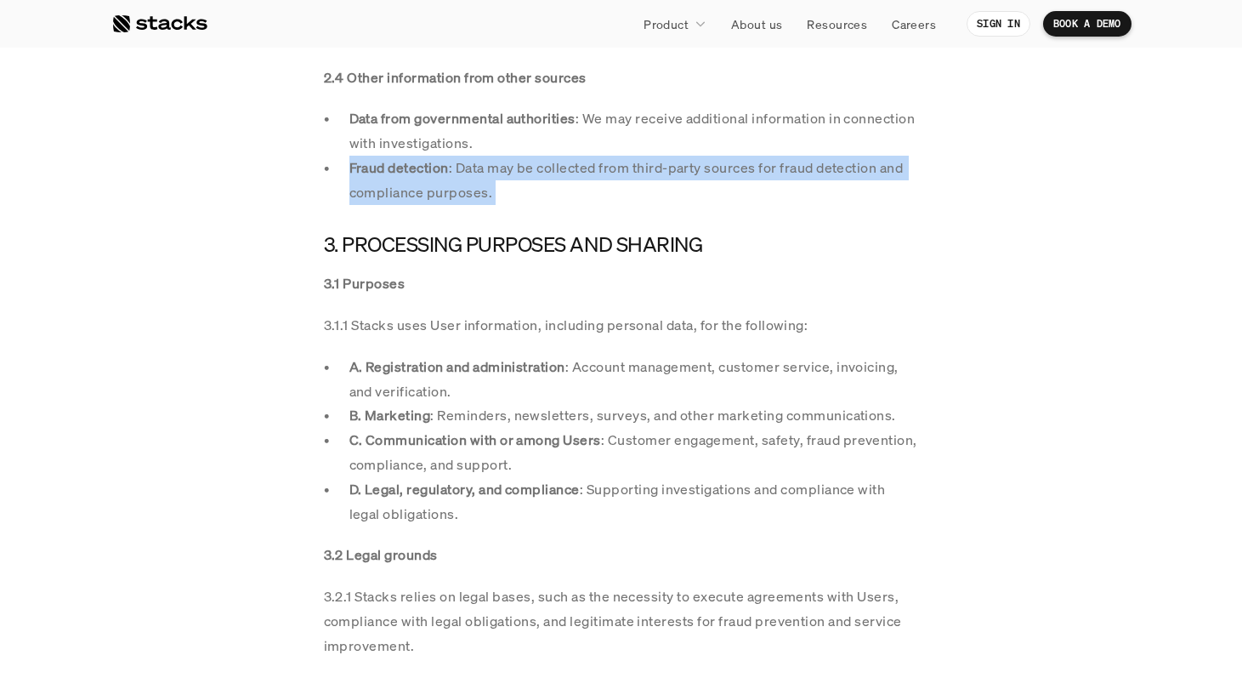
scroll to position [1923, 0]
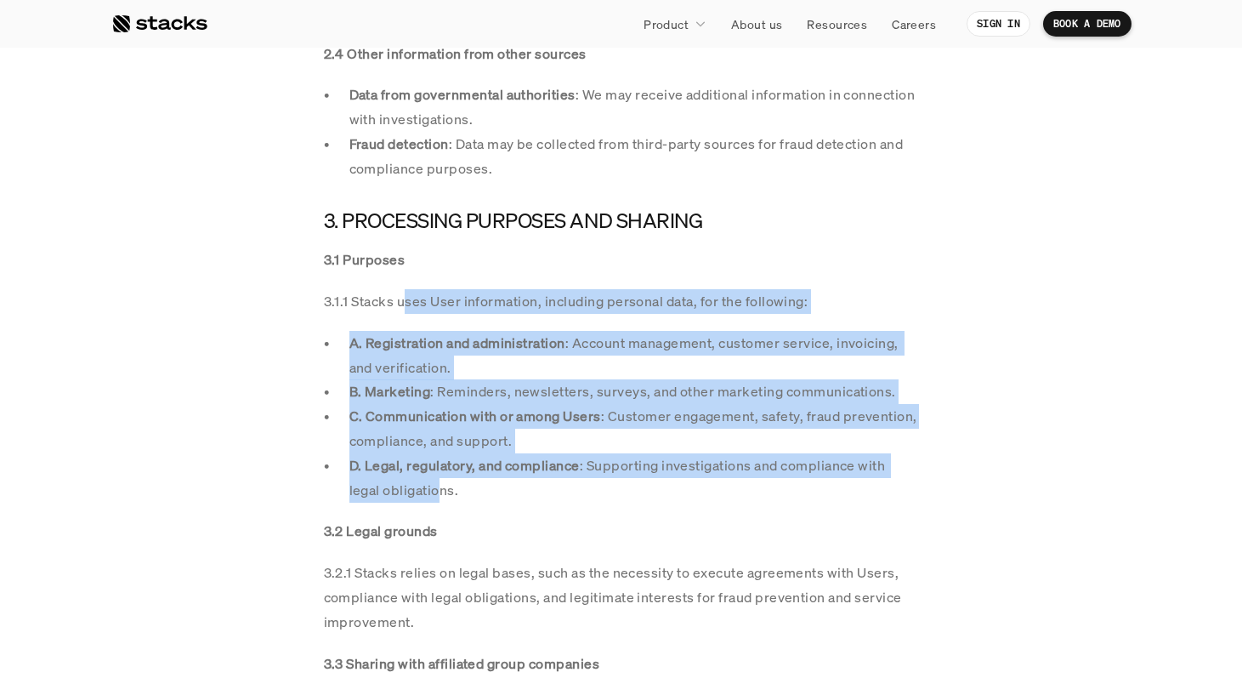
drag, startPoint x: 405, startPoint y: 302, endPoint x: 437, endPoint y: 496, distance: 196.5
click at [437, 496] on div "3.1 Purposes 3.1.1 Stacks uses User information, including personal data, for t…" at bounding box center [621, 580] width 595 height 667
click at [437, 496] on p "D. Legal, regulatory, and compliance : Supporting investigations and compliance…" at bounding box center [634, 477] width 570 height 49
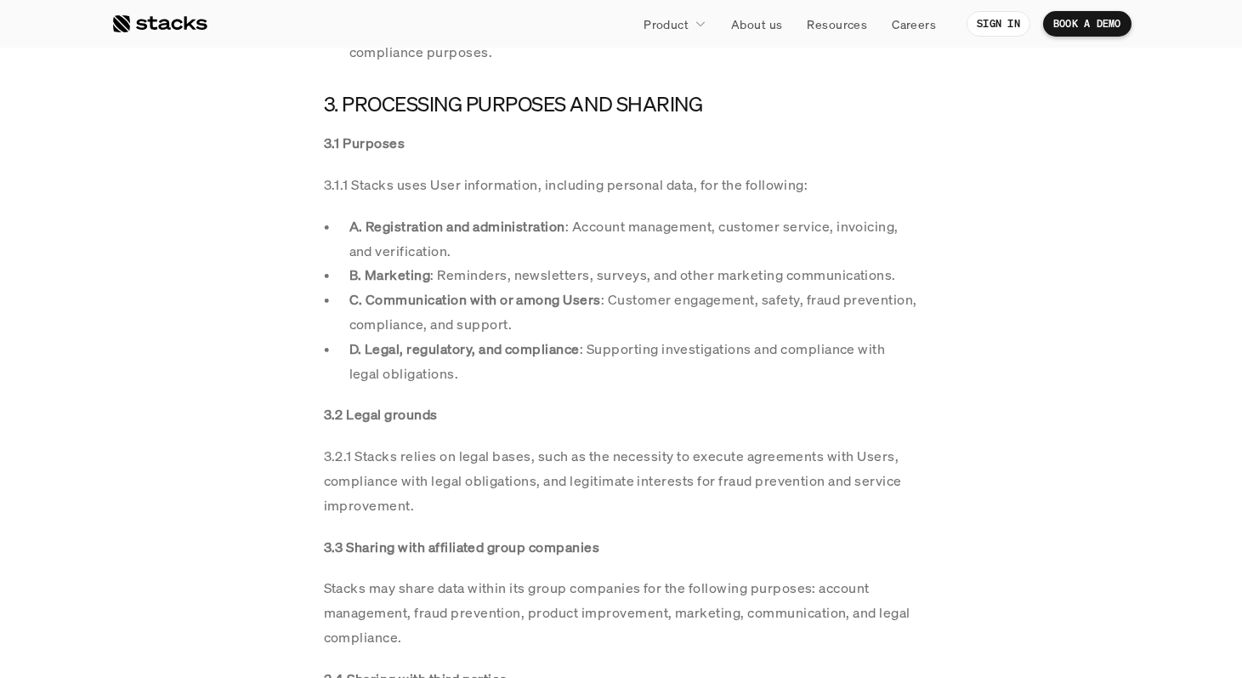
scroll to position [2079, 0]
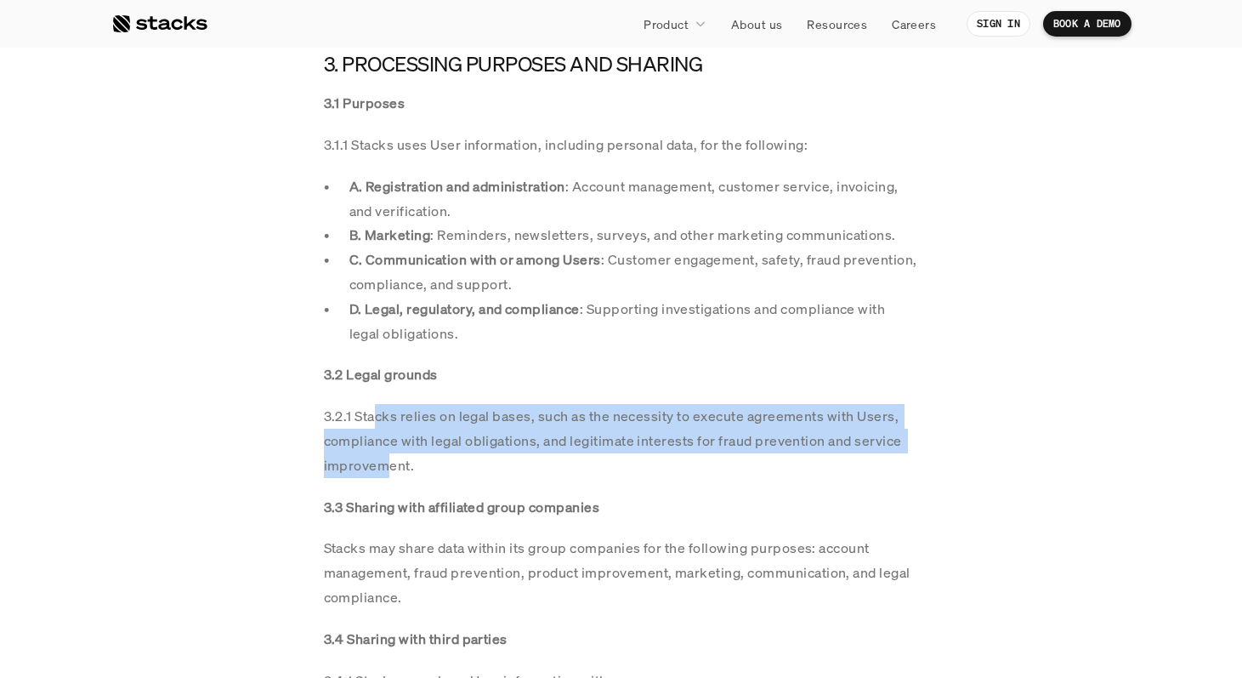
drag, startPoint x: 377, startPoint y: 417, endPoint x: 389, endPoint y: 469, distance: 53.2
click at [389, 469] on p "3.2.1 Stacks relies on legal bases, such as the necessity to execute agreements…" at bounding box center [621, 440] width 595 height 73
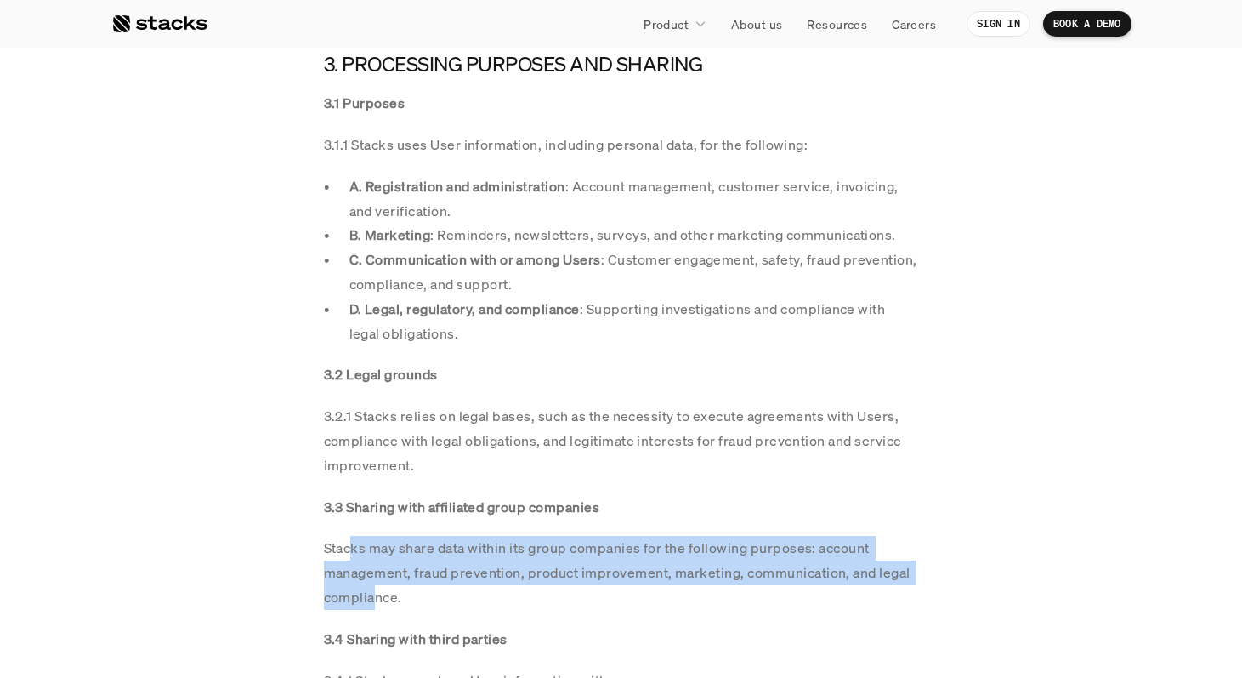
drag, startPoint x: 350, startPoint y: 552, endPoint x: 374, endPoint y: 596, distance: 50.2
click at [374, 596] on p "Stacks may share data within its group companies for the following purposes: ac…" at bounding box center [621, 572] width 595 height 73
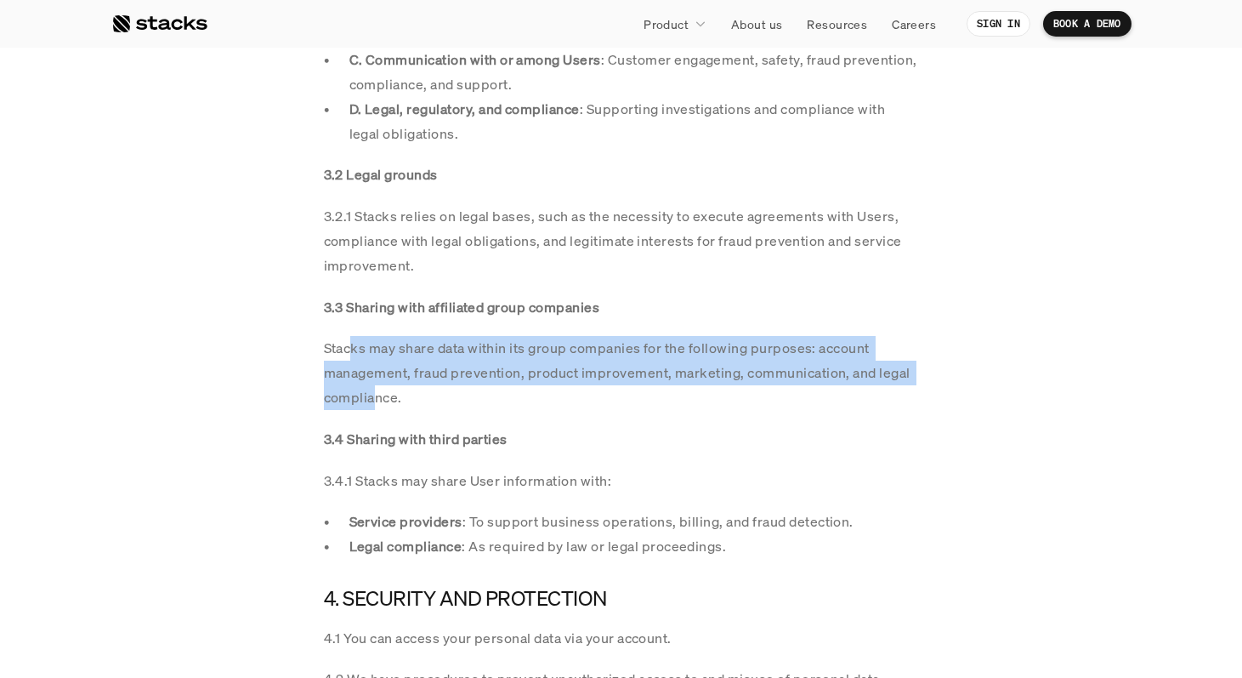
scroll to position [2316, 0]
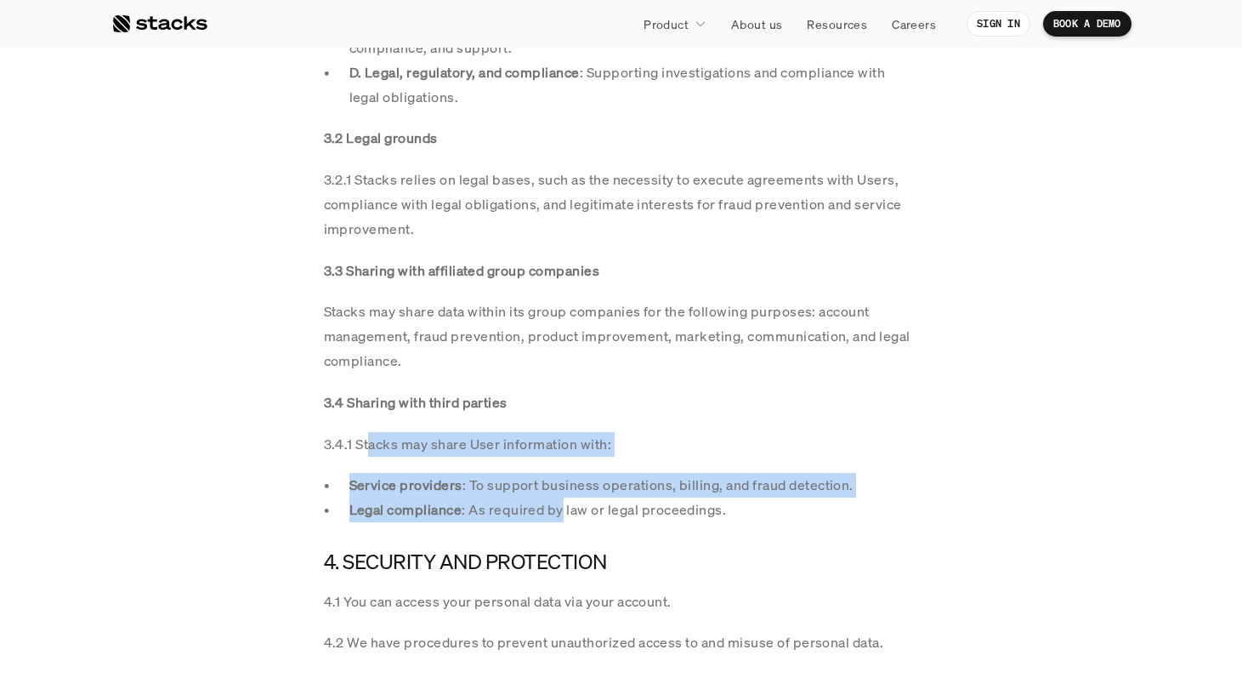
drag, startPoint x: 366, startPoint y: 445, endPoint x: 560, endPoint y: 497, distance: 201.5
click at [560, 497] on div "3.1 Purposes 3.1.1 Stacks uses User information, including personal data, for t…" at bounding box center [621, 188] width 595 height 667
click at [560, 497] on p "Legal compliance : As required by law or legal proceedings." at bounding box center [634, 509] width 570 height 25
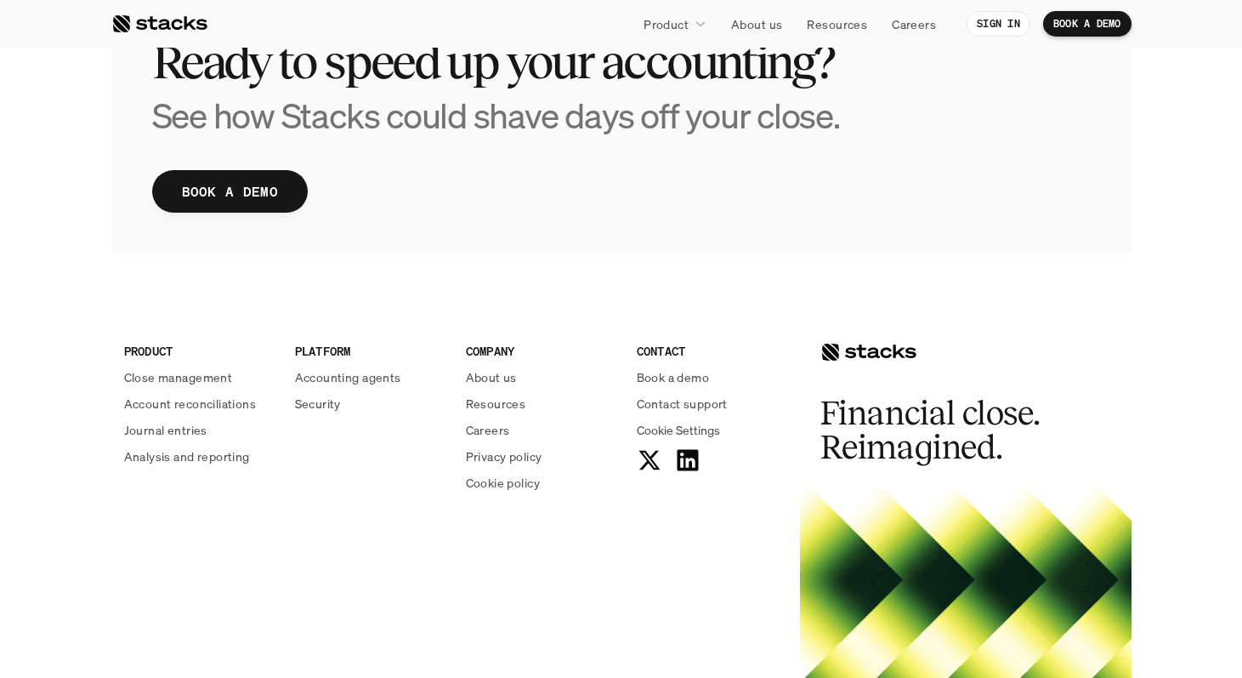
scroll to position [3853, 0]
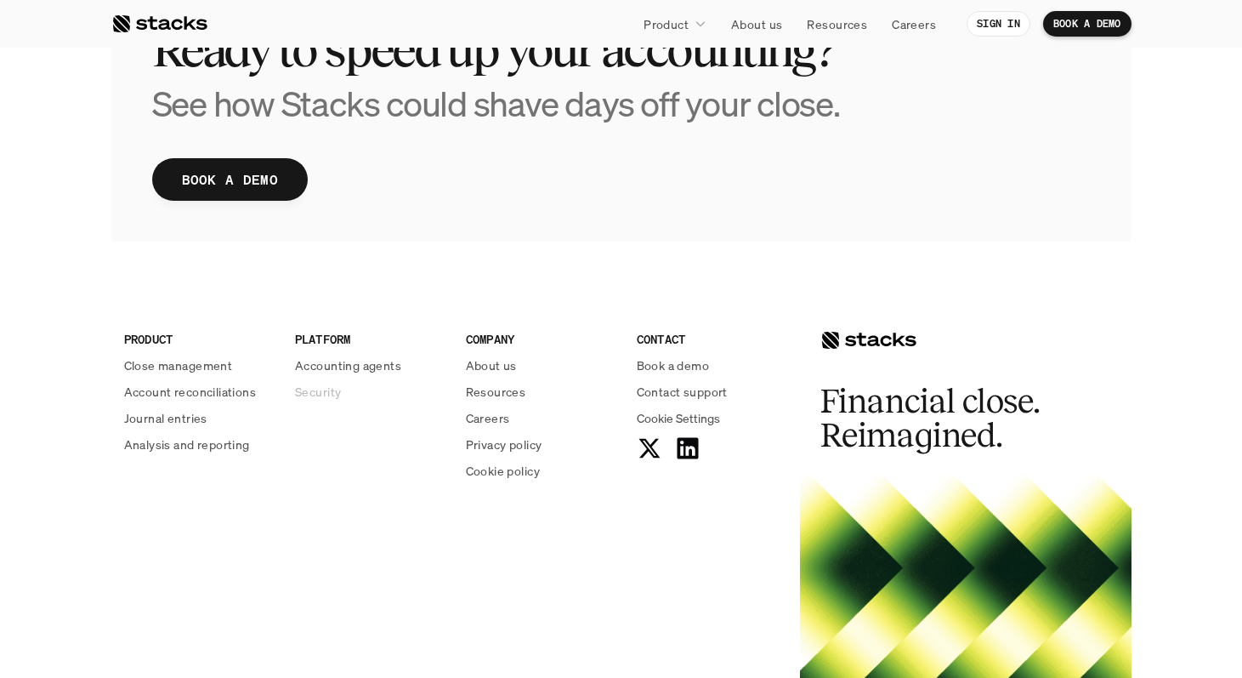
click at [336, 390] on p "Security" at bounding box center [318, 392] width 46 height 18
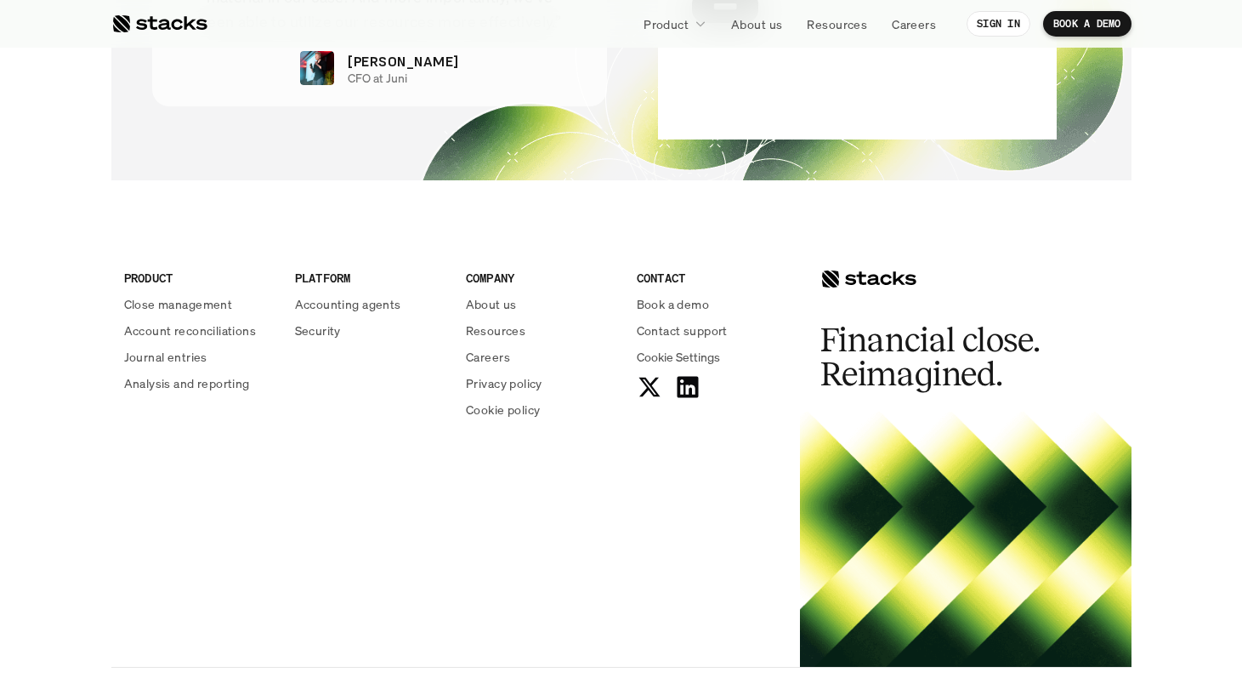
scroll to position [6197, 0]
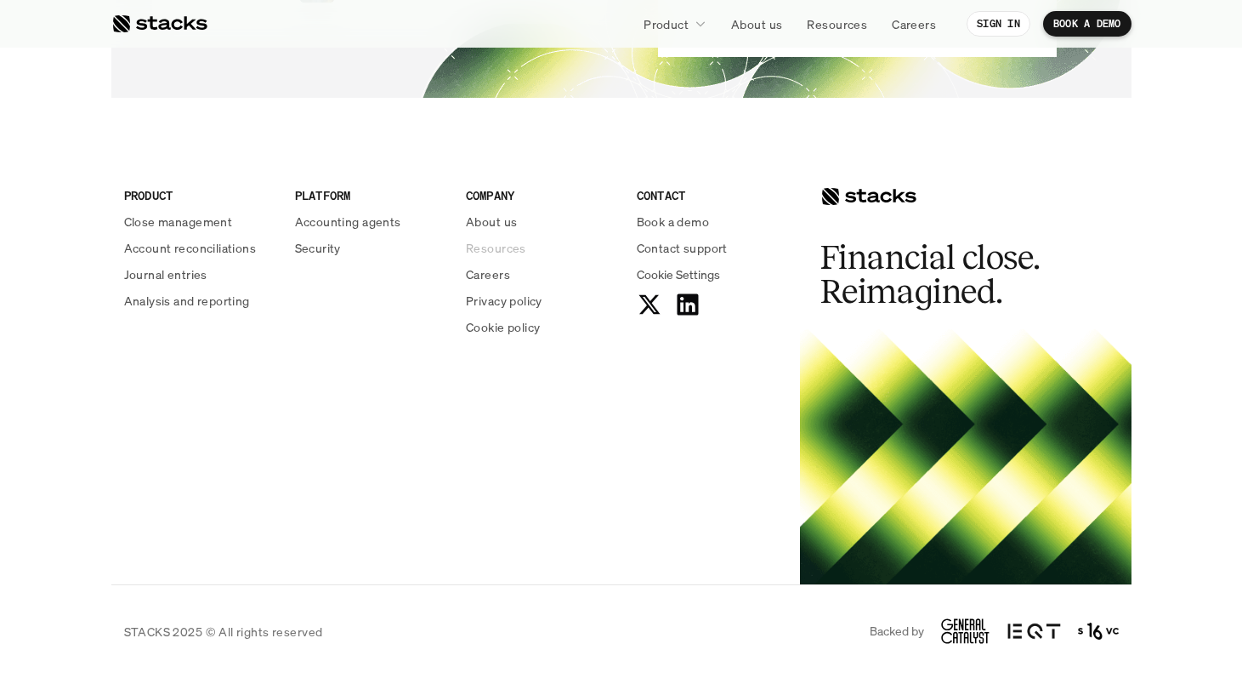
click at [487, 245] on p "Resources" at bounding box center [496, 248] width 60 height 18
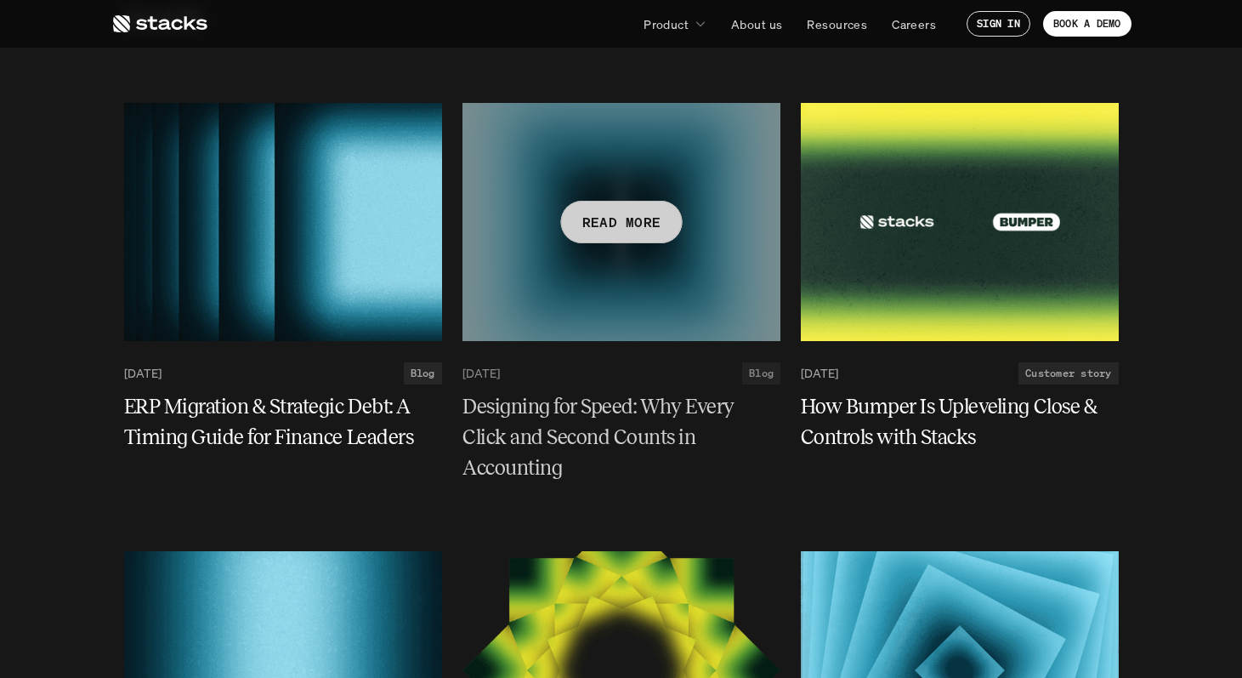
scroll to position [657, 0]
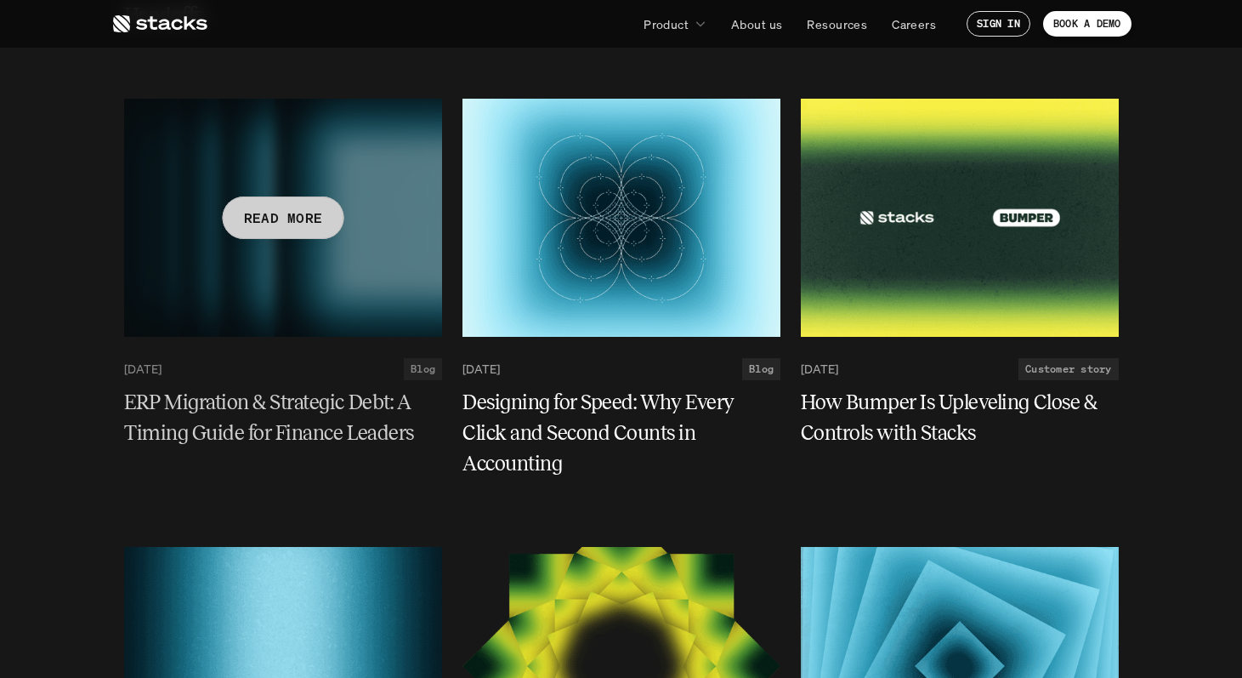
click at [341, 299] on div at bounding box center [283, 218] width 318 height 238
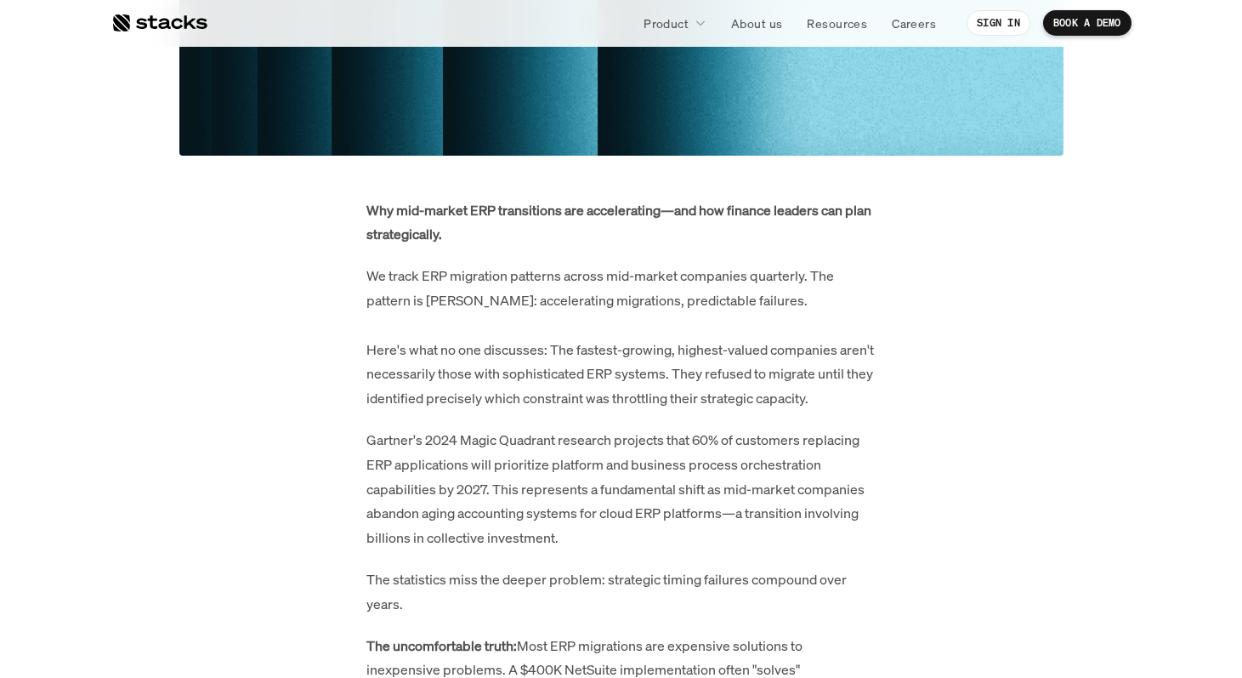
scroll to position [676, 0]
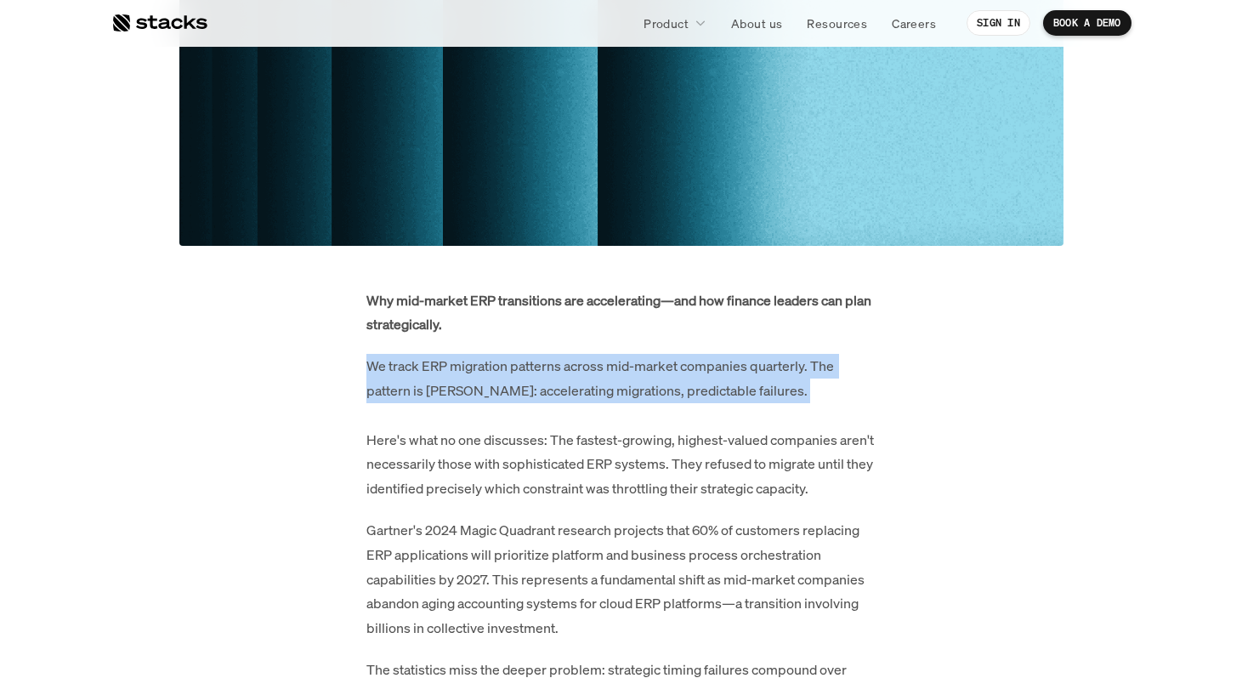
scroll to position [593, 0]
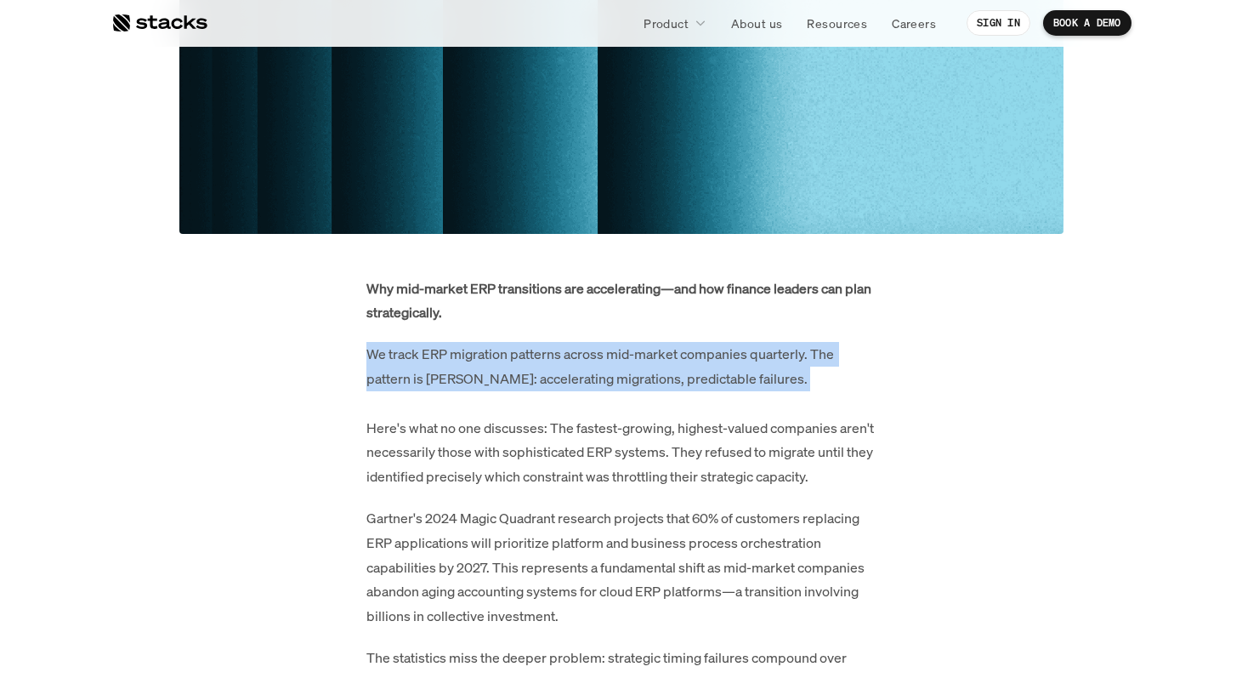
click at [383, 357] on p "We track ERP migration patterns across mid-market companies quarterly. The patt…" at bounding box center [621, 415] width 510 height 147
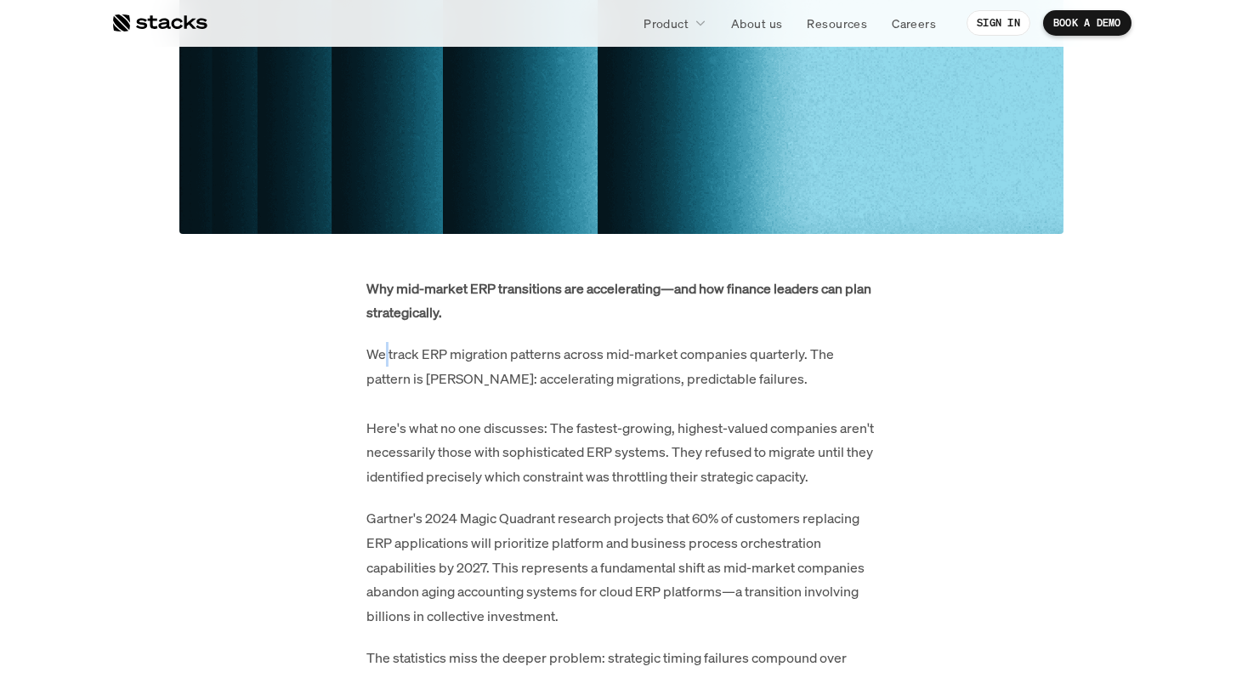
click at [383, 357] on p "We track ERP migration patterns across mid-market companies quarterly. The patt…" at bounding box center [621, 415] width 510 height 147
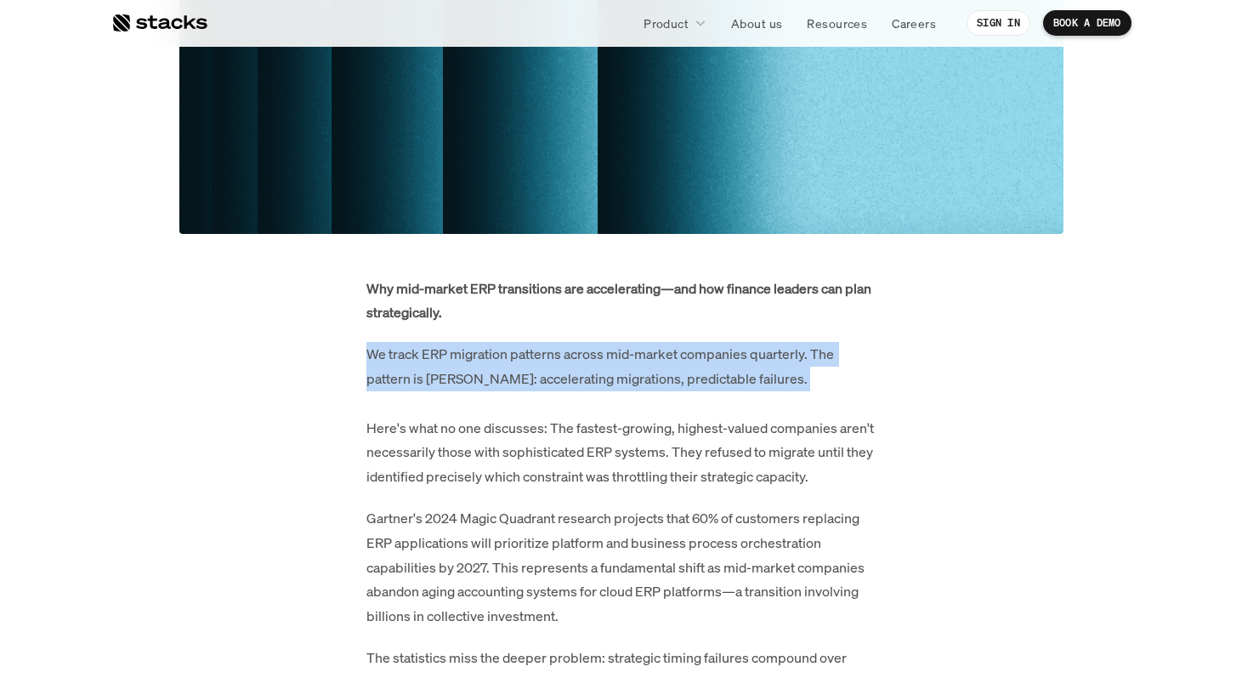
click at [383, 357] on p "We track ERP migration patterns across mid-market companies quarterly. The patt…" at bounding box center [621, 415] width 510 height 147
click at [396, 364] on p "We track ERP migration patterns across mid-market companies quarterly. The patt…" at bounding box center [621, 415] width 510 height 147
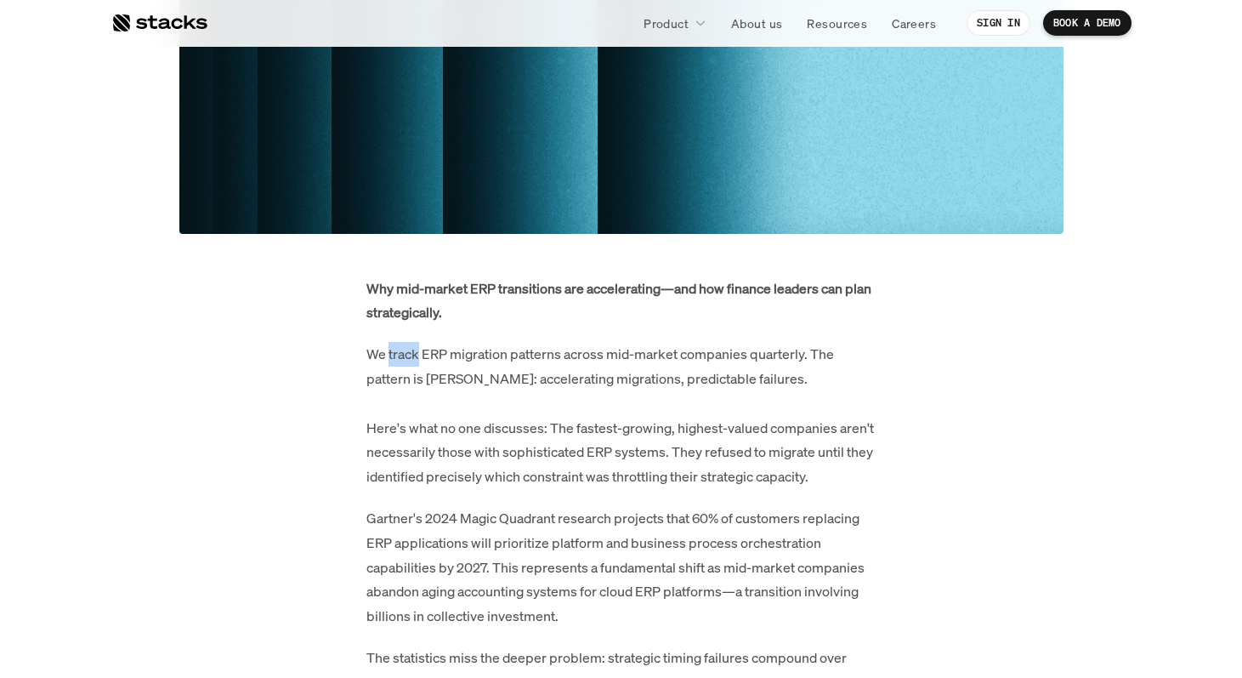
click at [396, 364] on p "We track ERP migration patterns across mid-market companies quarterly. The patt…" at bounding box center [621, 415] width 510 height 147
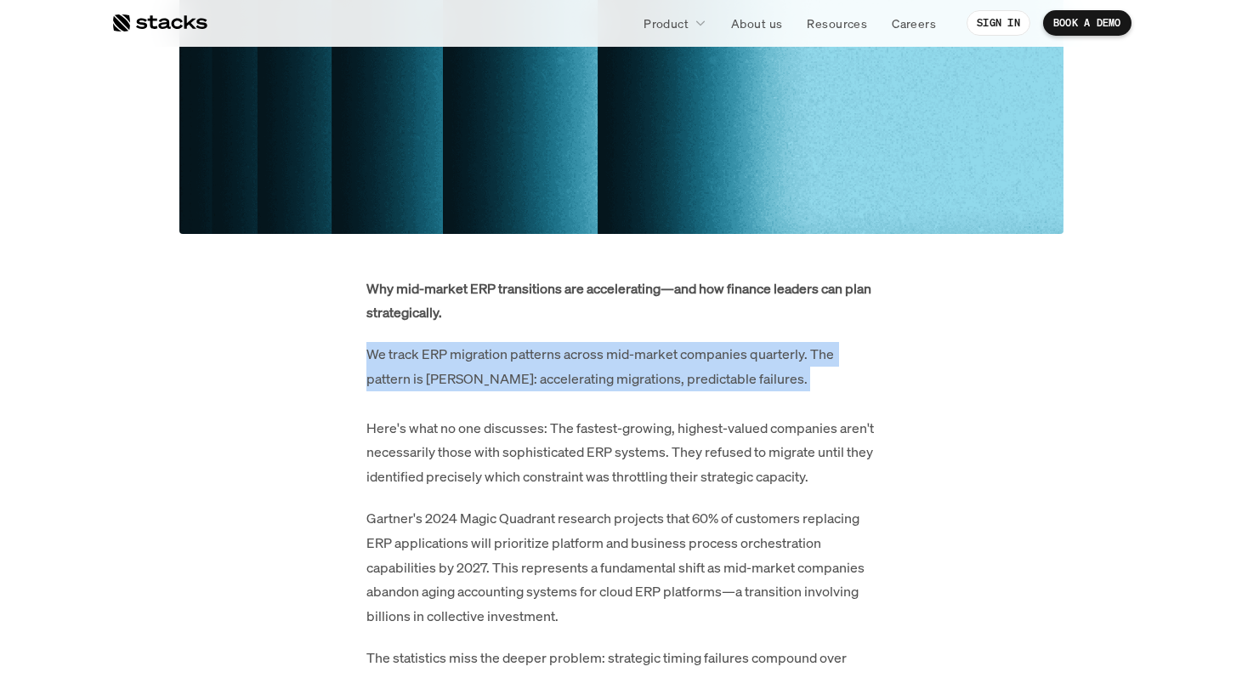
click at [396, 364] on p "We track ERP migration patterns across mid-market companies quarterly. The patt…" at bounding box center [621, 415] width 510 height 147
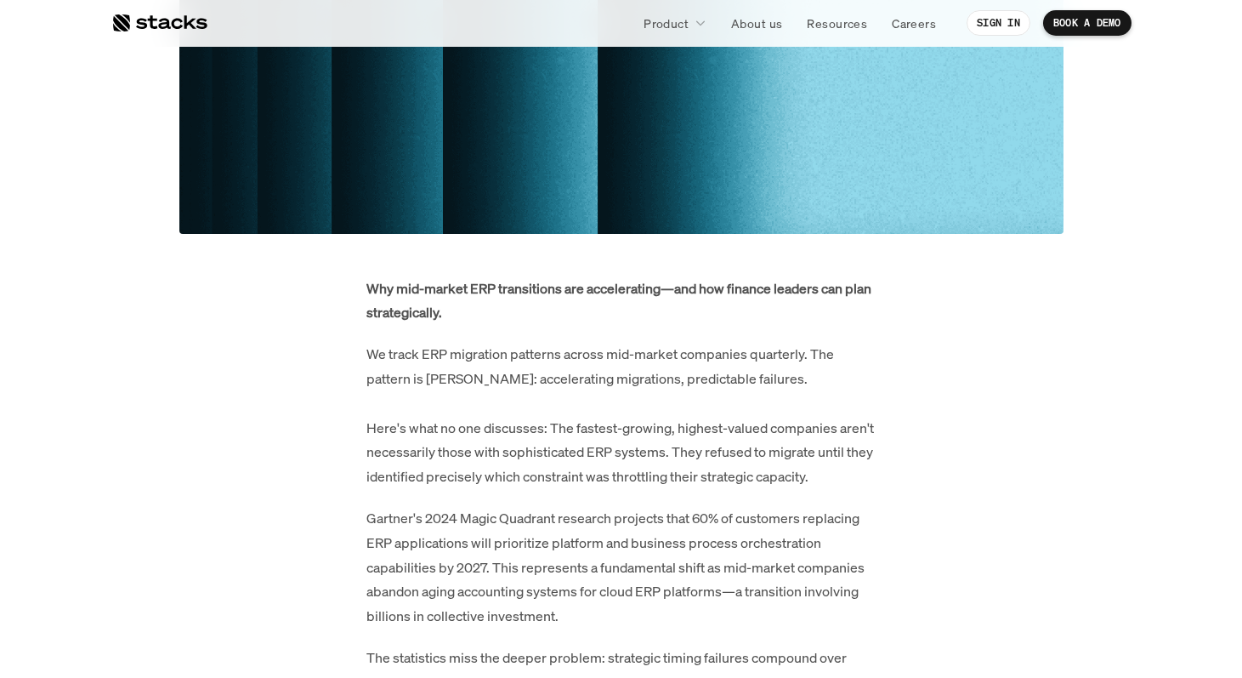
click at [427, 431] on p "We track ERP migration patterns across mid-market companies quarterly. The patt…" at bounding box center [621, 415] width 510 height 147
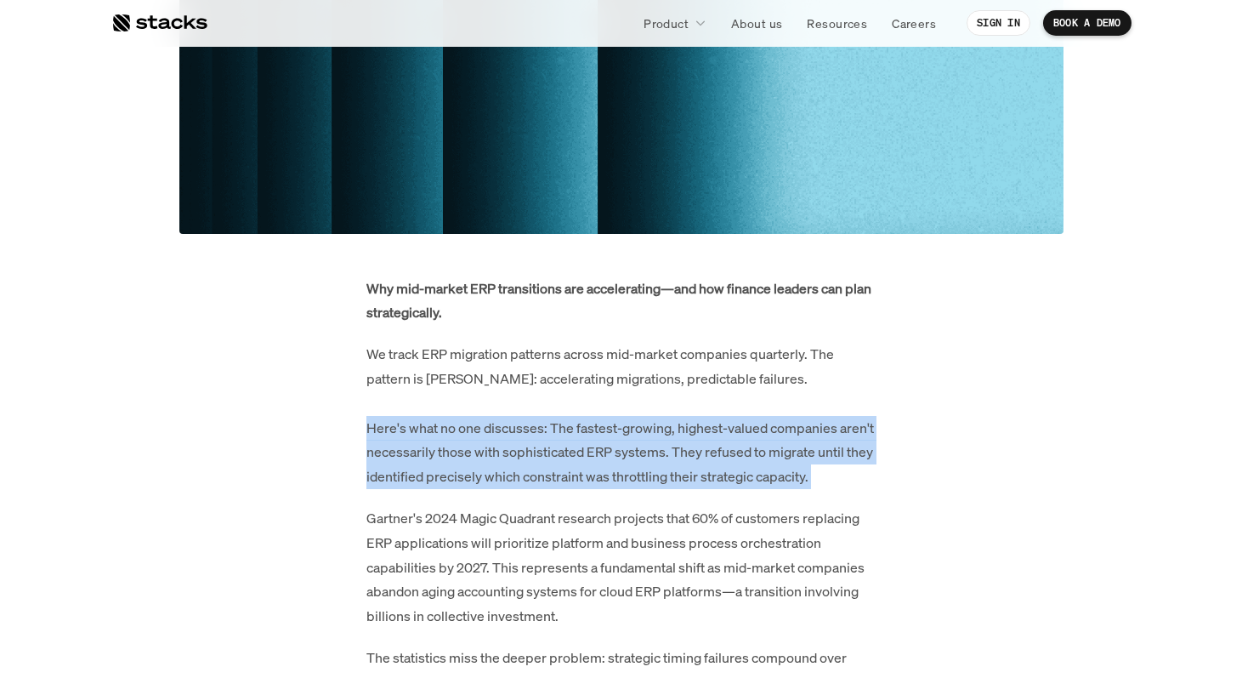
click at [427, 431] on p "We track ERP migration patterns across mid-market companies quarterly. The patt…" at bounding box center [621, 415] width 510 height 147
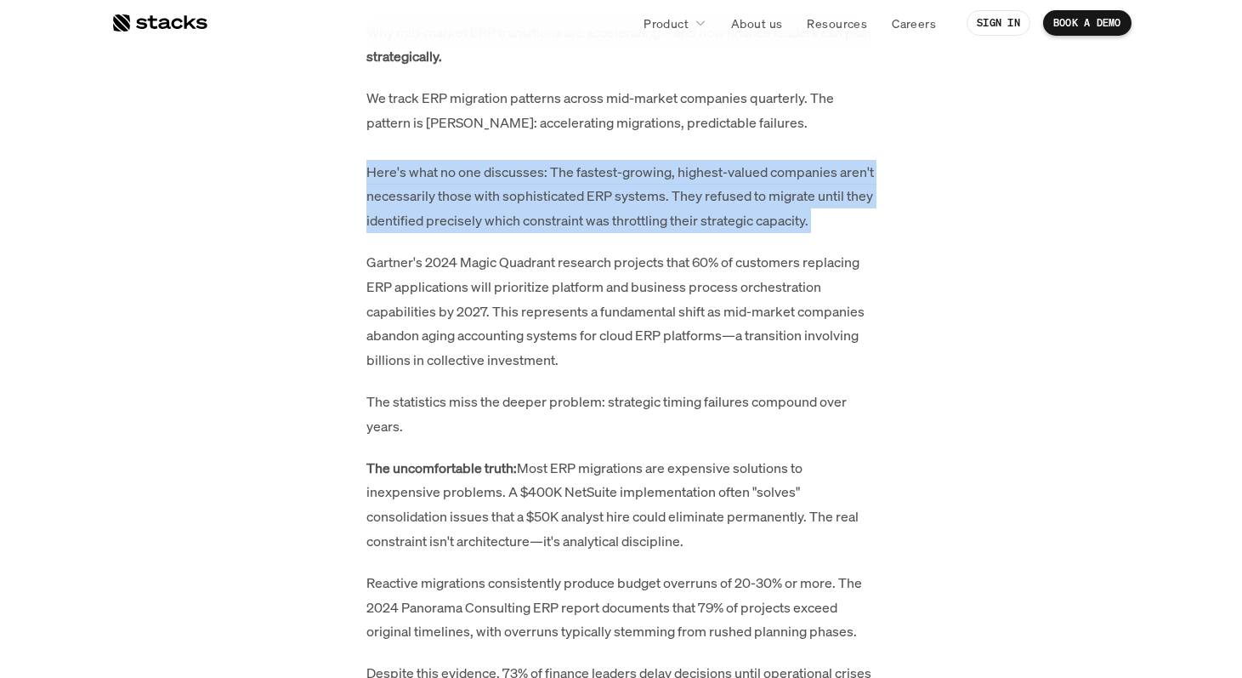
scroll to position [879, 0]
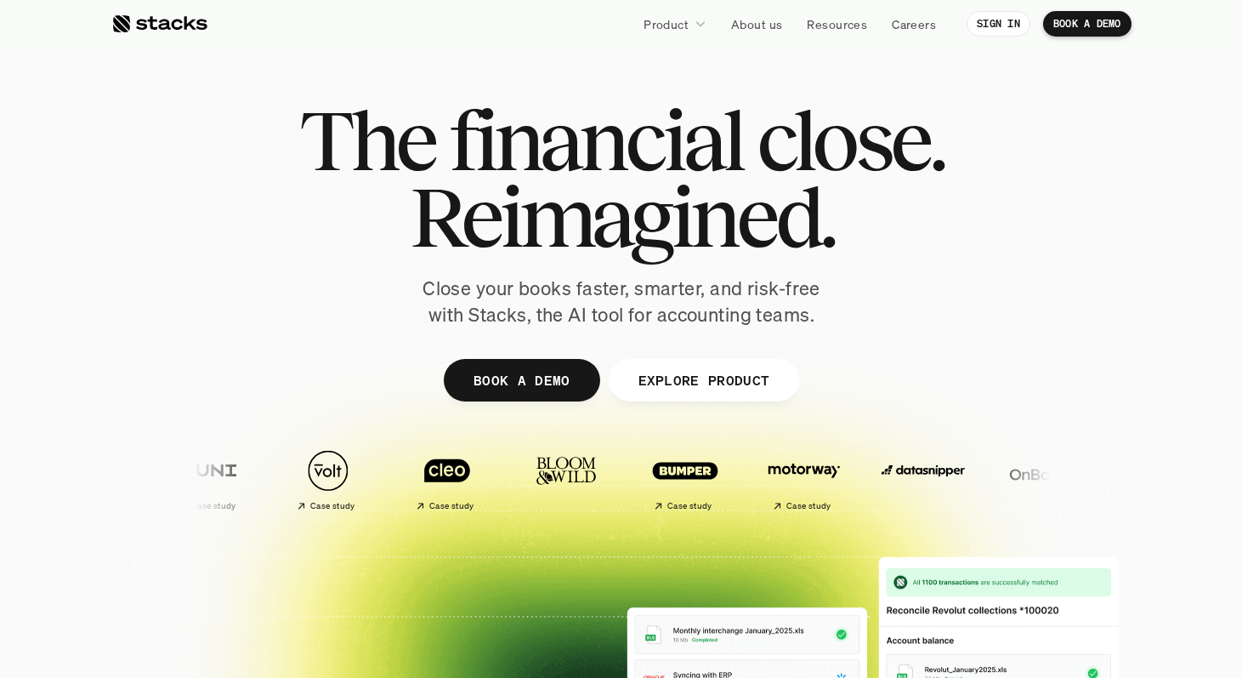
click at [639, 233] on span "Reimagined." at bounding box center [621, 217] width 424 height 77
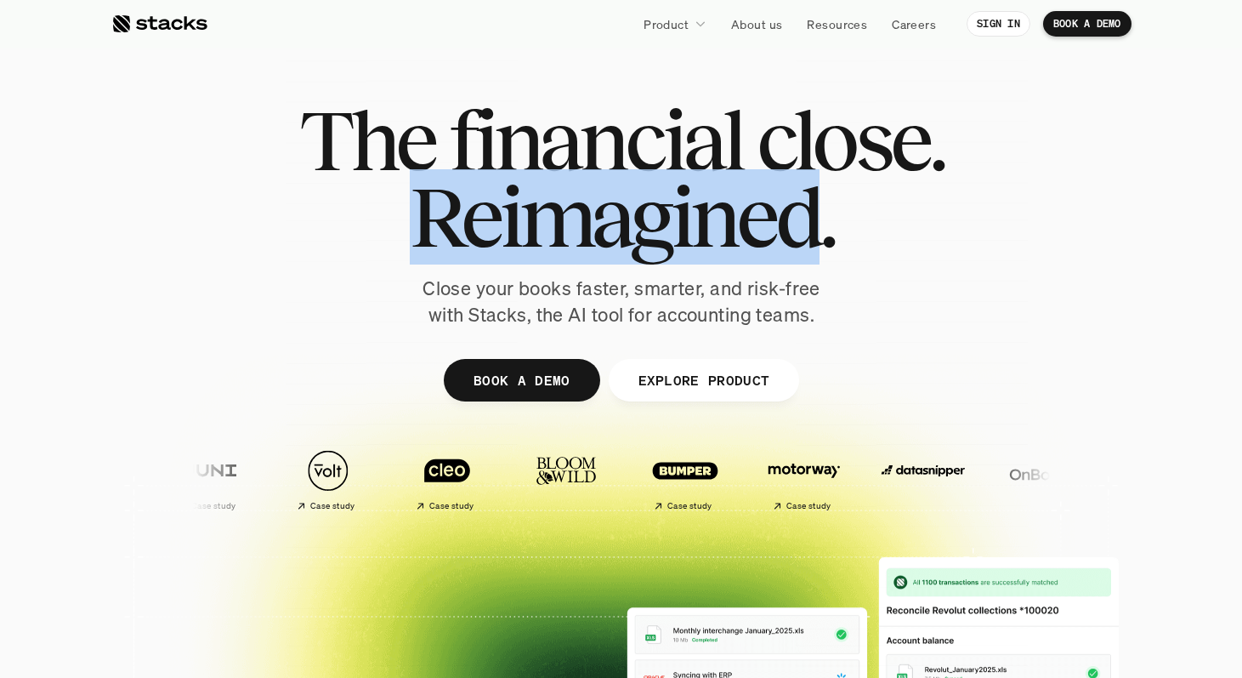
click at [639, 233] on span "Reimagined." at bounding box center [621, 217] width 424 height 77
